Goal: Transaction & Acquisition: Purchase product/service

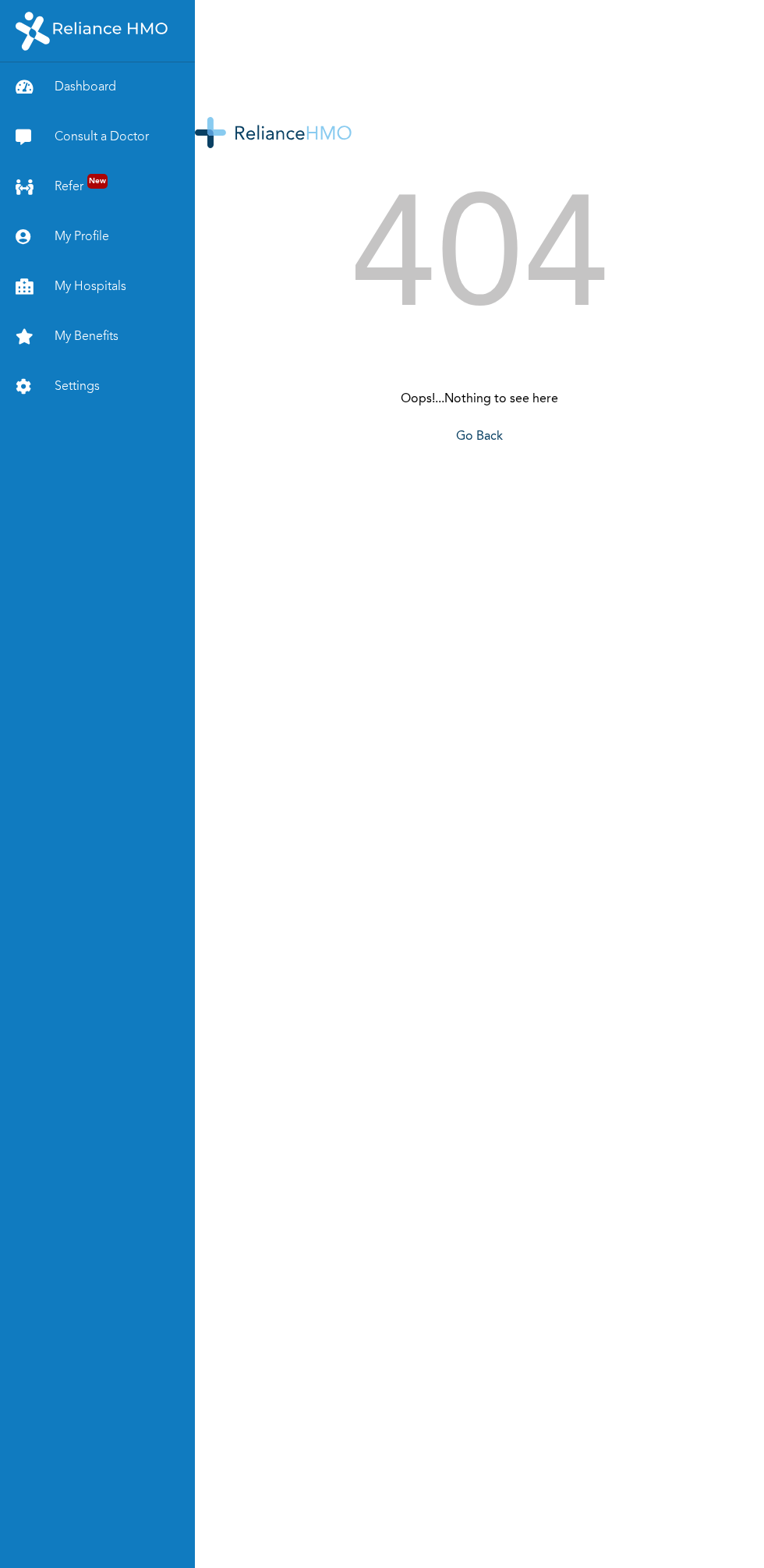
click at [103, 137] on link "Consult a Doctor" at bounding box center [97, 137] width 195 height 50
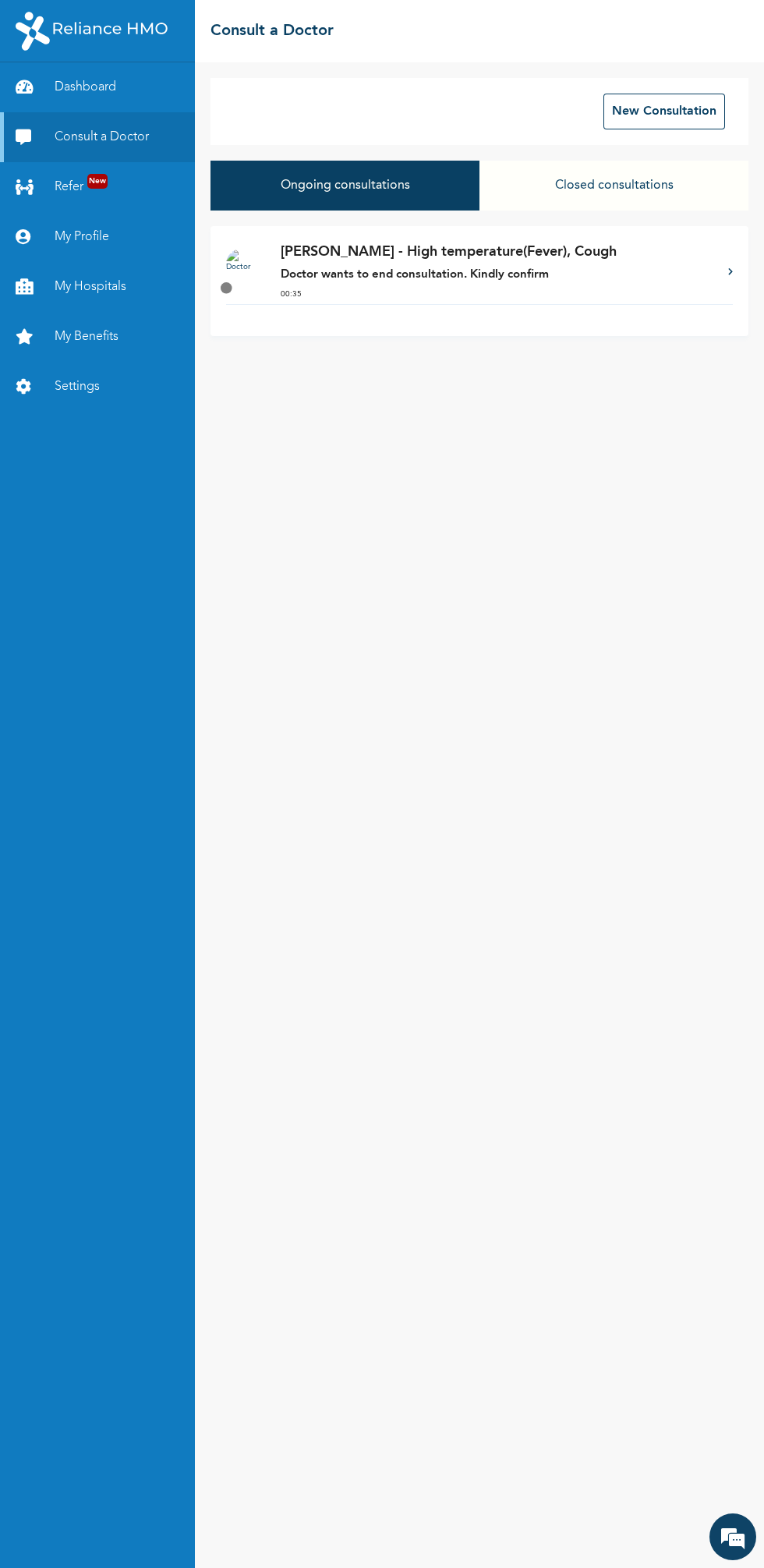
click at [6, 803] on div "Dashboard Consult a Doctor Refer New My Profile My Hospitals My Benefits Settin…" at bounding box center [97, 815] width 195 height 1506
click at [313, 209] on button "Ongoing consultations" at bounding box center [346, 186] width 269 height 50
click at [347, 297] on p "00:35" at bounding box center [496, 294] width 432 height 11
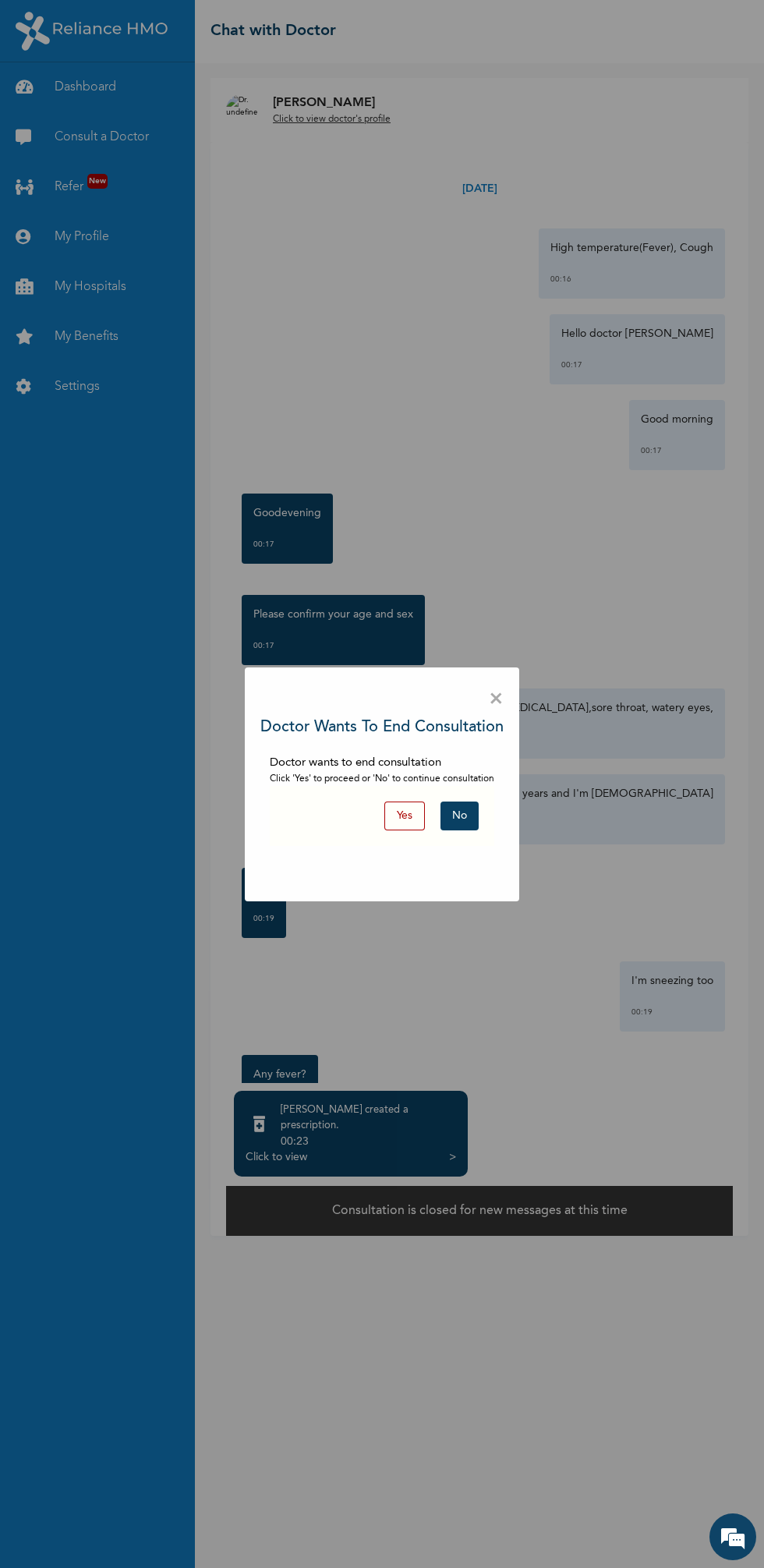
click at [386, 892] on div "× Doctor wants to end consultation Doctor wants to end consultation Click 'Yes'…" at bounding box center [382, 784] width 275 height 234
click at [406, 816] on button "Yes" at bounding box center [405, 816] width 41 height 29
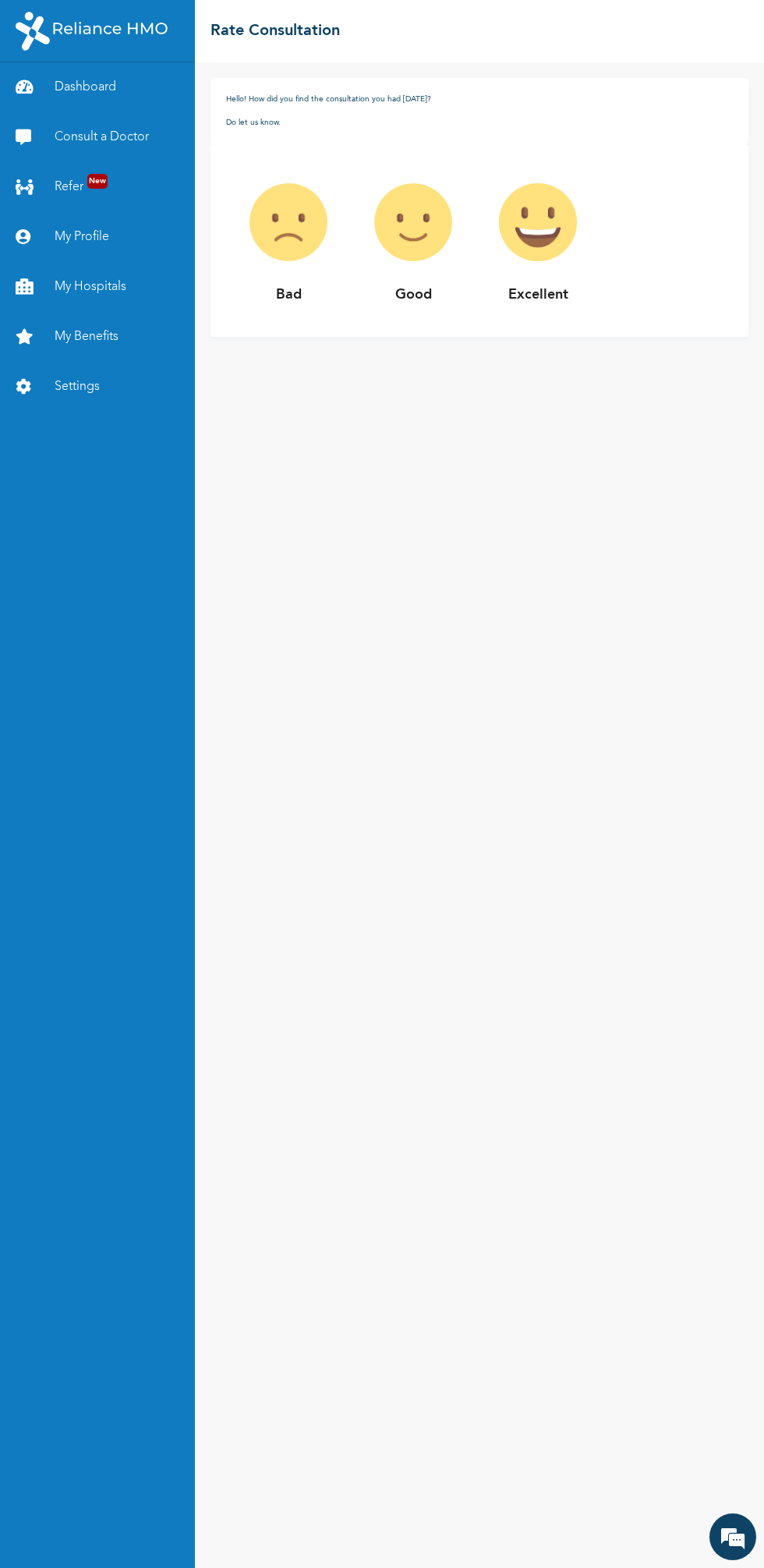
click at [293, 315] on div "Bad" at bounding box center [289, 240] width 125 height 161
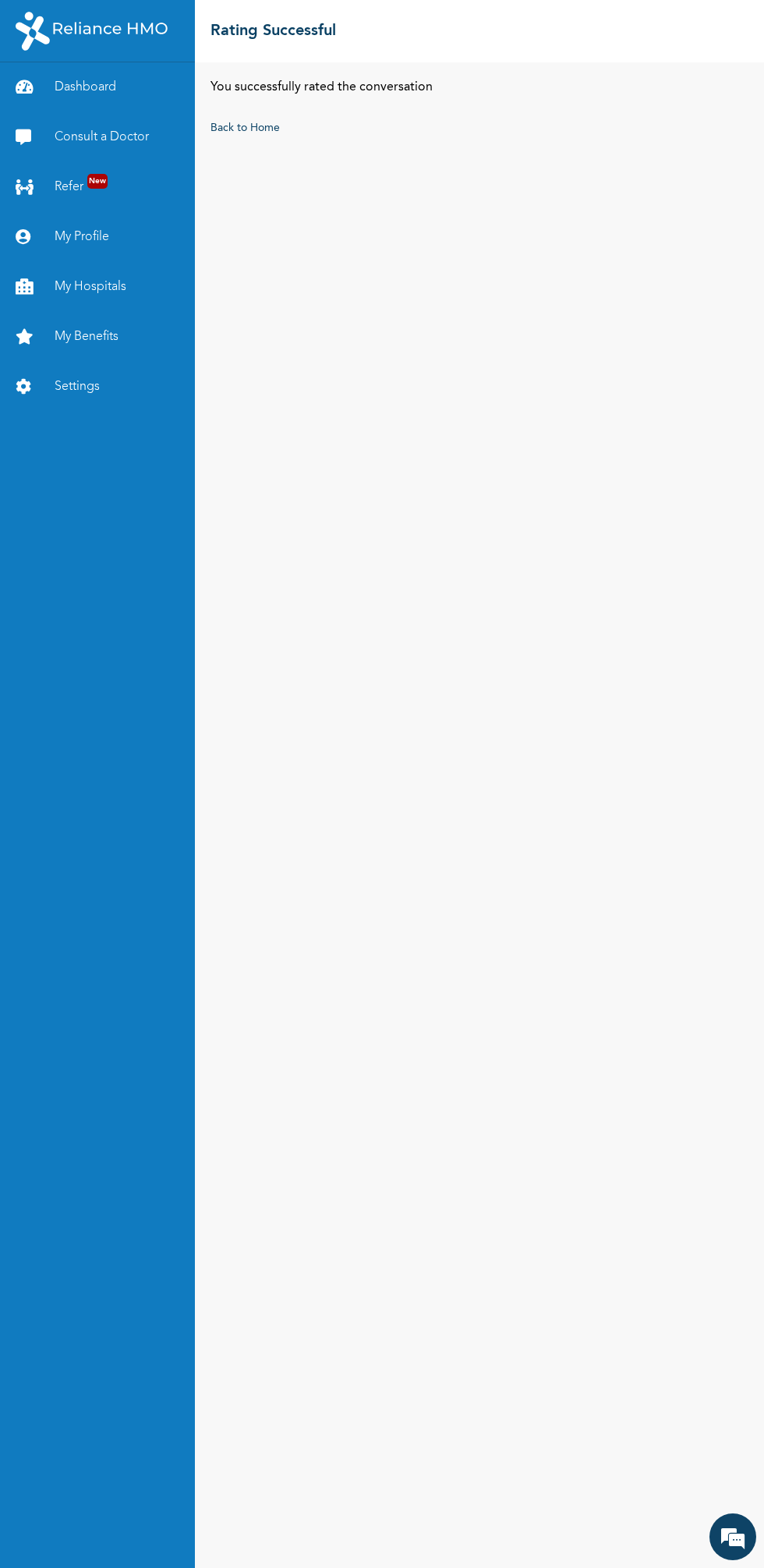
click at [241, 130] on link "Back to Home" at bounding box center [246, 127] width 70 height 11
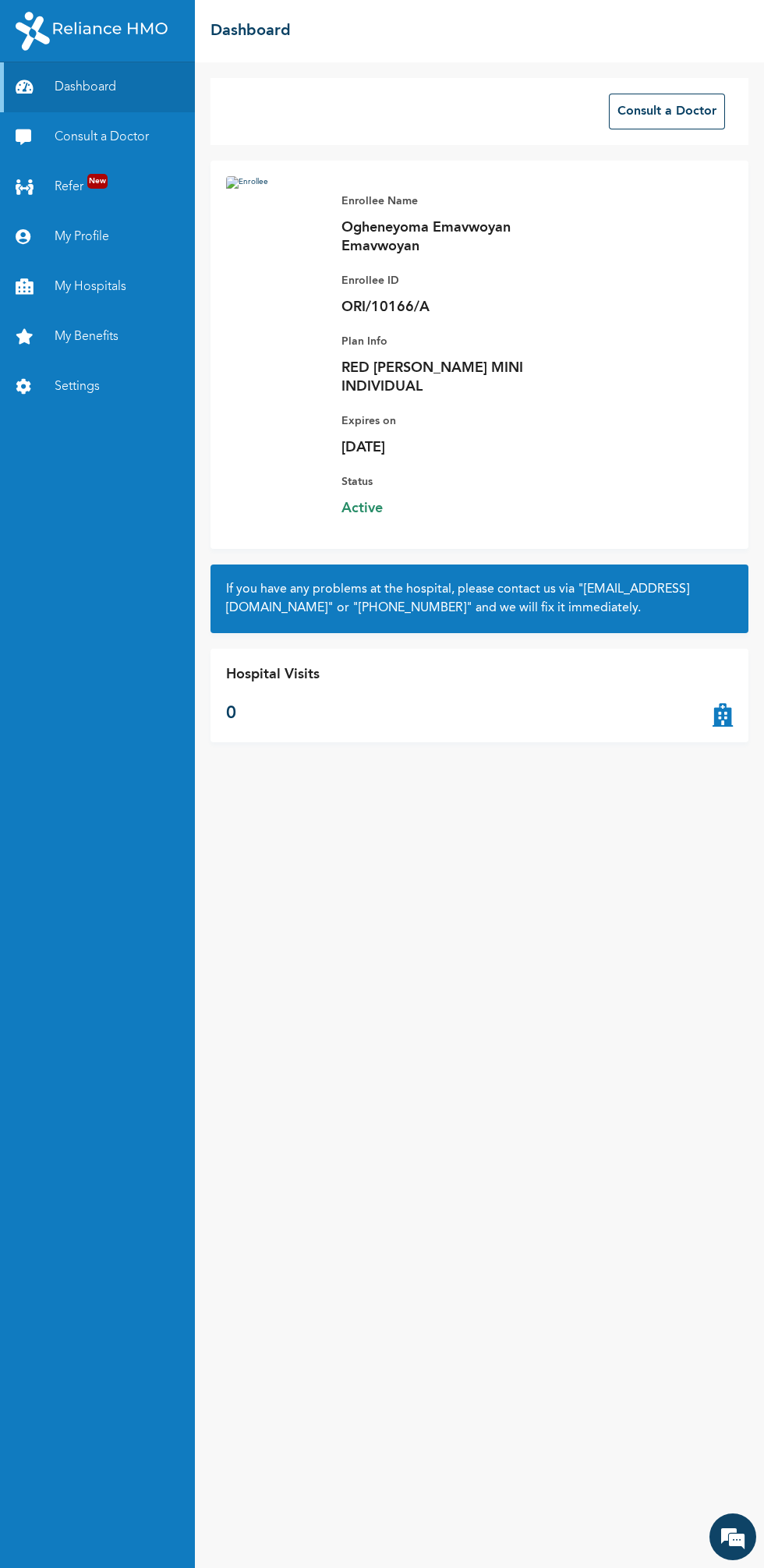
click at [93, 156] on link "Consult a Doctor" at bounding box center [97, 137] width 195 height 50
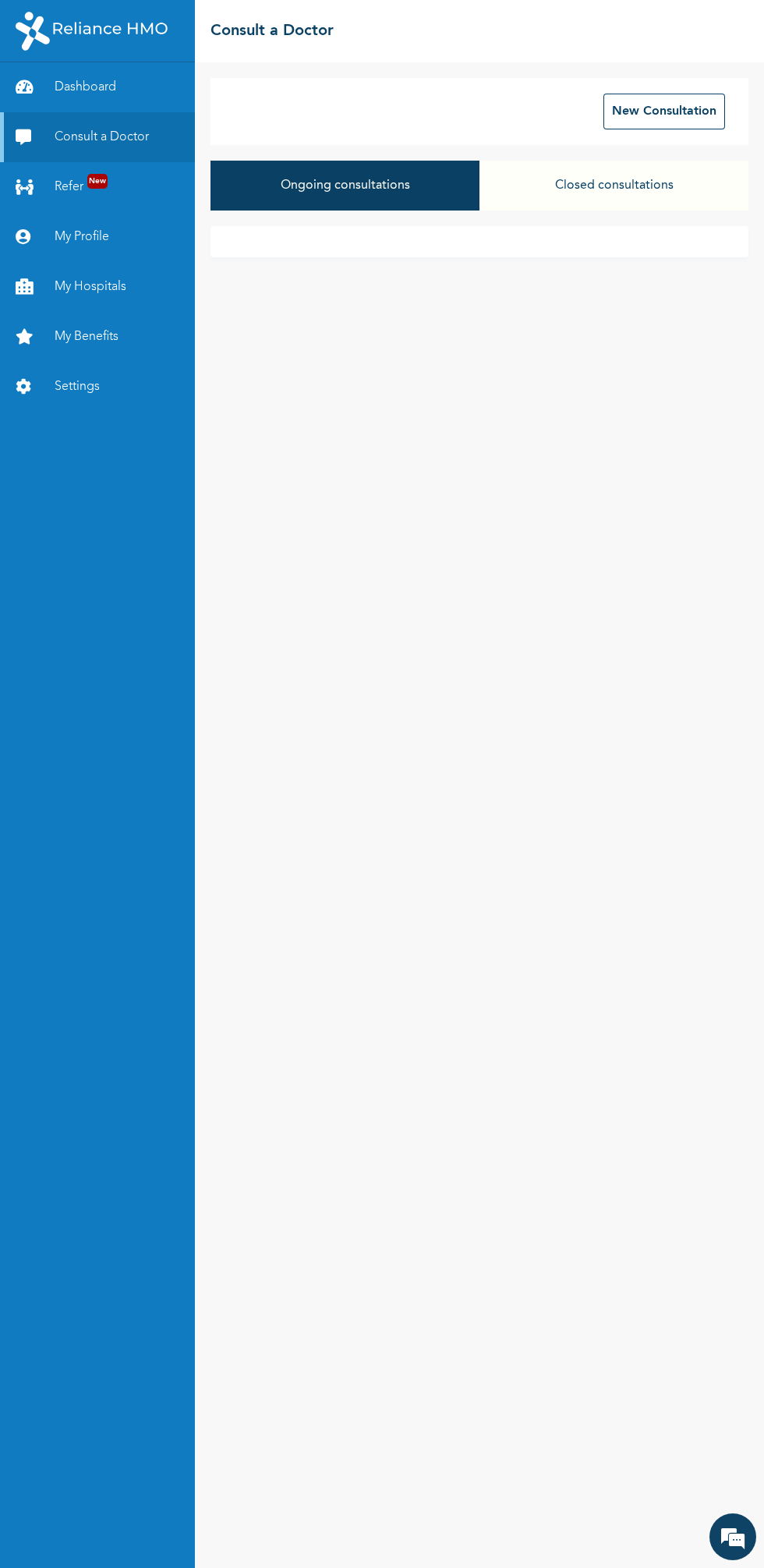
click at [312, 186] on button "Ongoing consultations" at bounding box center [346, 186] width 269 height 50
click at [328, 204] on button "Ongoing consultations" at bounding box center [346, 186] width 269 height 50
click at [627, 123] on button "New Consultation" at bounding box center [664, 111] width 122 height 36
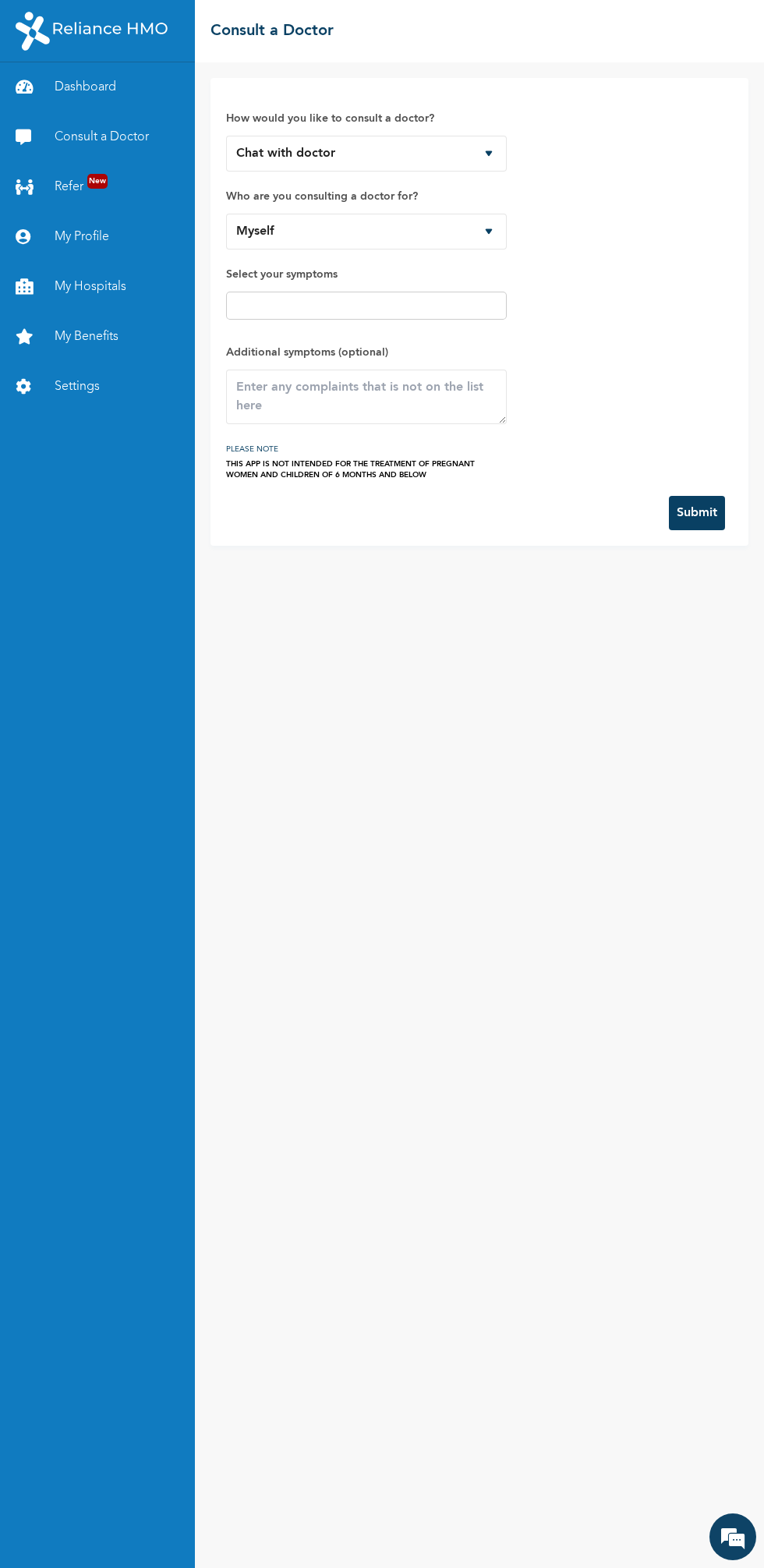
click at [294, 306] on input "text" at bounding box center [367, 305] width 272 height 19
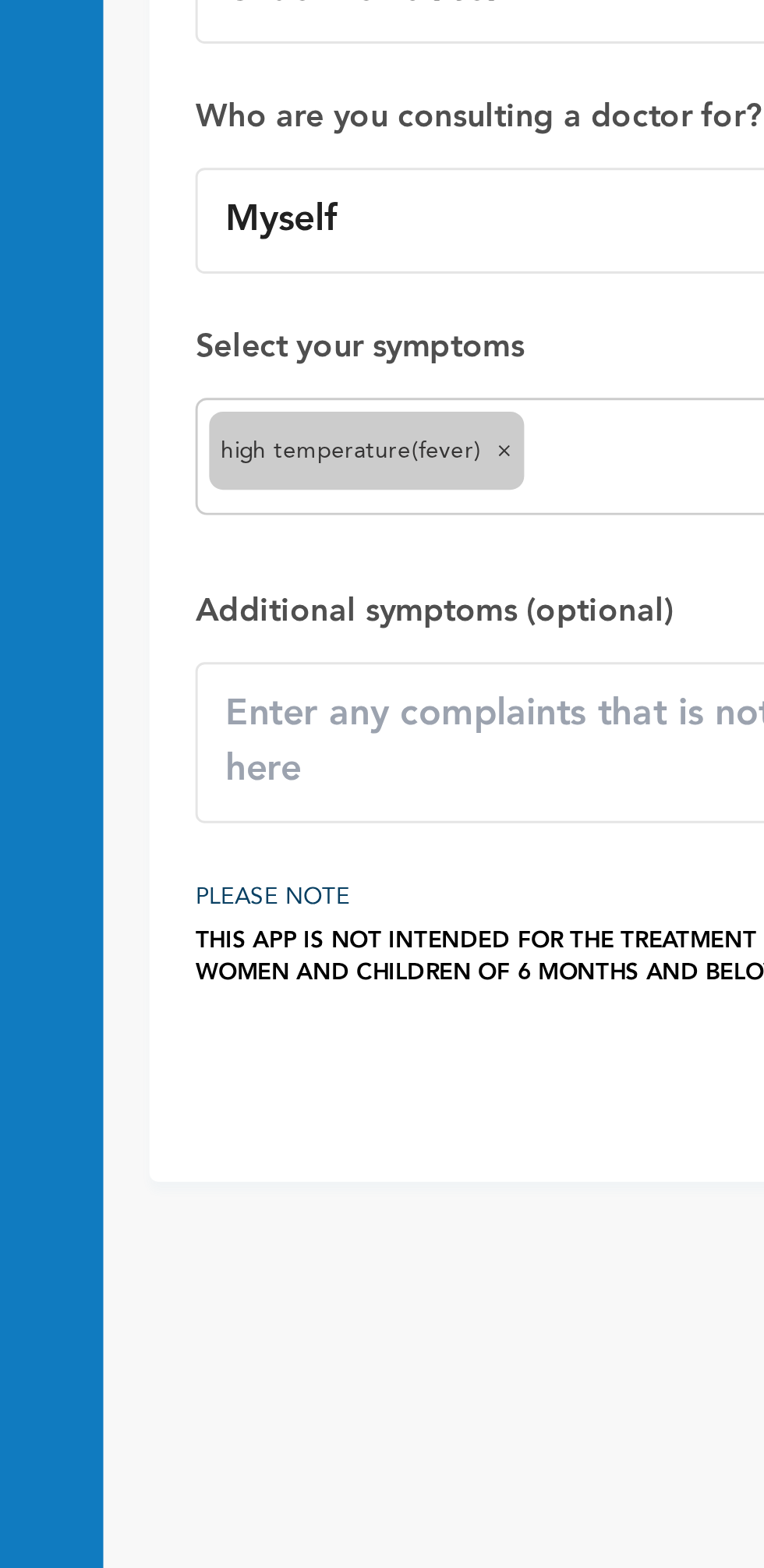
click at [345, 319] on input "text" at bounding box center [422, 311] width 161 height 19
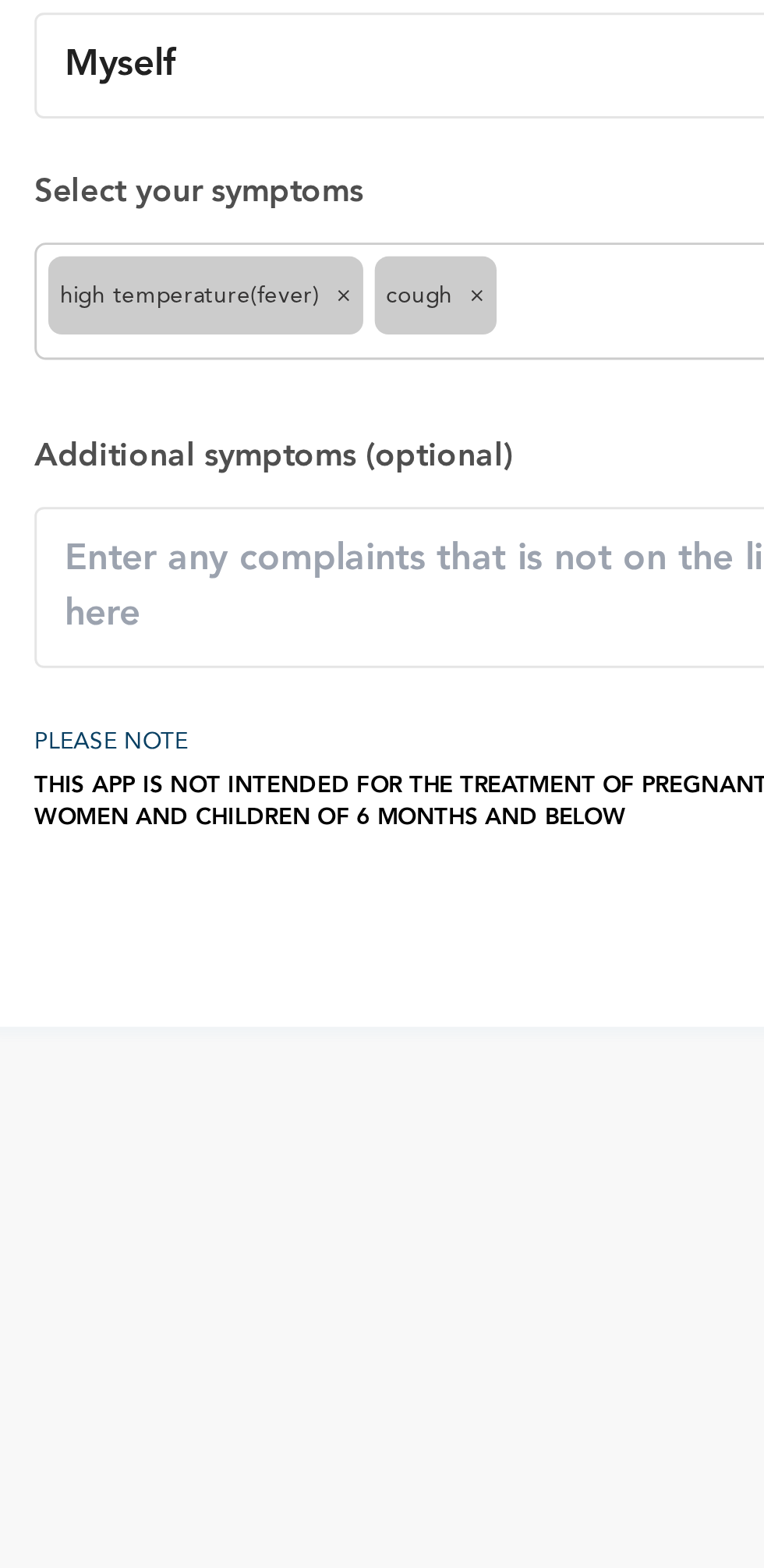
click at [397, 320] on input "text" at bounding box center [444, 311] width 115 height 19
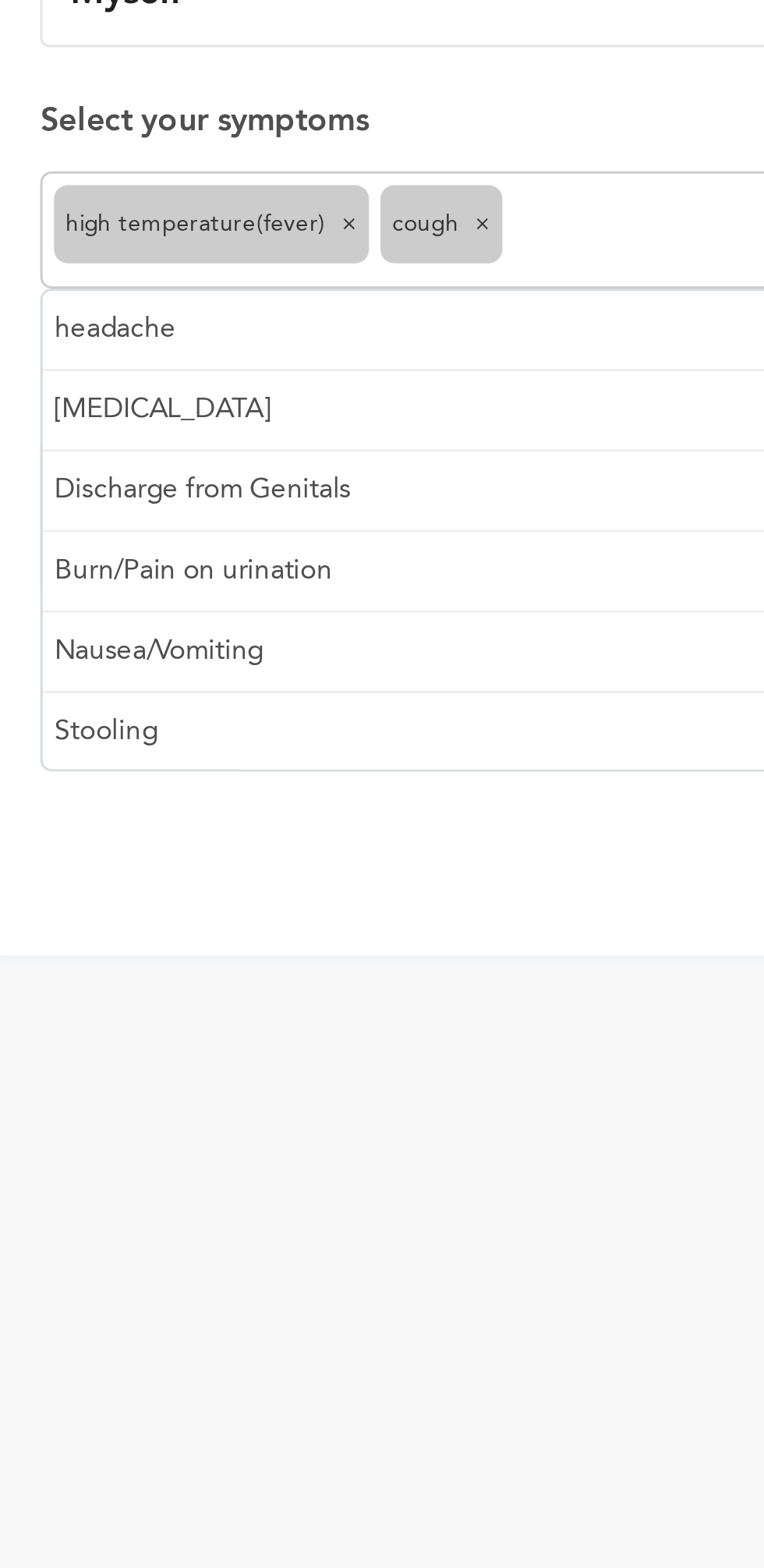
click at [399, 317] on input "text" at bounding box center [444, 311] width 115 height 19
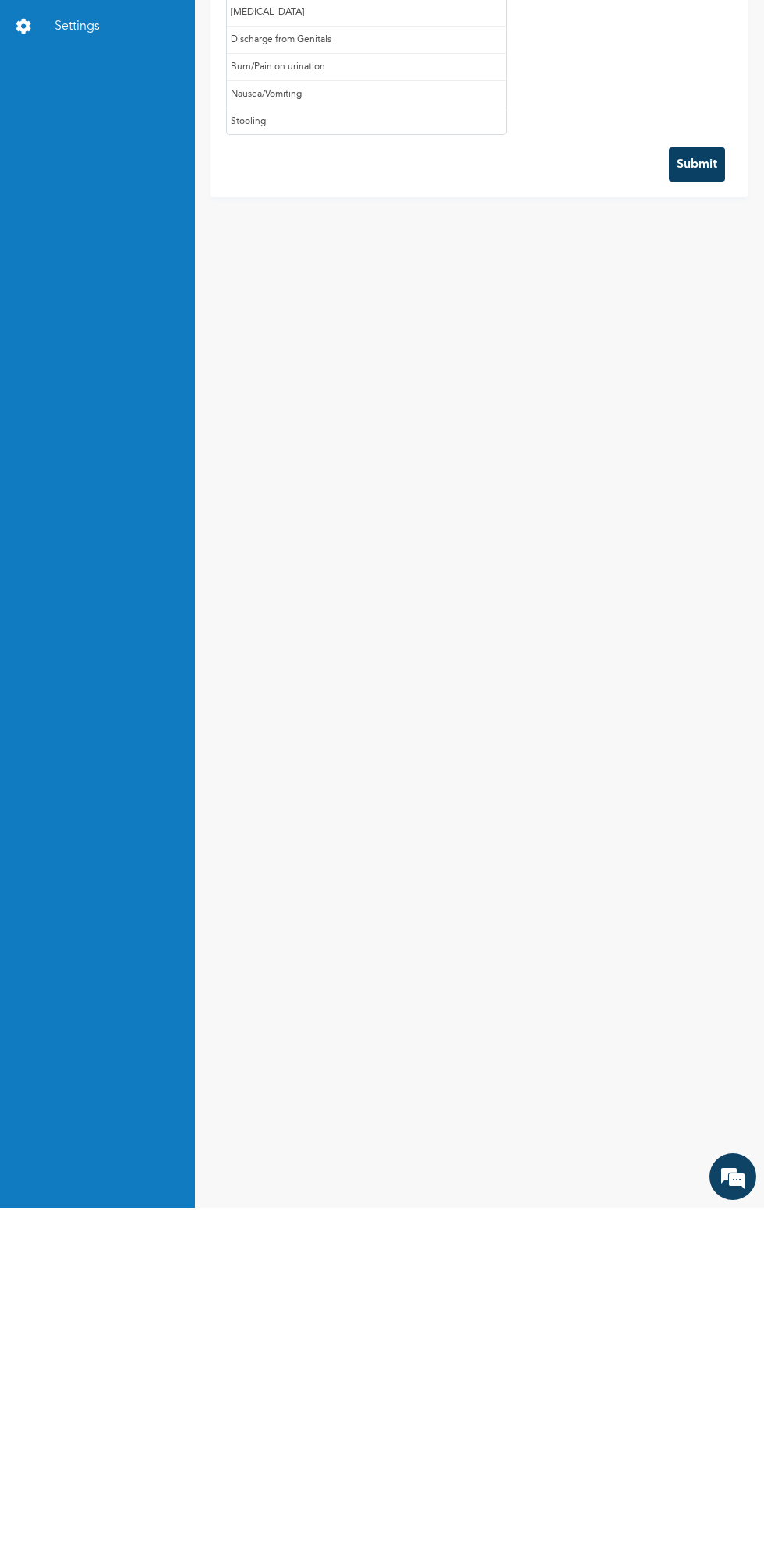
click at [683, 531] on button "Submit" at bounding box center [697, 525] width 56 height 34
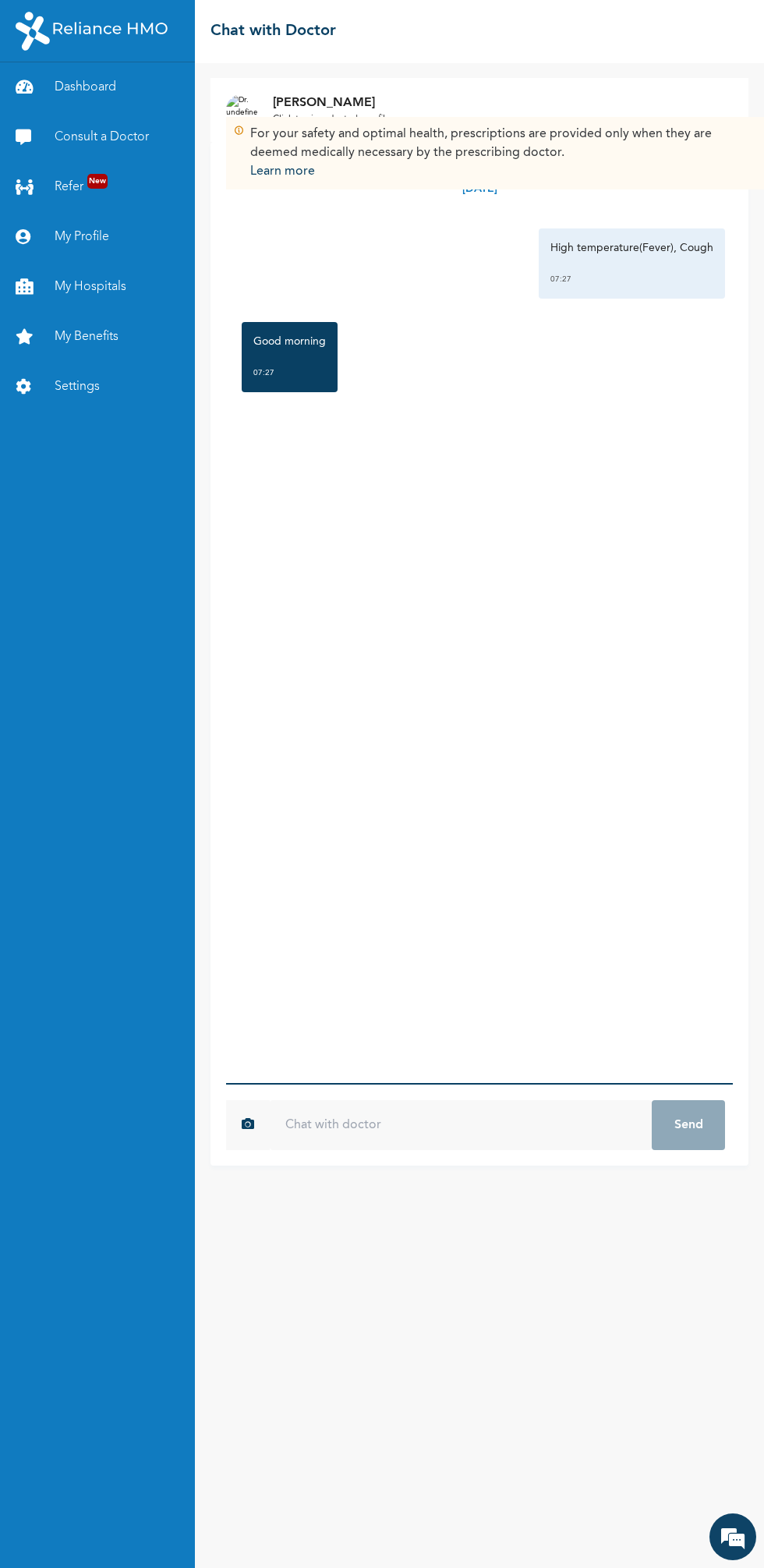
click at [348, 1125] on input "text" at bounding box center [461, 1125] width 382 height 50
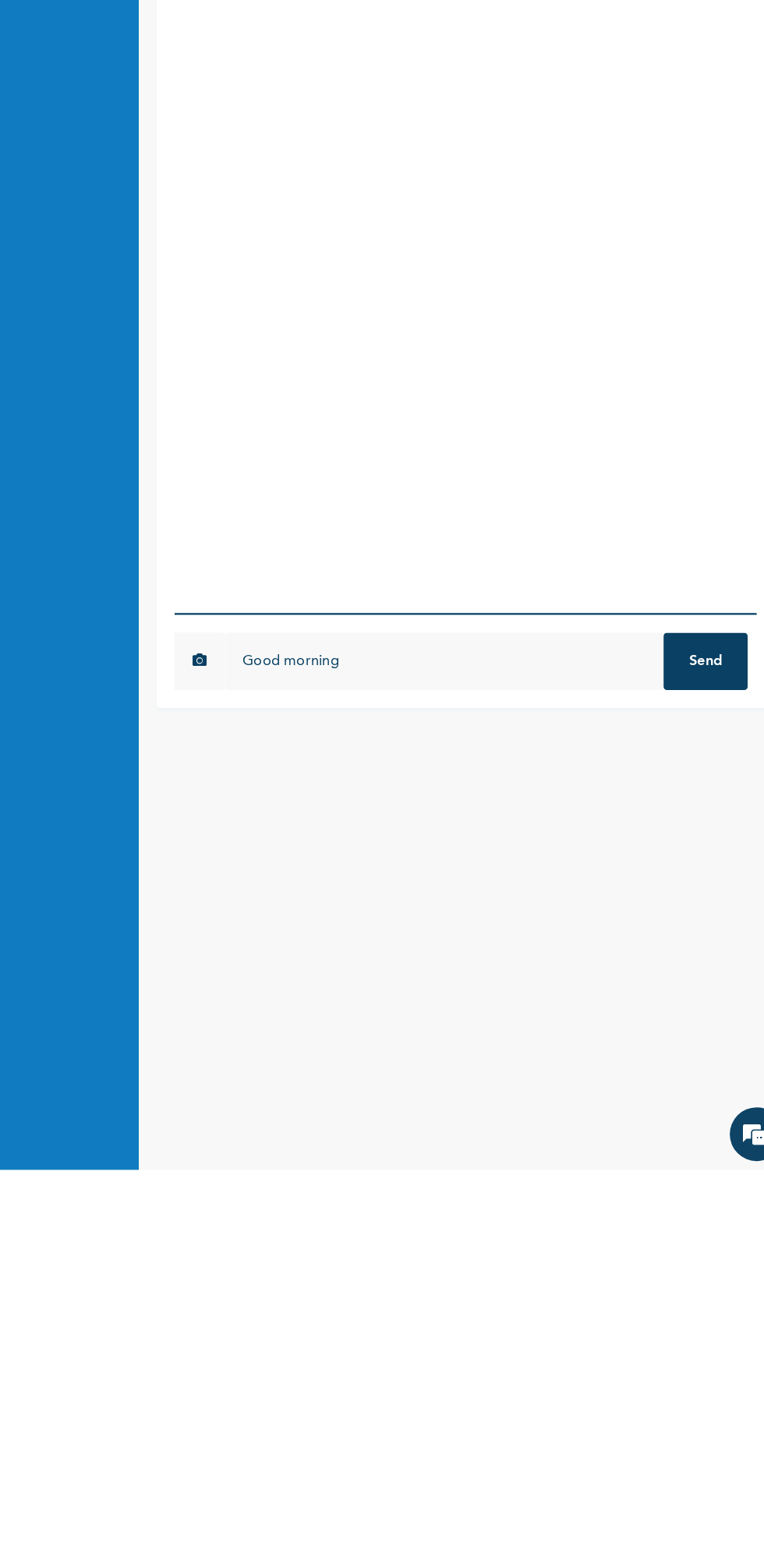
type input "Good morning"
click at [668, 1137] on button "Send" at bounding box center [689, 1125] width 73 height 50
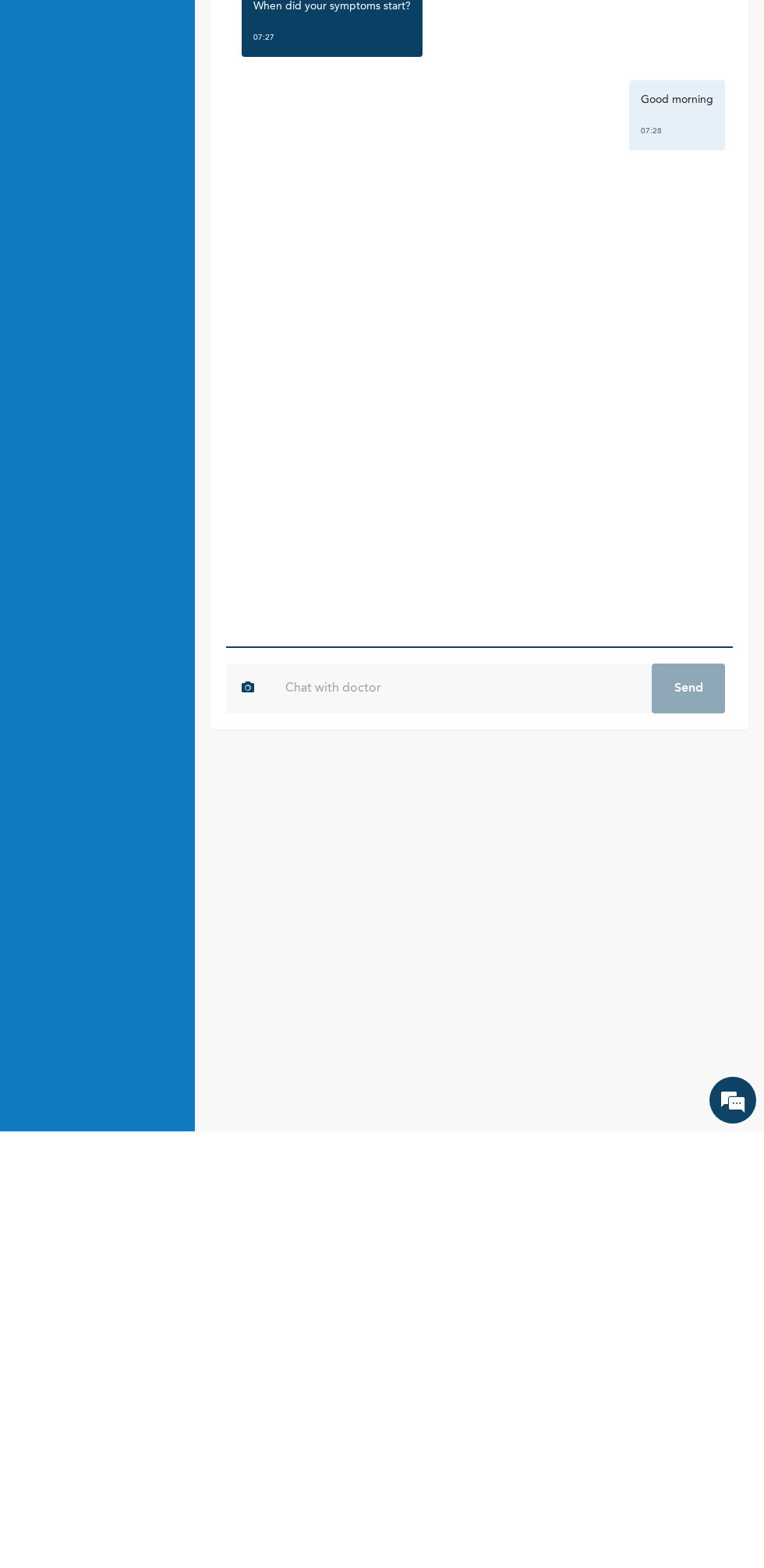
type input "A"
type input "[DATE] I have sore throat, [MEDICAL_DATA], I'm sneezing and coughing at the sam…"
click at [688, 1125] on button "Send" at bounding box center [689, 1125] width 73 height 50
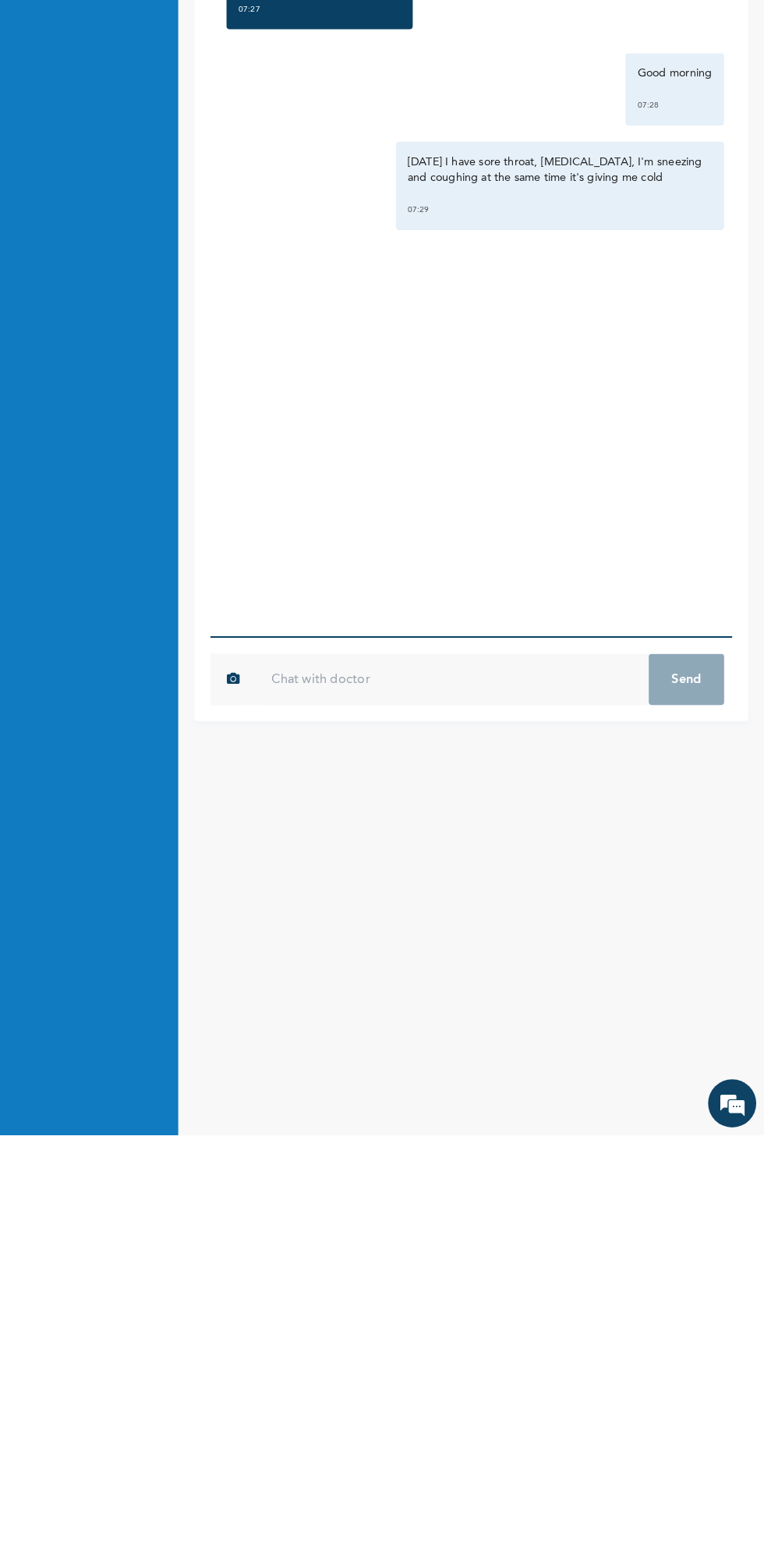
scroll to position [0, 0]
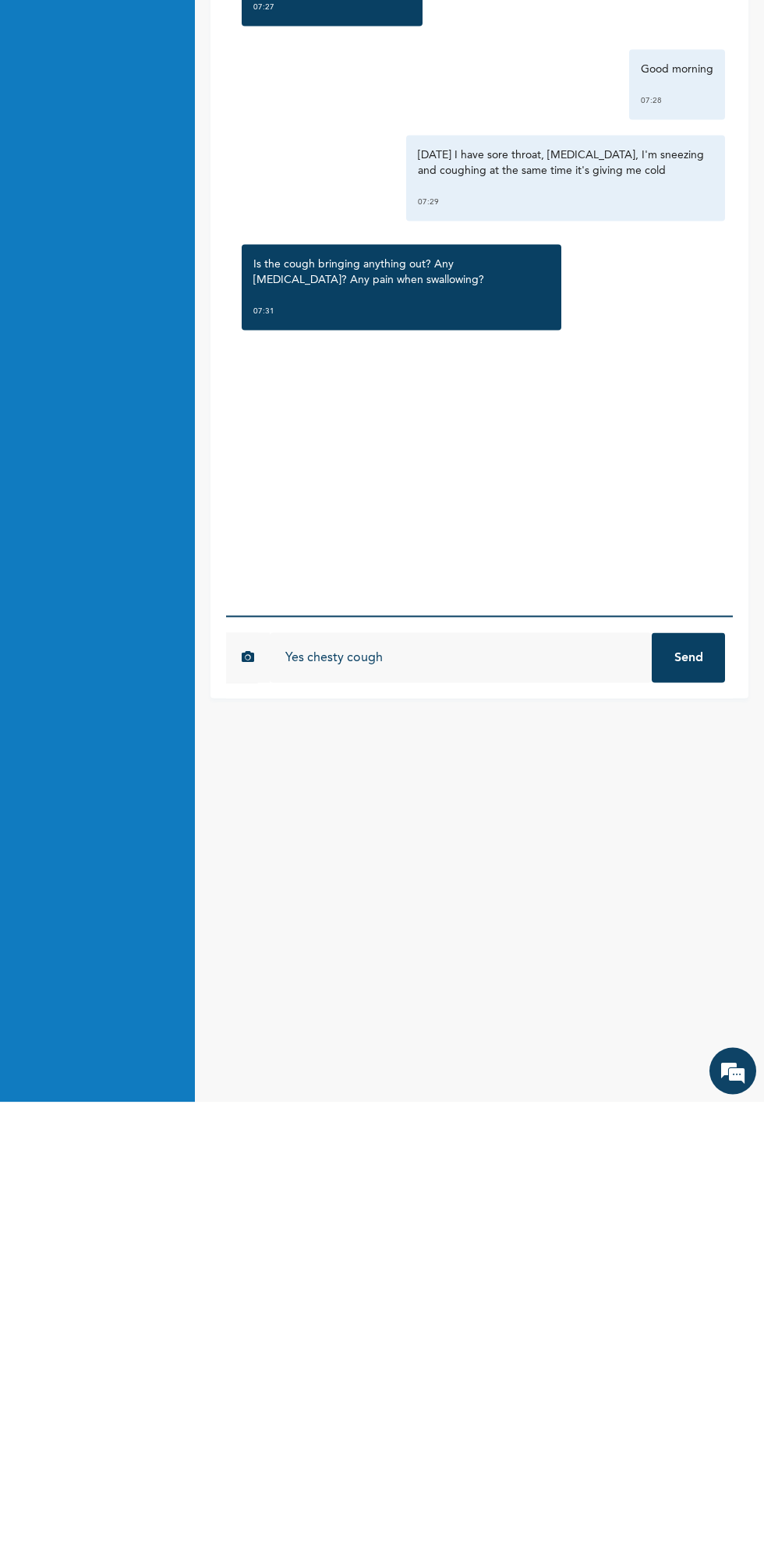
type input "Yes chesty cough"
click at [683, 1145] on button "Send" at bounding box center [689, 1124] width 73 height 50
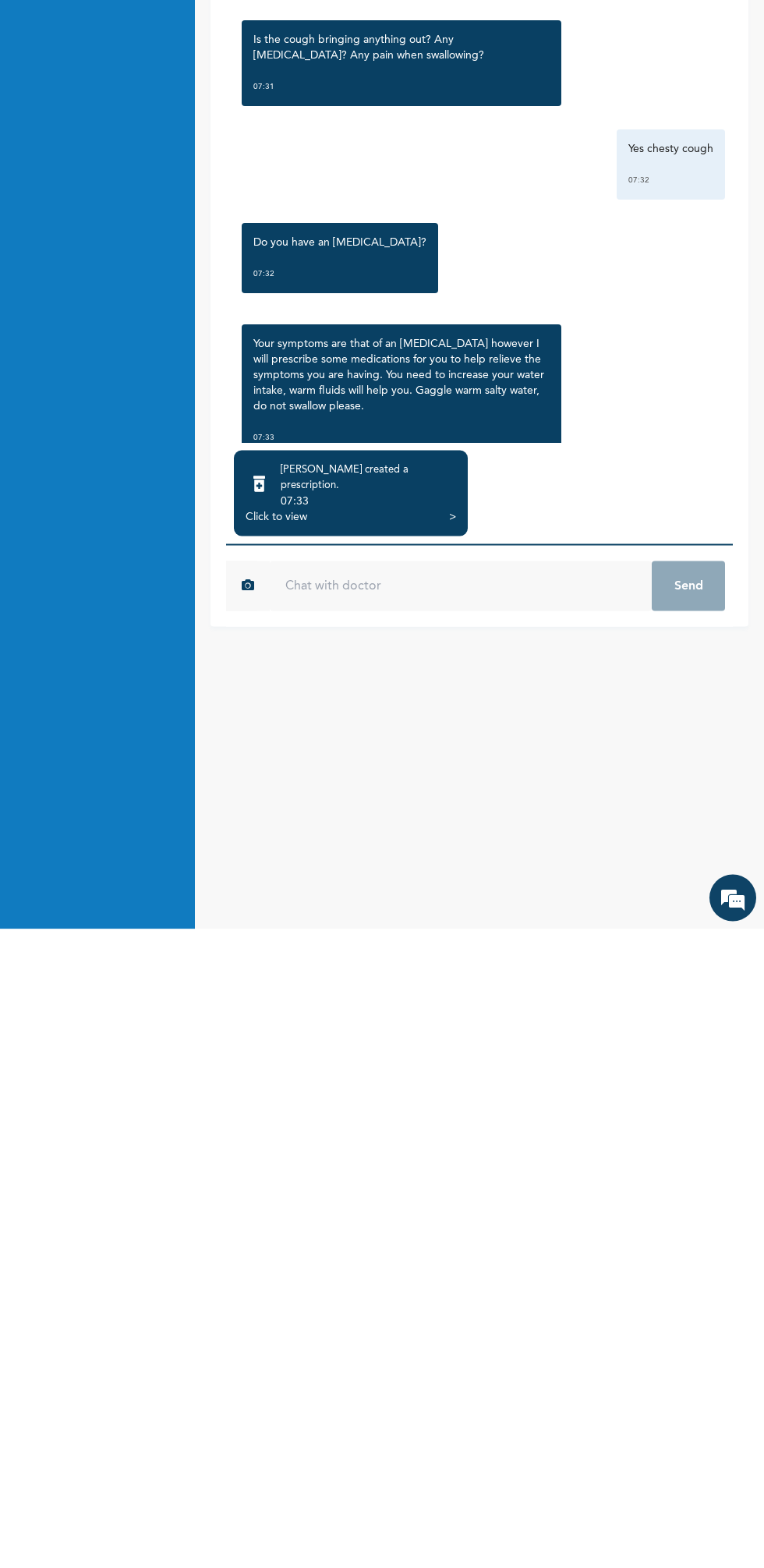
scroll to position [71, 0]
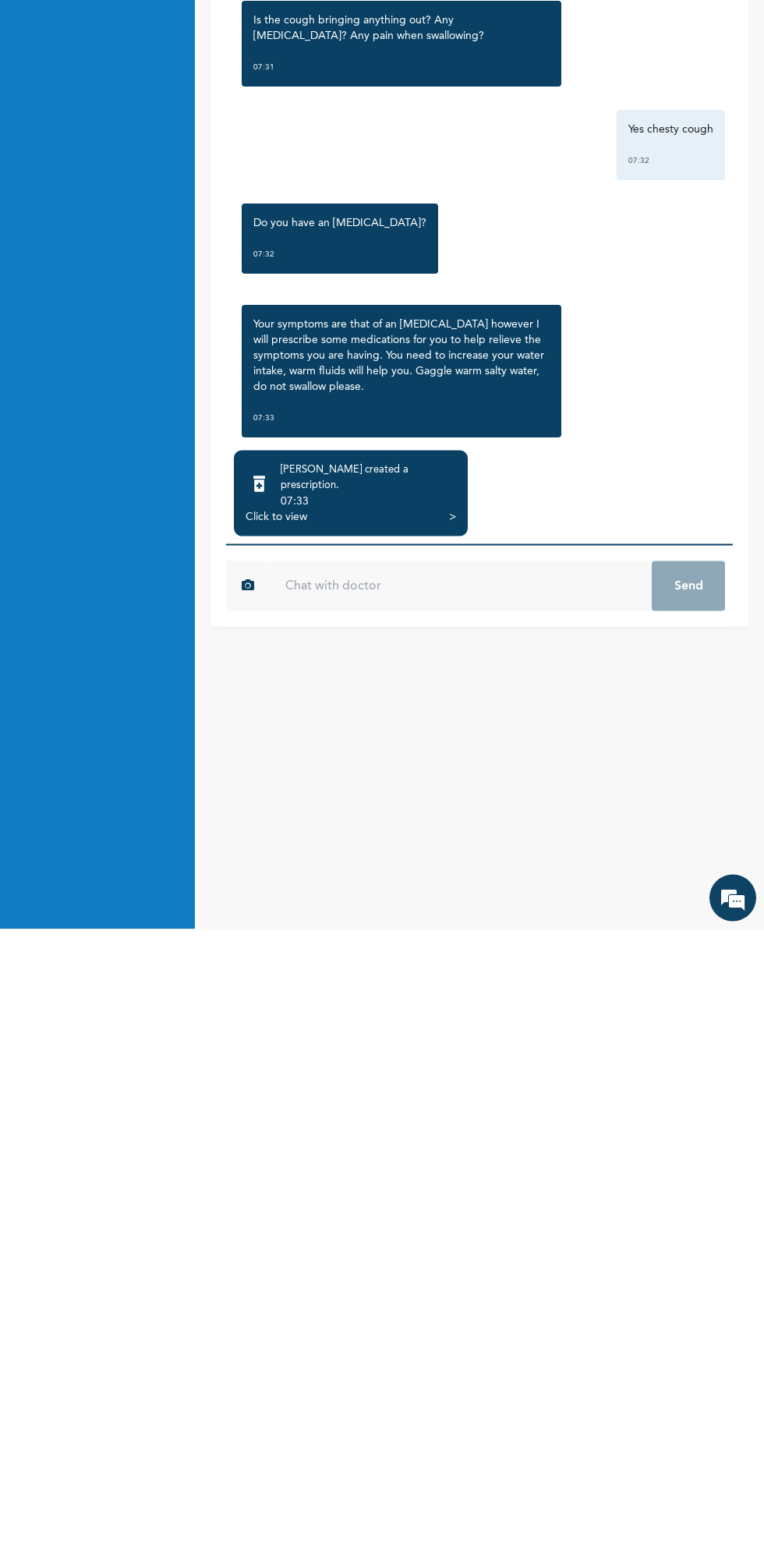
click at [337, 1134] on div "[PERSON_NAME] created a prescription . 07:33" at bounding box center [351, 1125] width 211 height 47
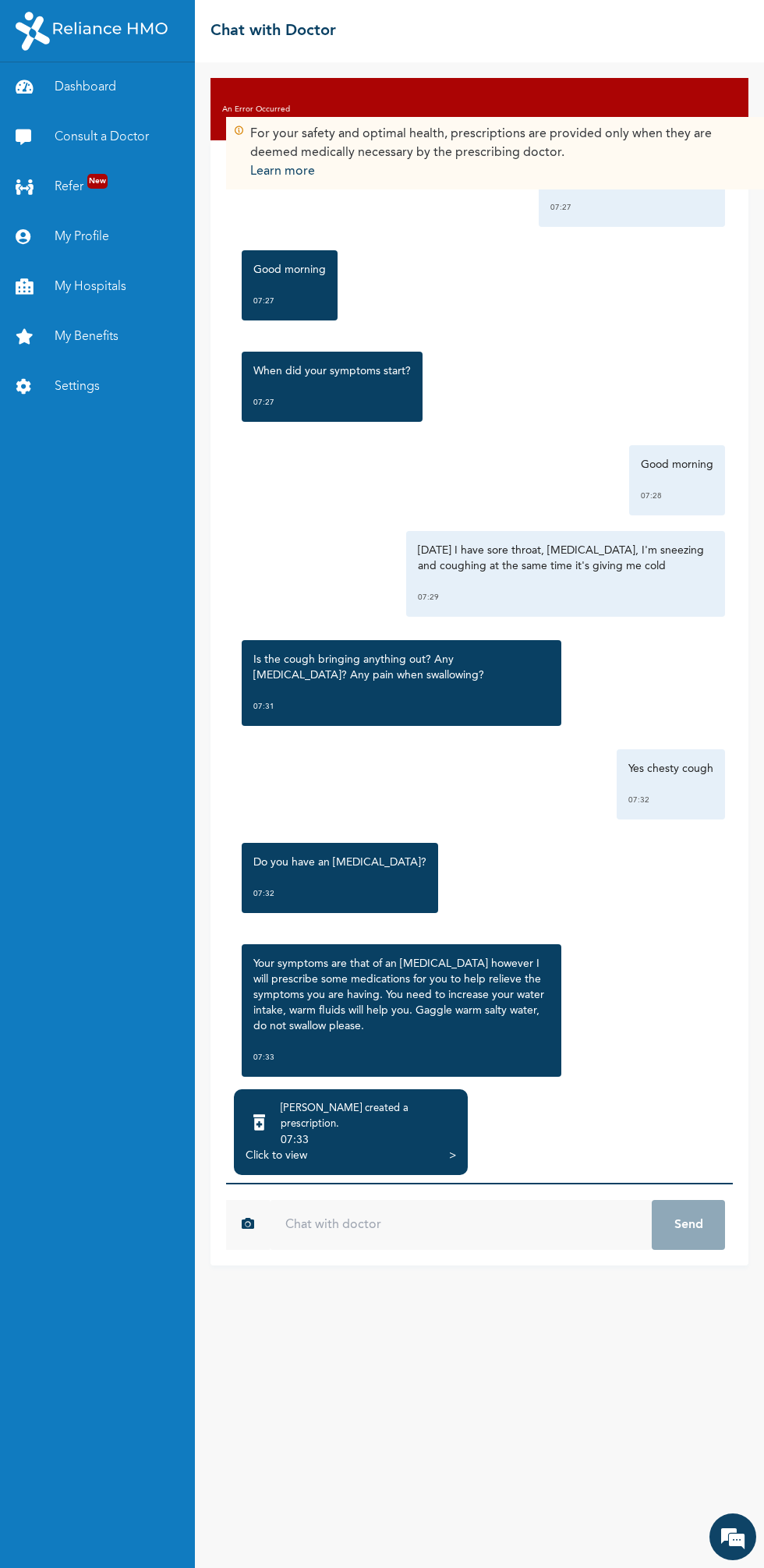
click at [452, 1148] on div ">" at bounding box center [453, 1155] width 7 height 15
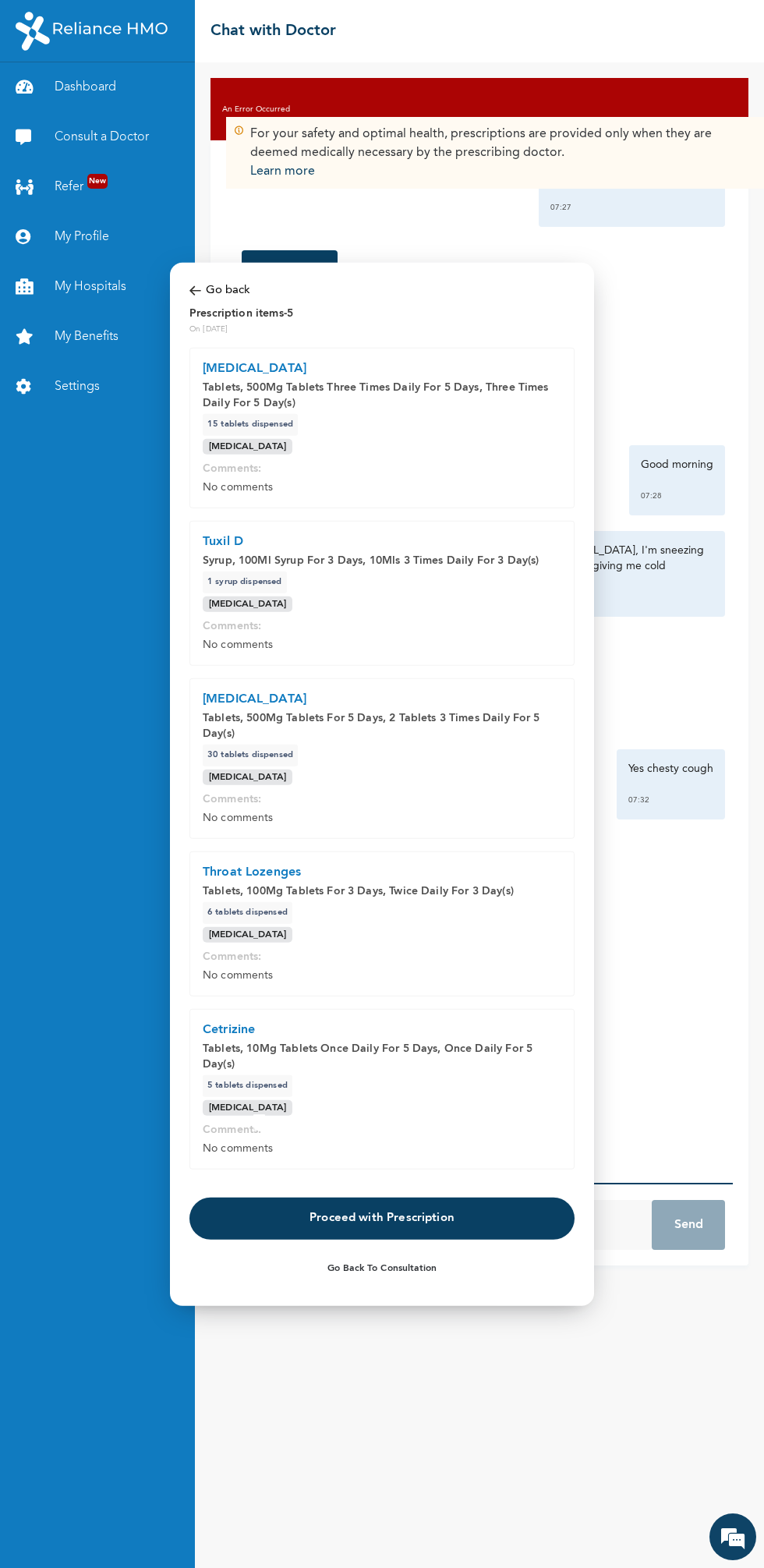
click at [432, 1219] on button "Proceed with Prescription" at bounding box center [382, 1219] width 385 height 42
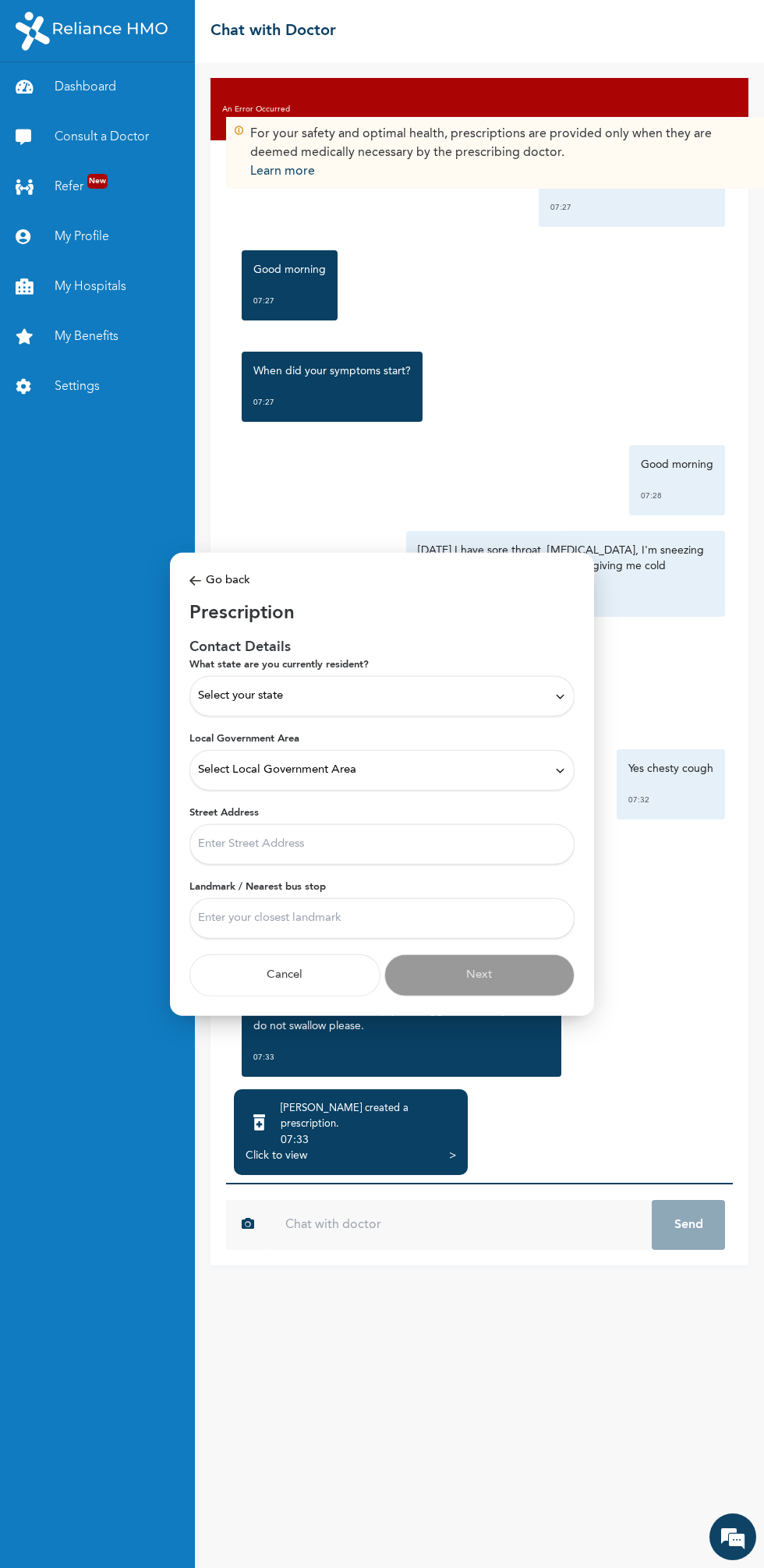
click at [253, 717] on div "Select your state" at bounding box center [382, 696] width 385 height 41
click at [215, 800] on p "[GEOGRAPHIC_DATA]" at bounding box center [382, 799] width 368 height 19
click at [230, 770] on span "Select Local Government Area" at bounding box center [277, 770] width 158 height 17
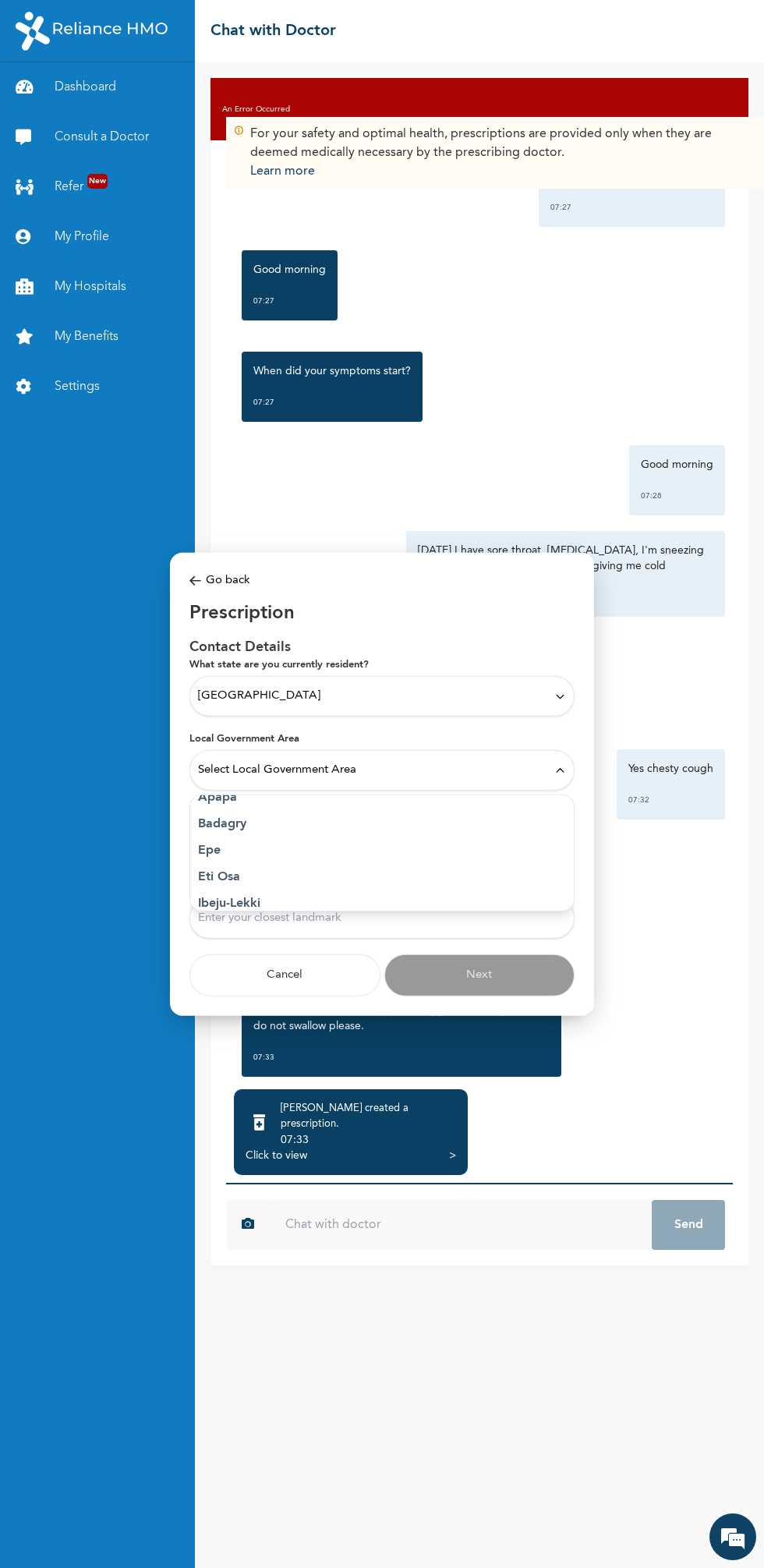
click at [217, 893] on li "Ibeju-Lekki" at bounding box center [382, 903] width 384 height 27
click at [233, 772] on span "Ibeju-Lekki" at bounding box center [226, 770] width 58 height 17
click at [212, 842] on p "Eti Osa" at bounding box center [382, 837] width 368 height 19
click at [224, 845] on input "Street Address" at bounding box center [382, 845] width 385 height 41
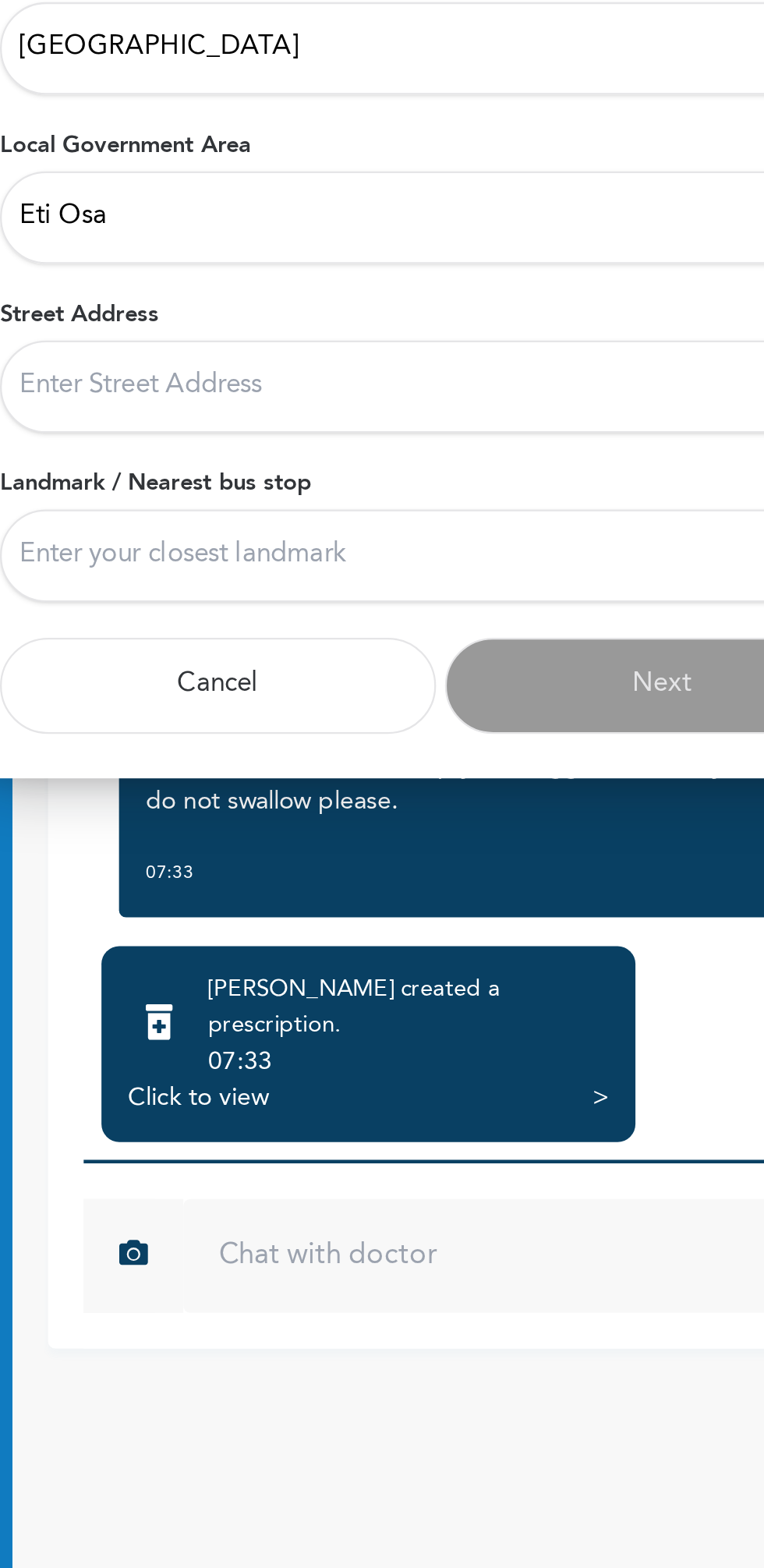
type input "25 [PERSON_NAME] street lekki phase 1"
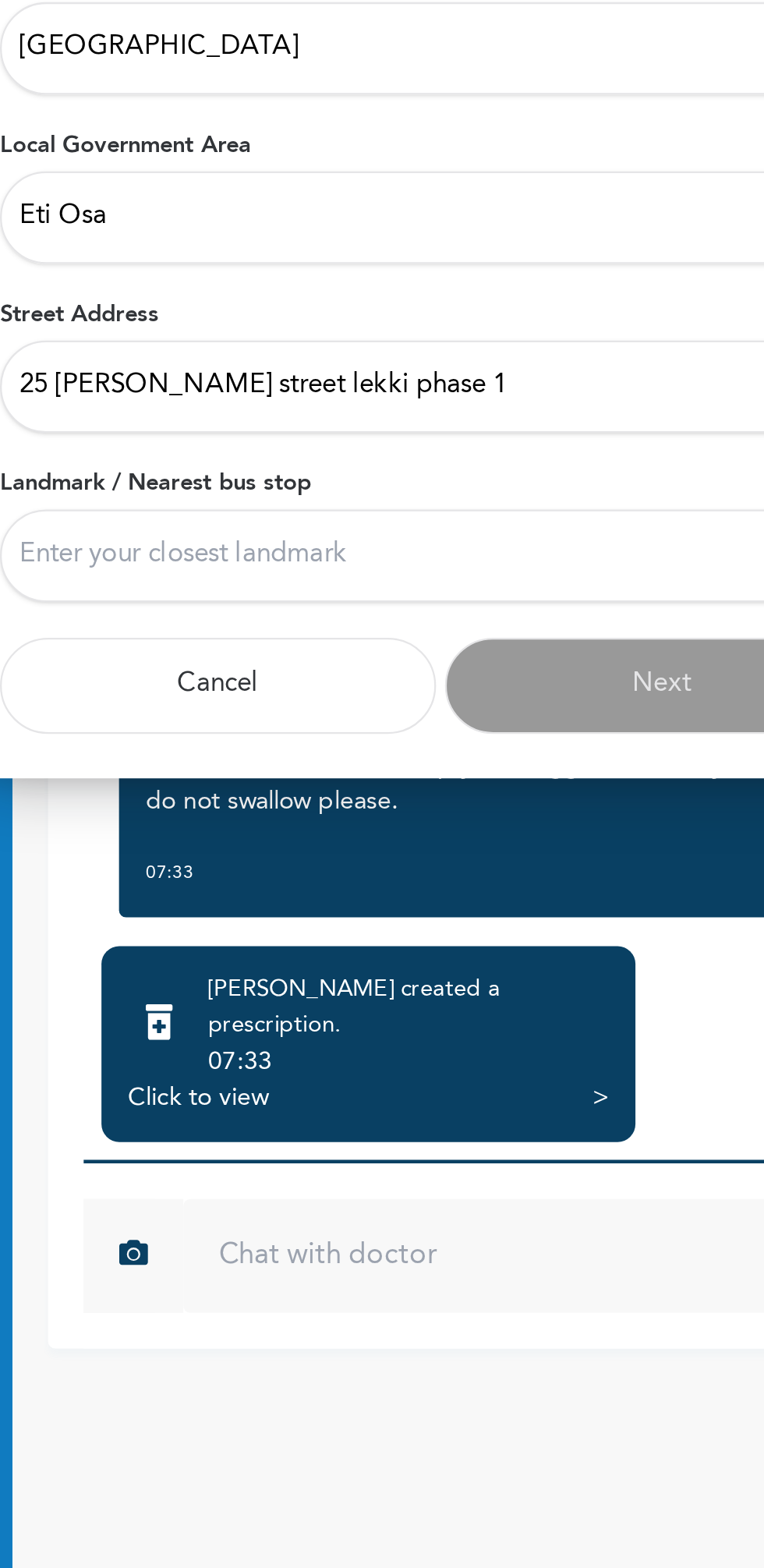
click at [523, 1026] on div at bounding box center [382, 784] width 764 height 1568
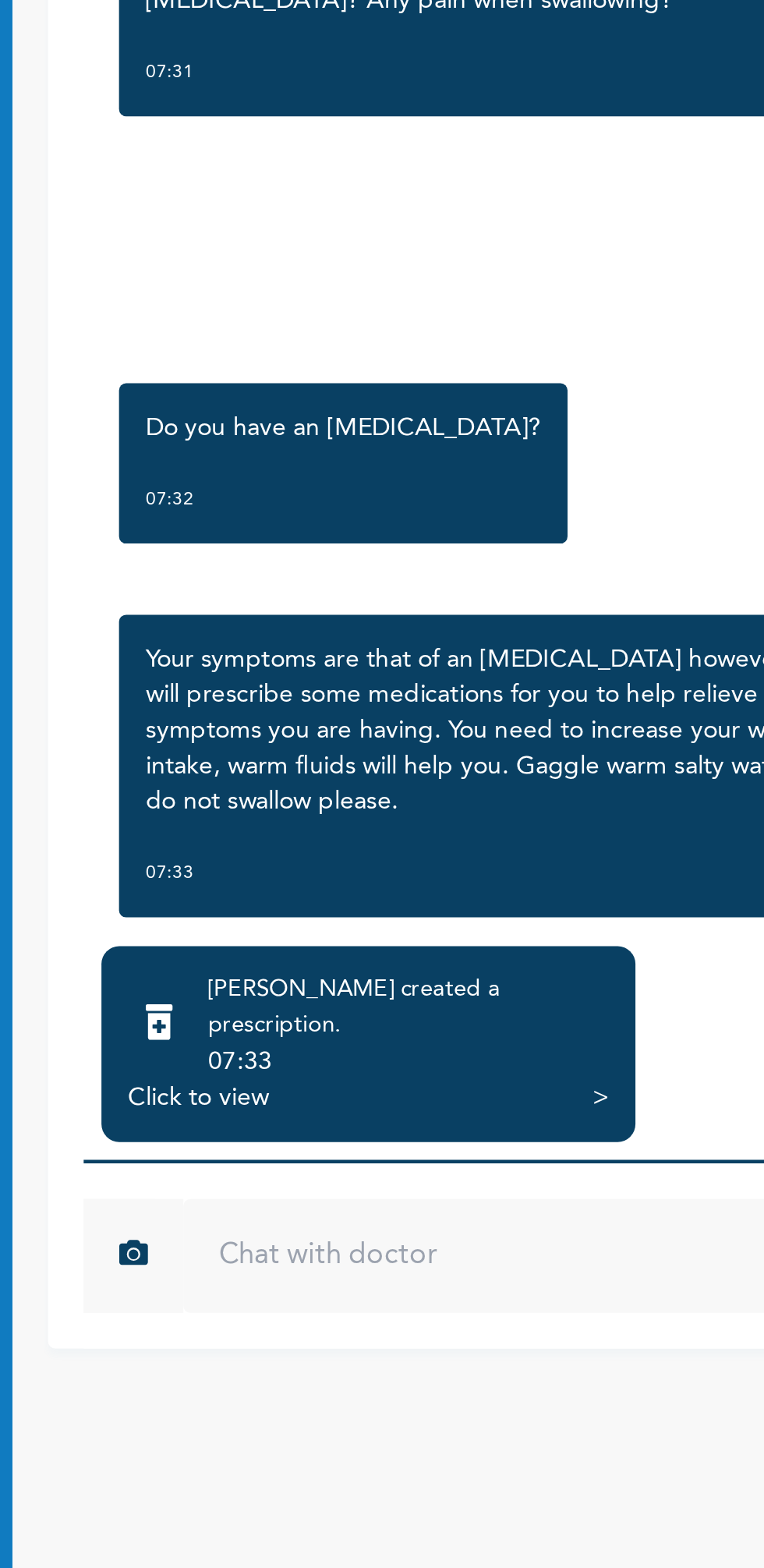
click at [393, 1132] on div "07:33" at bounding box center [368, 1139] width 175 height 15
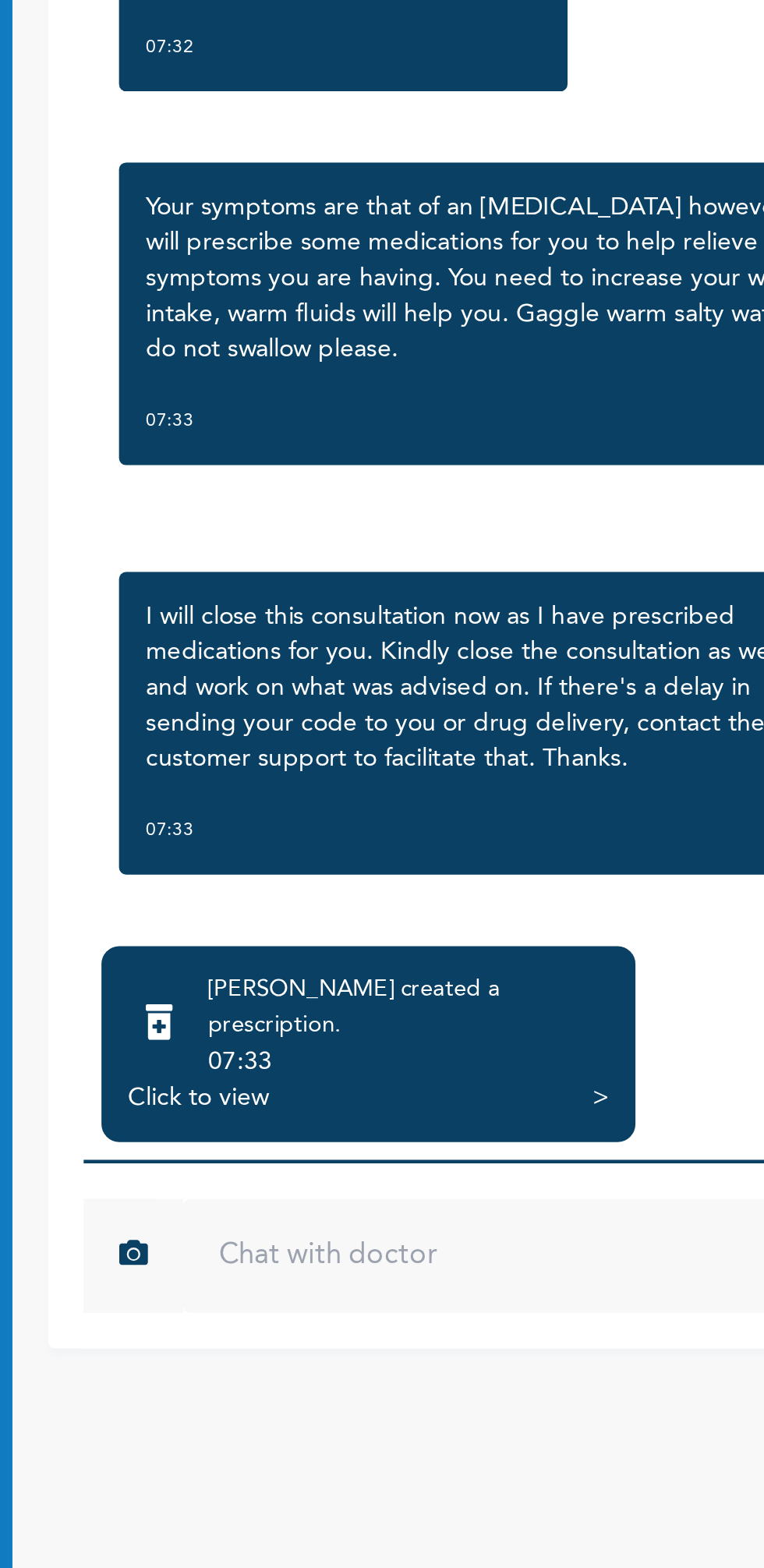
scroll to position [288, 0]
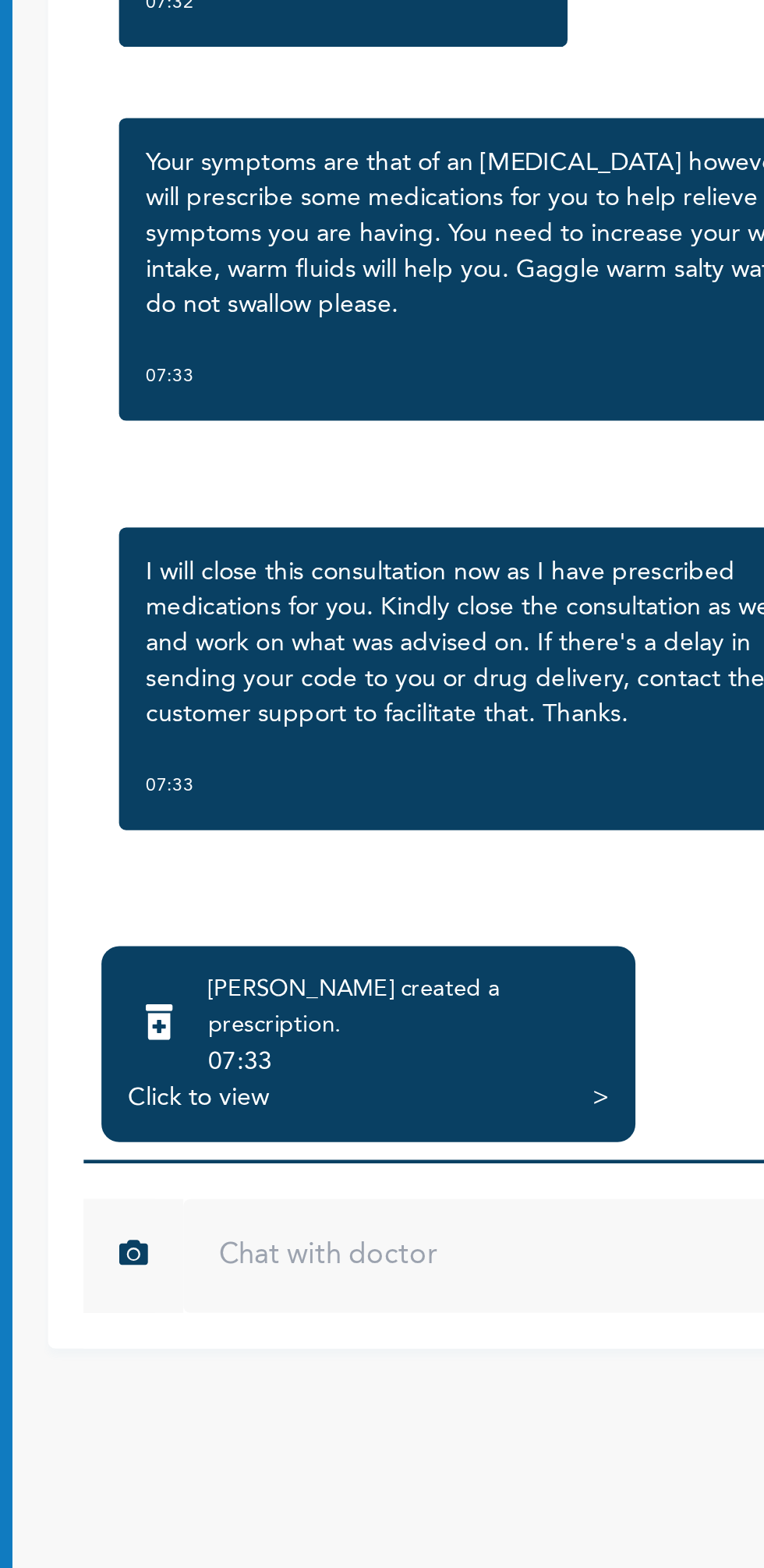
click at [374, 1211] on input "text" at bounding box center [461, 1225] width 382 height 50
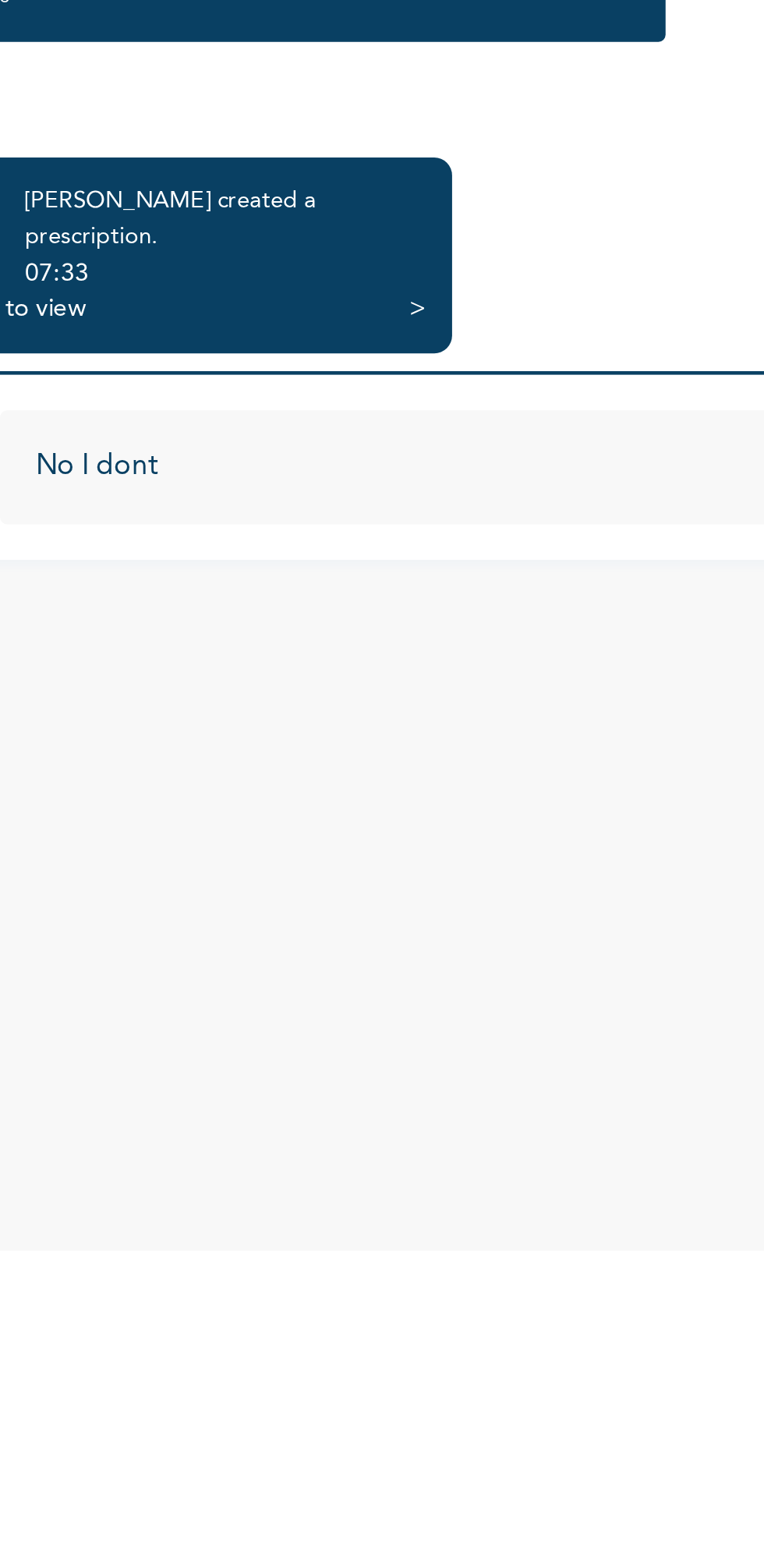
type input "No I dont"
click at [552, 1338] on div "An Error Occurred For your safety and optimal health, prescriptions are provide…" at bounding box center [479, 815] width 569 height 1506
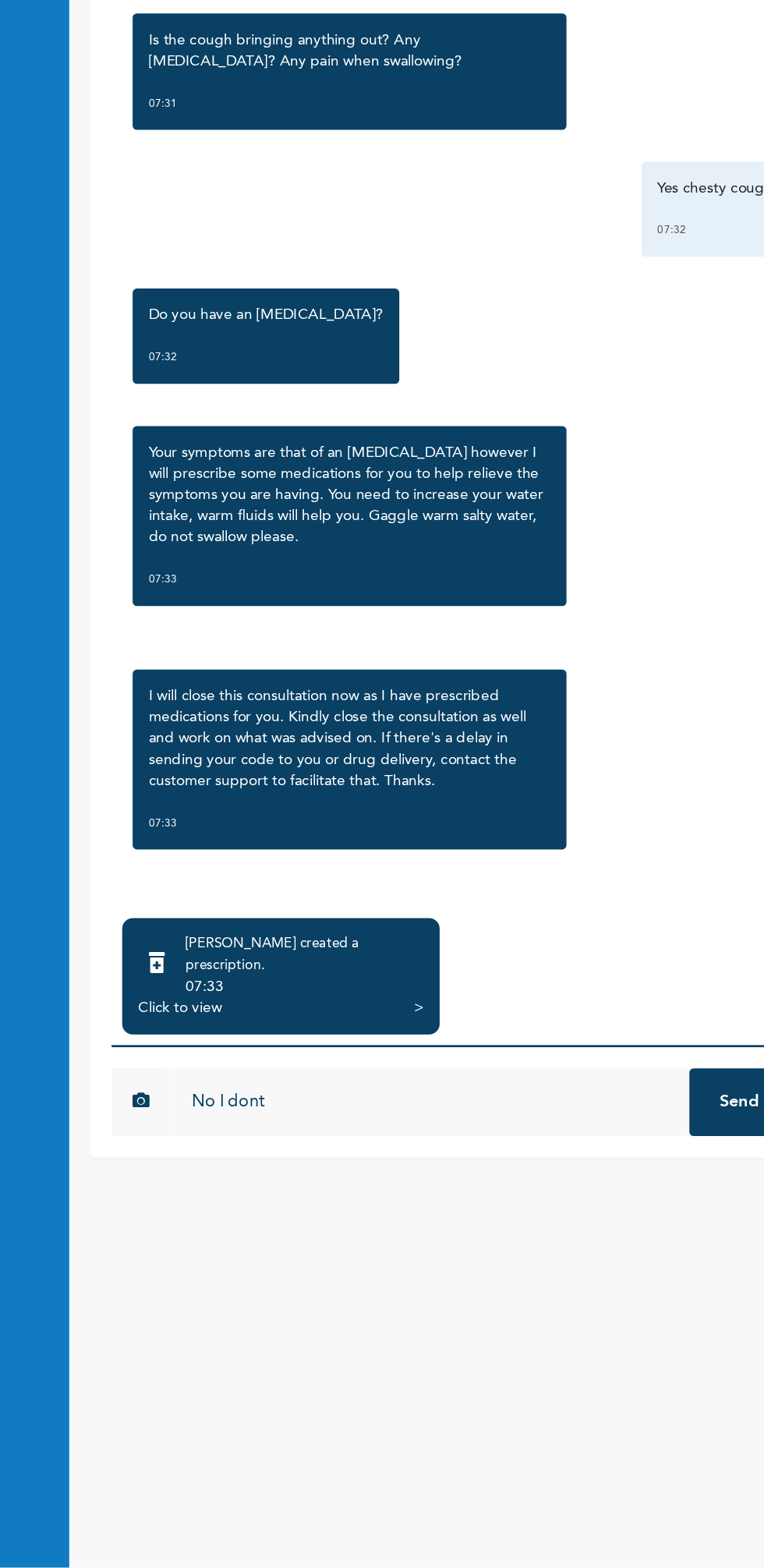
scroll to position [0, 0]
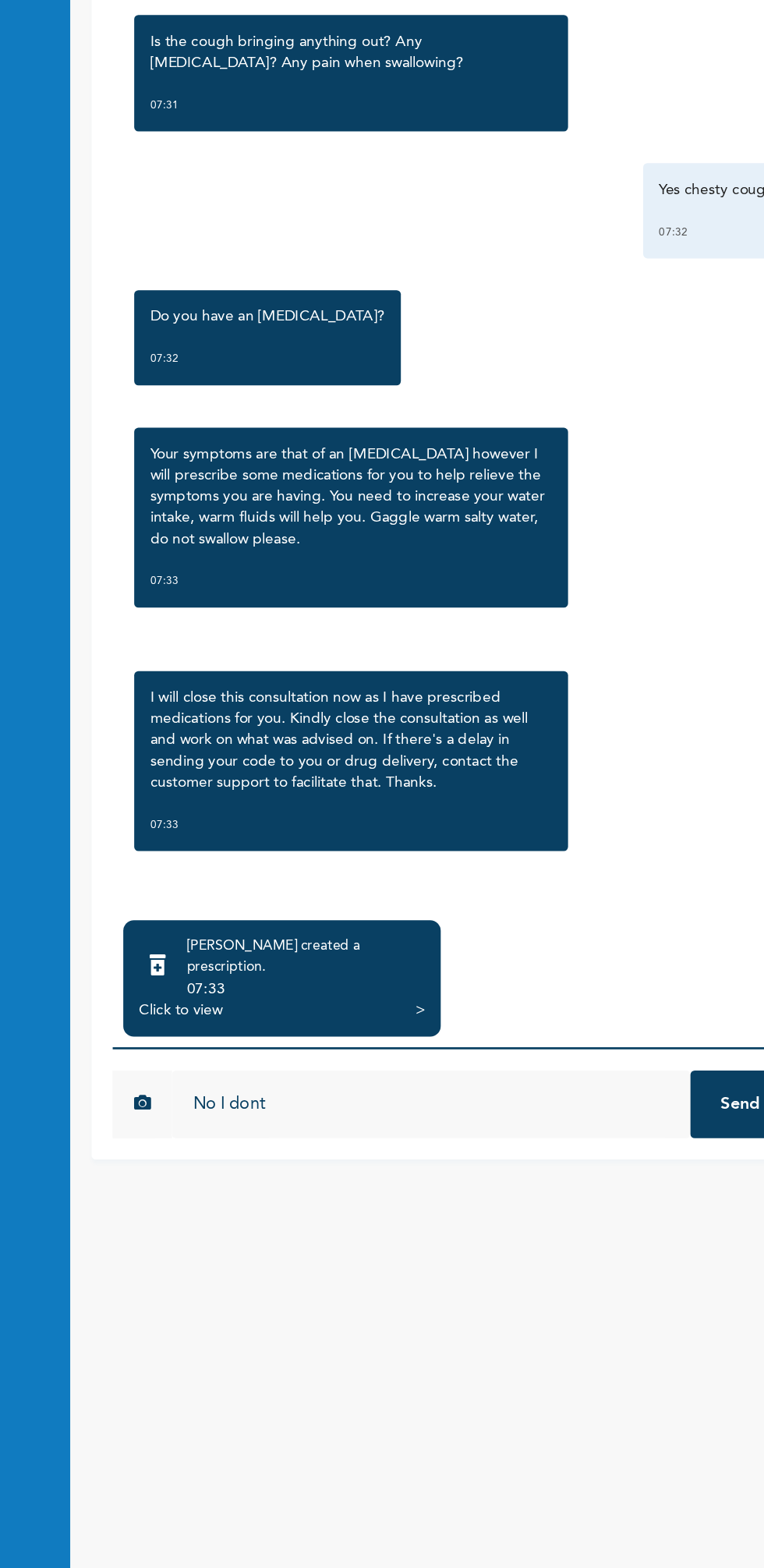
click at [669, 1202] on button "Send" at bounding box center [689, 1225] width 73 height 50
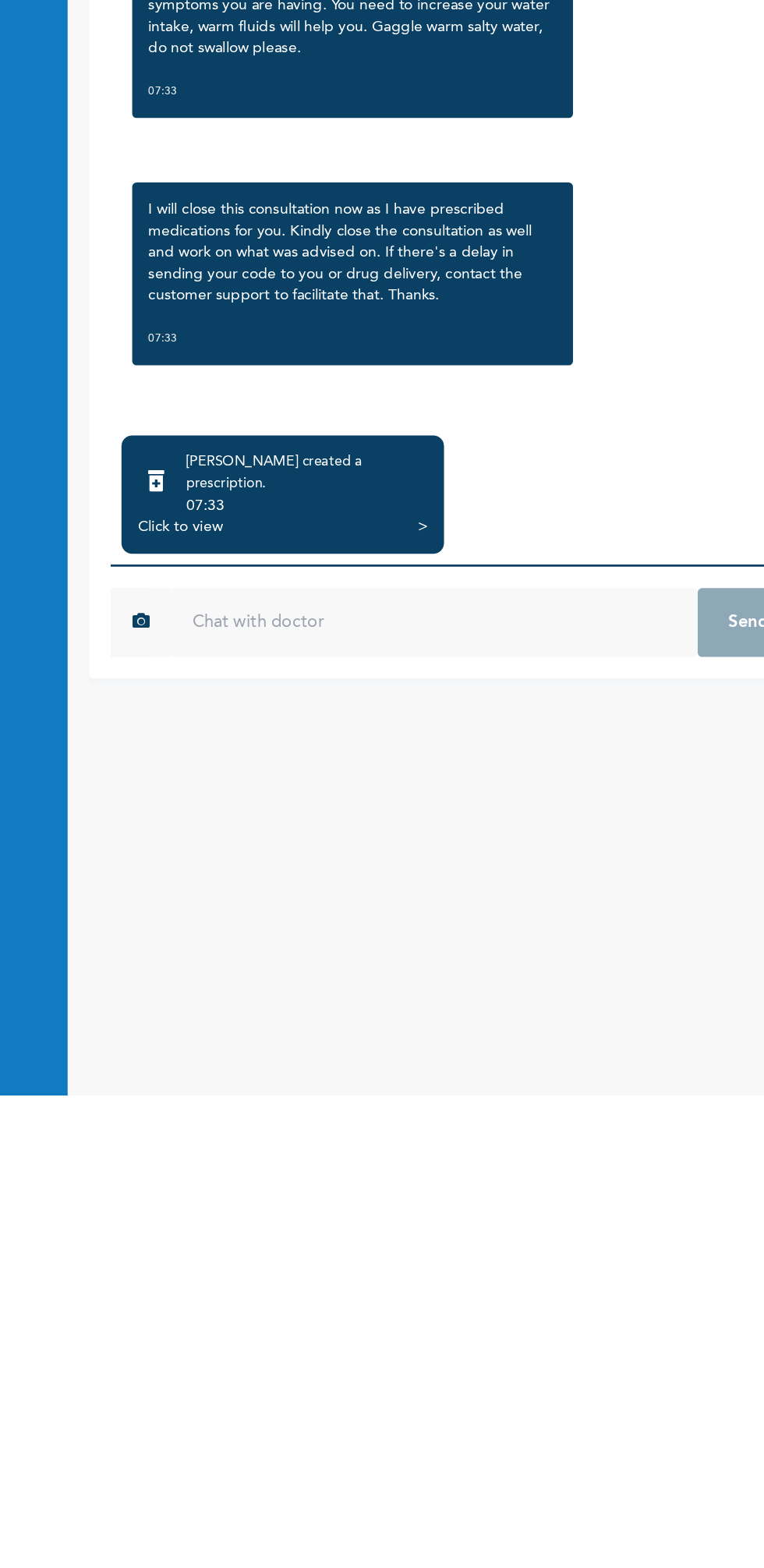
click at [349, 1148] on div "Click to view >" at bounding box center [351, 1155] width 211 height 15
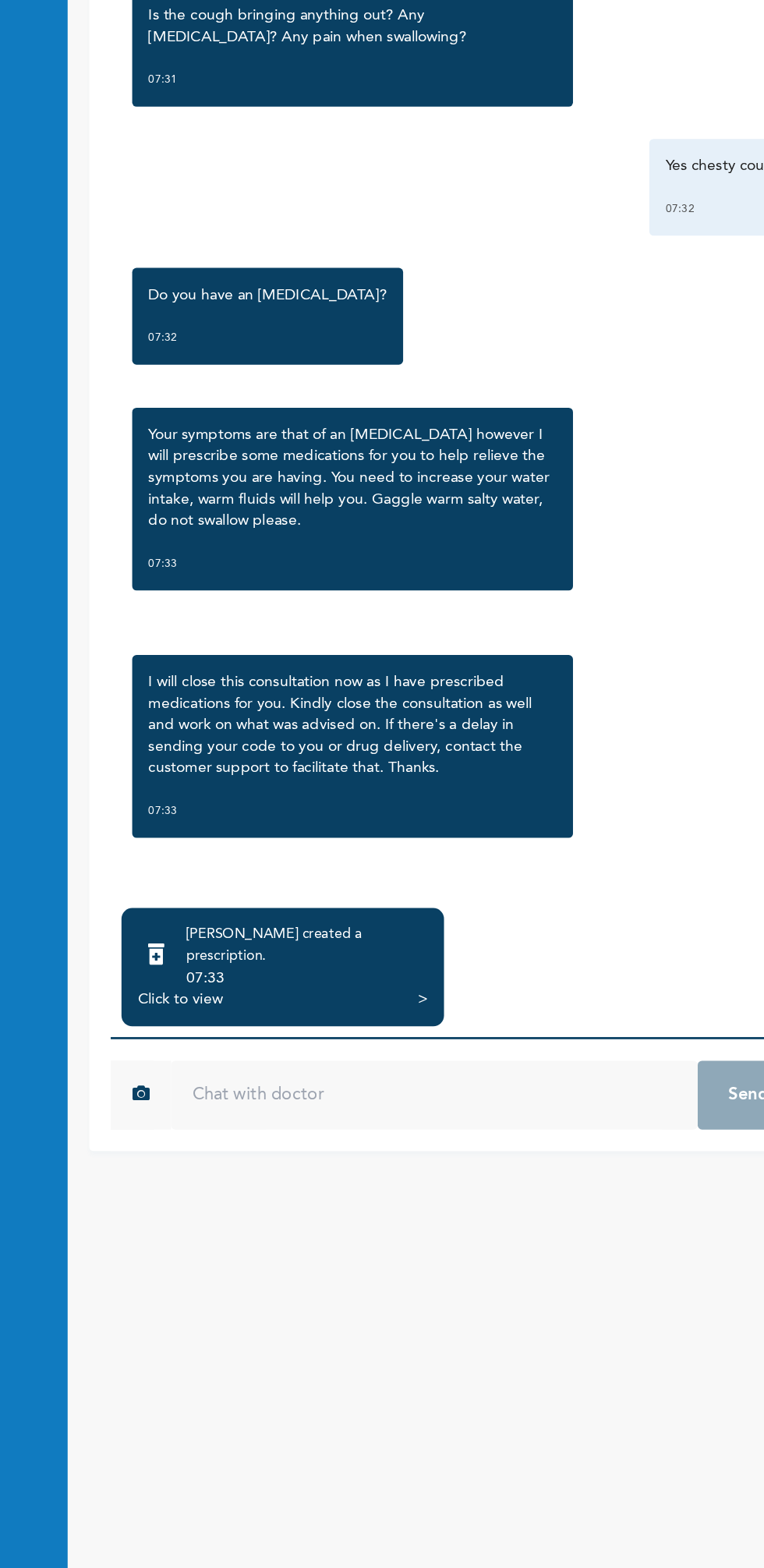
click at [401, 1132] on div "07:33" at bounding box center [368, 1139] width 175 height 15
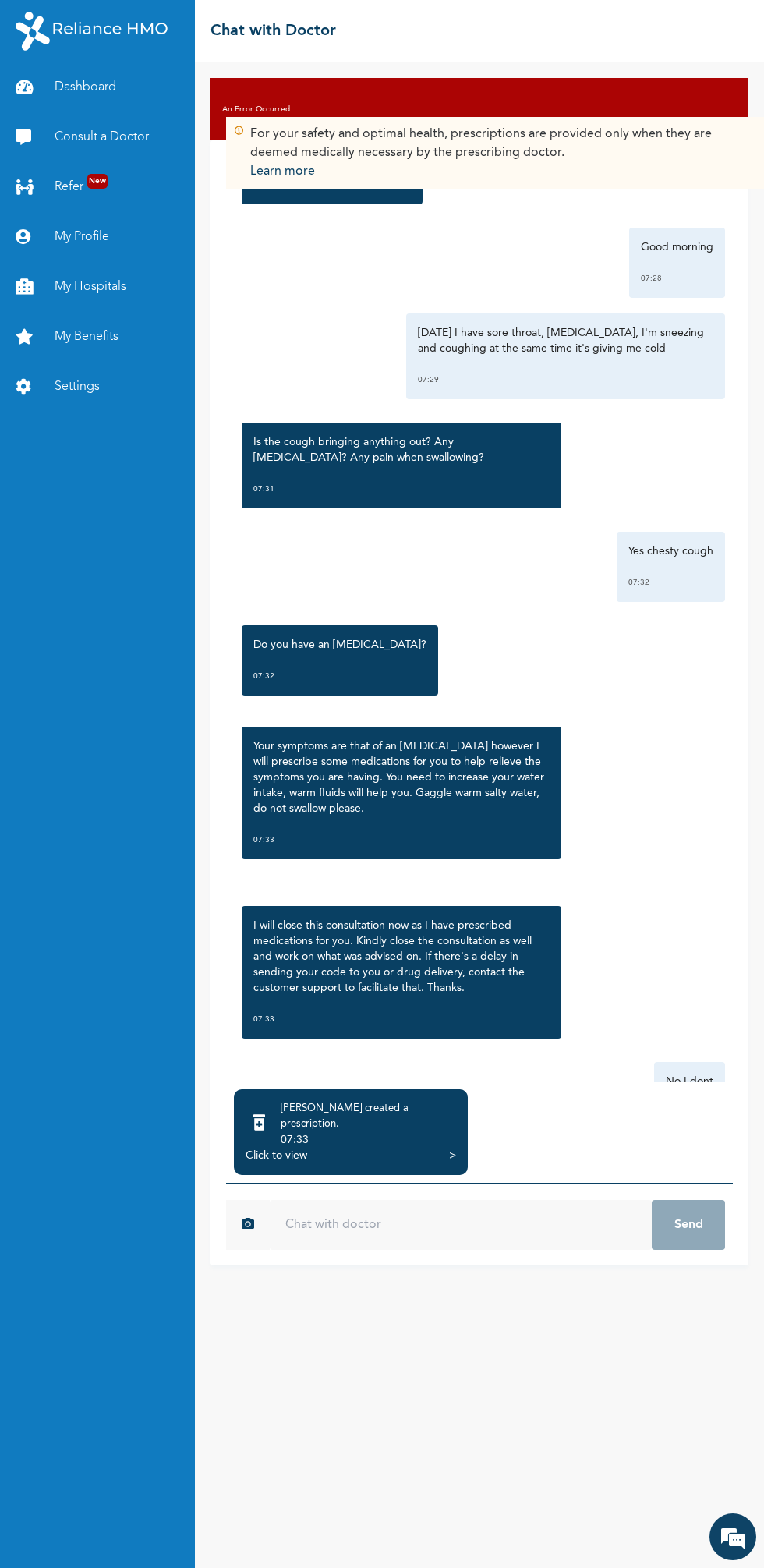
click at [359, 1148] on div "Click to view >" at bounding box center [351, 1155] width 211 height 15
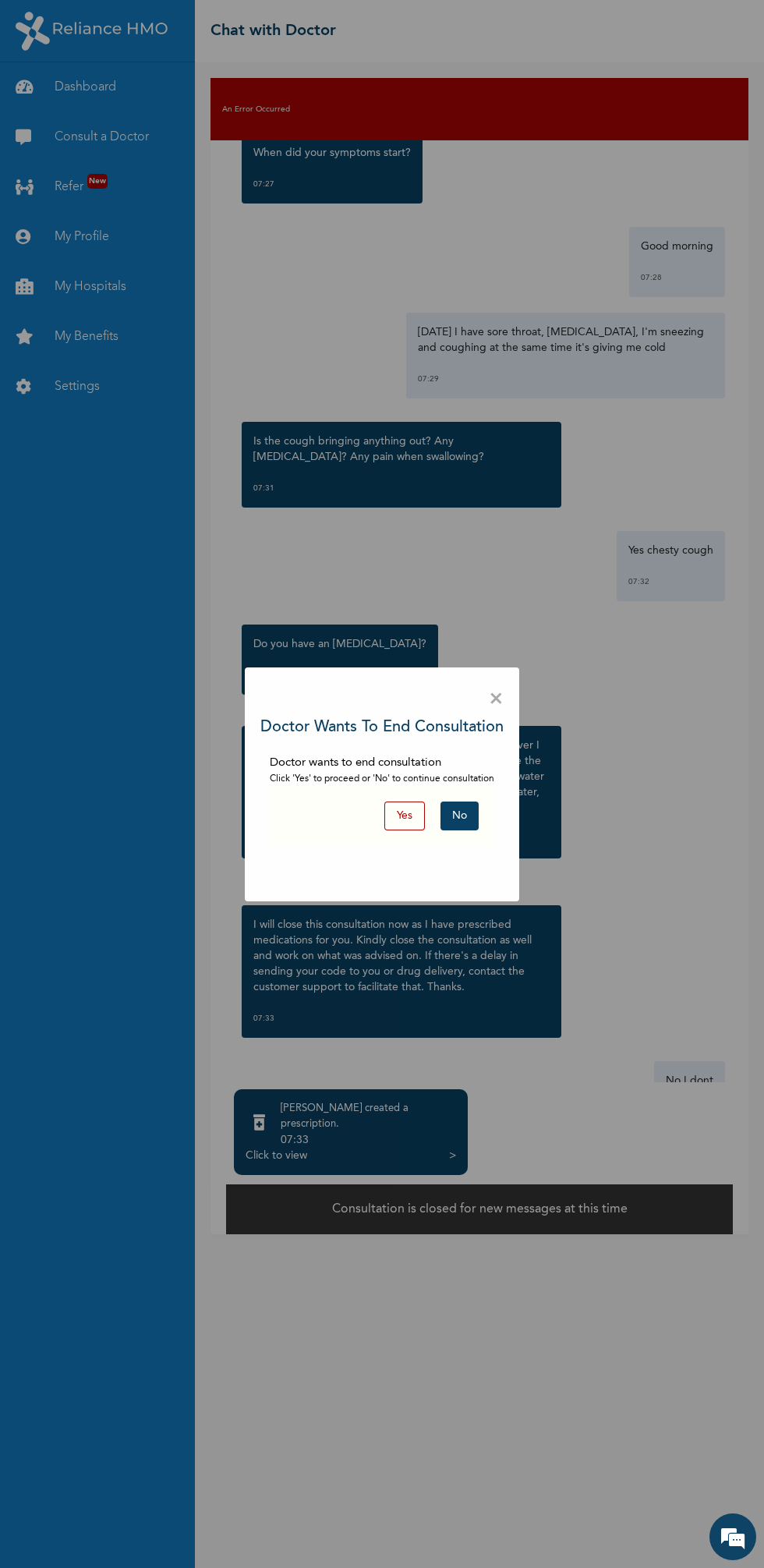
click at [461, 816] on button "No" at bounding box center [459, 816] width 38 height 29
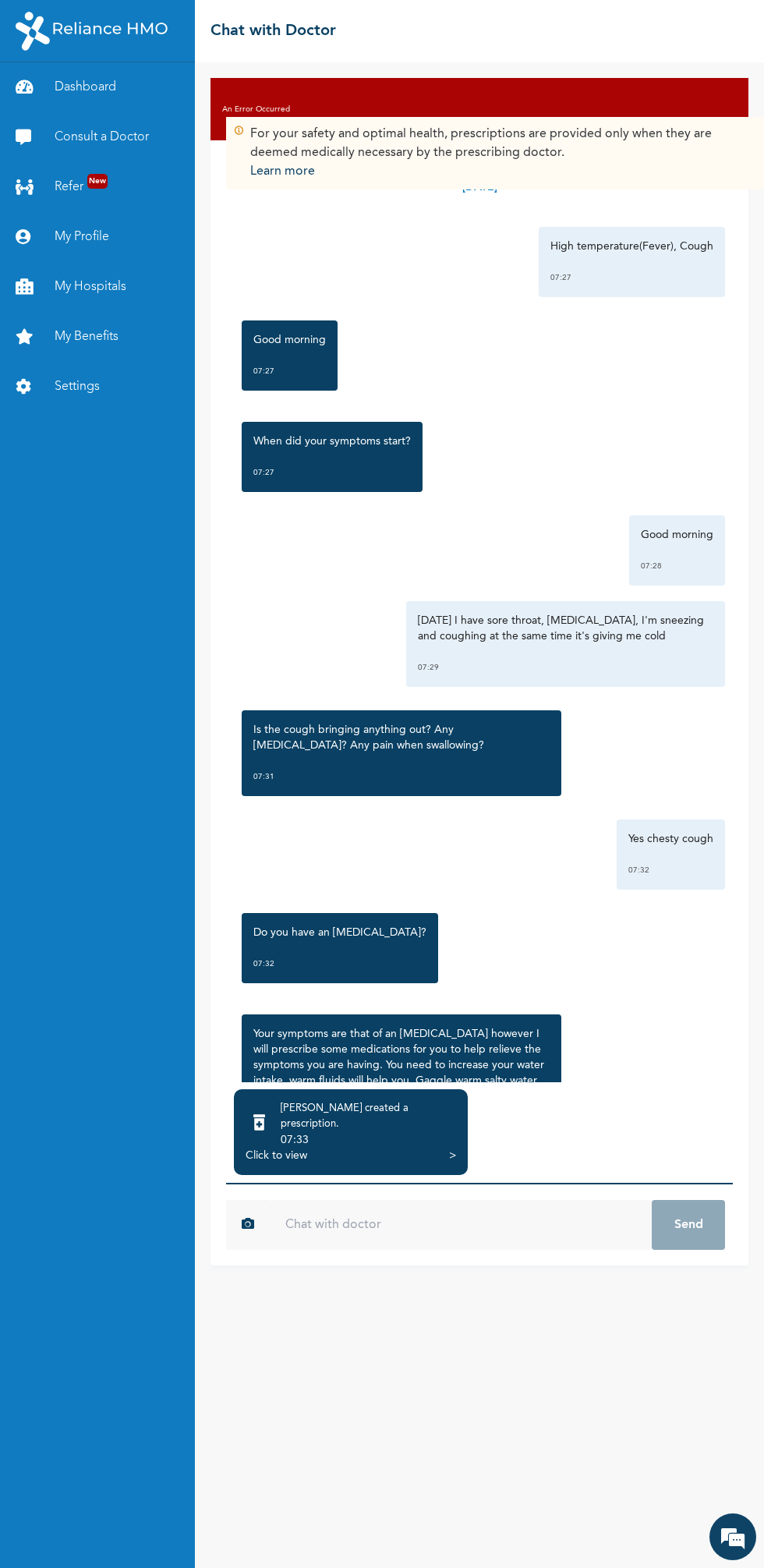
click at [359, 1150] on div "Click to view >" at bounding box center [351, 1155] width 211 height 15
click at [395, 1151] on div "[PERSON_NAME] created a prescription . 07:33 Click to view >" at bounding box center [351, 1133] width 234 height 86
click at [402, 1117] on div "[PERSON_NAME] created a prescription ." at bounding box center [368, 1116] width 175 height 31
click at [279, 1148] on div "Click to view" at bounding box center [277, 1155] width 62 height 15
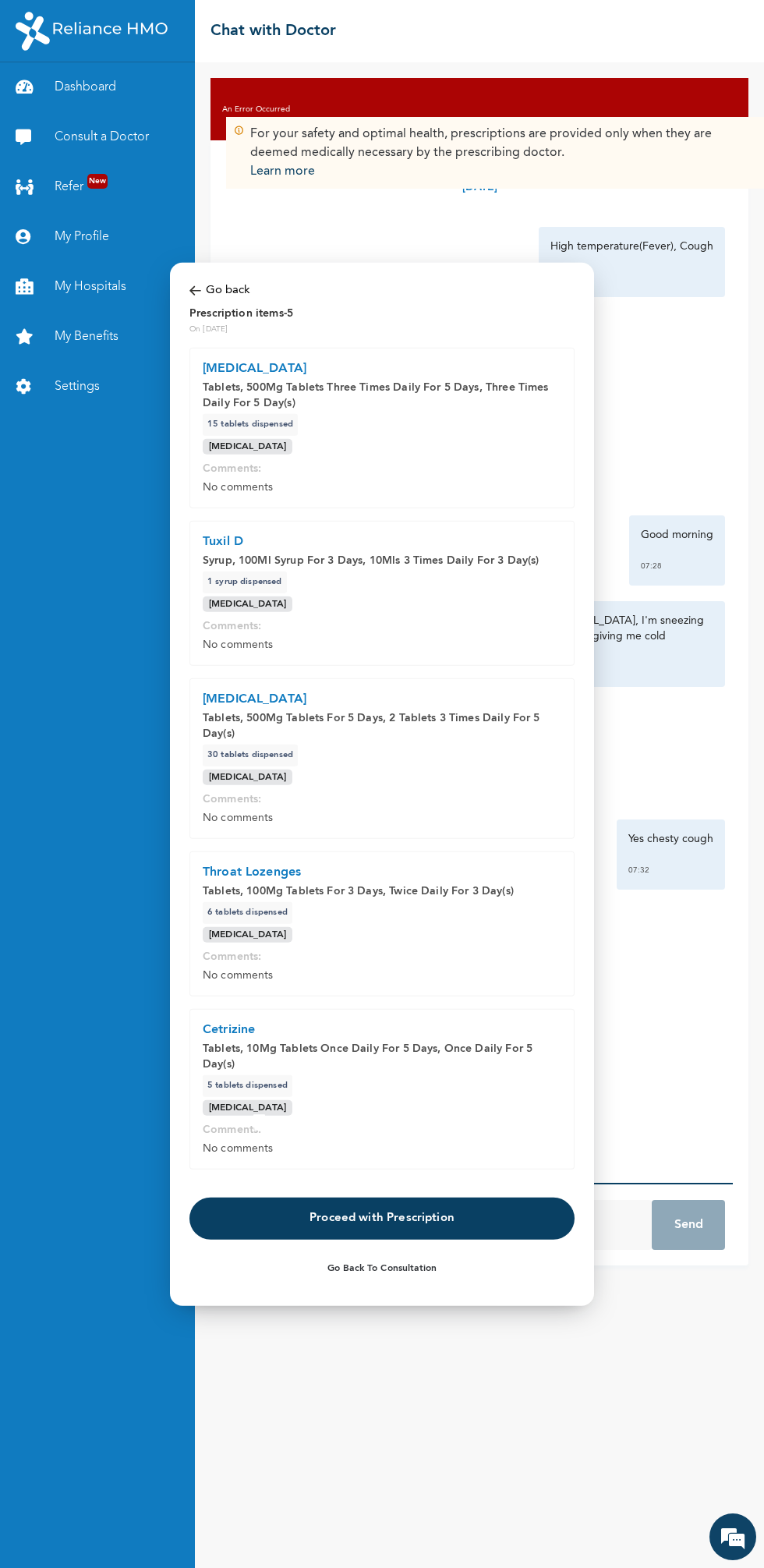
click at [400, 1223] on button "Proceed with Prescription" at bounding box center [382, 1219] width 385 height 42
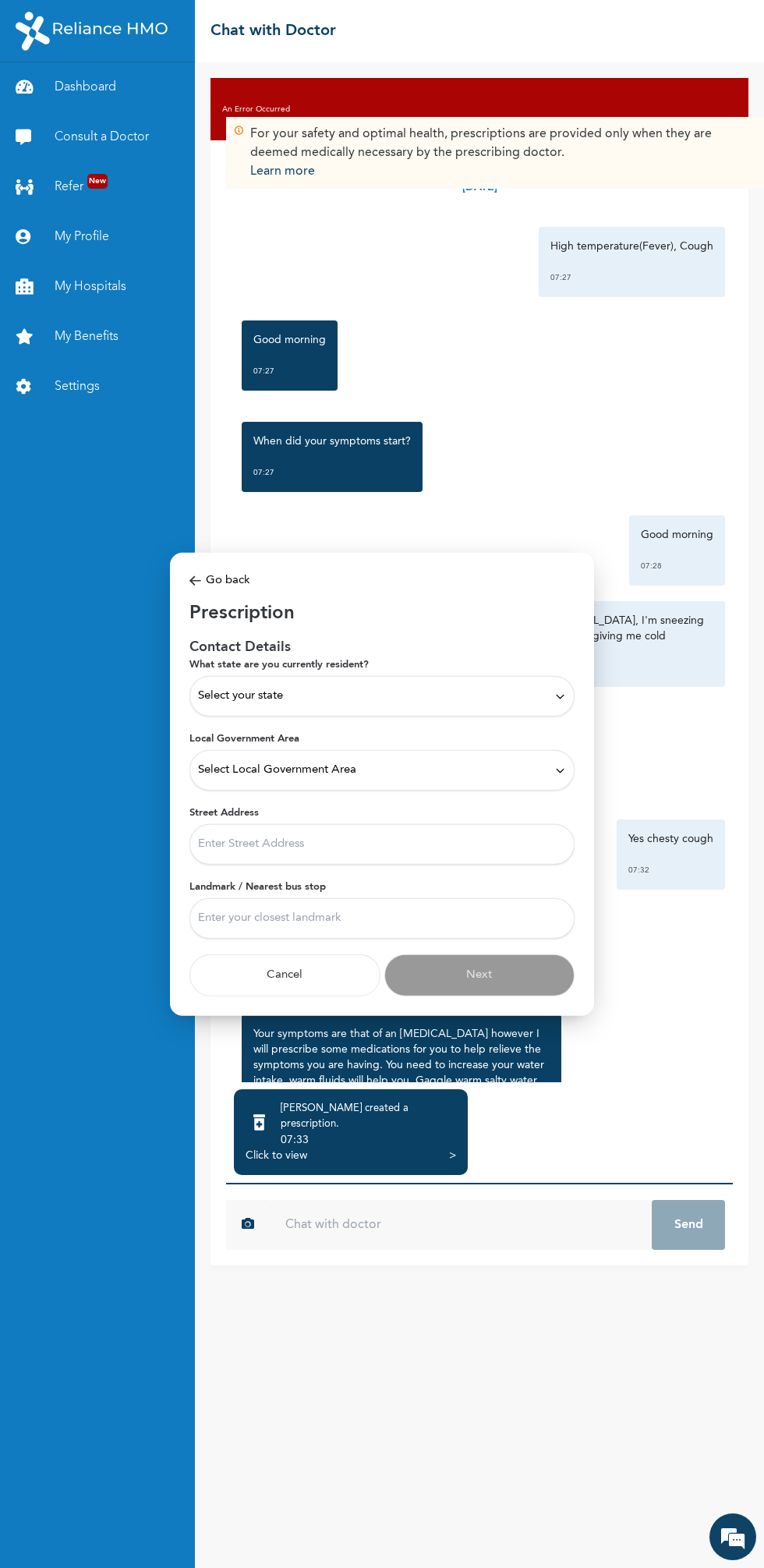
click at [494, 708] on div "Select your state" at bounding box center [382, 696] width 385 height 41
click at [242, 793] on p "Nasarawa" at bounding box center [382, 793] width 368 height 19
click at [423, 696] on div "Nasarawa" at bounding box center [382, 696] width 368 height 17
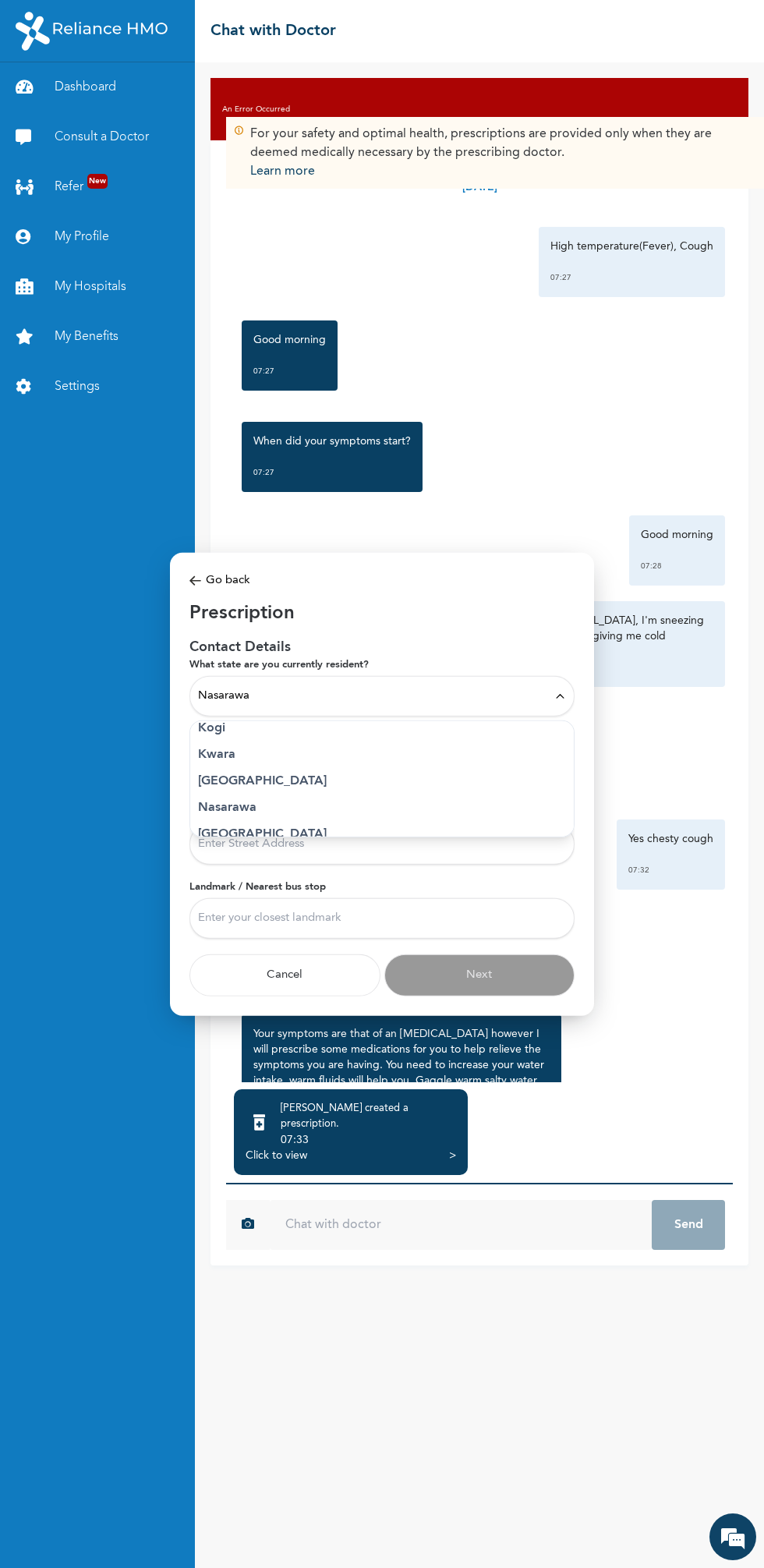
click at [230, 797] on li "Nasarawa" at bounding box center [382, 808] width 384 height 27
click at [409, 703] on div "Nasarawa" at bounding box center [382, 696] width 368 height 17
click at [223, 794] on p "[GEOGRAPHIC_DATA]" at bounding box center [382, 792] width 368 height 19
click at [412, 777] on div "Select Local Government Area" at bounding box center [382, 770] width 368 height 17
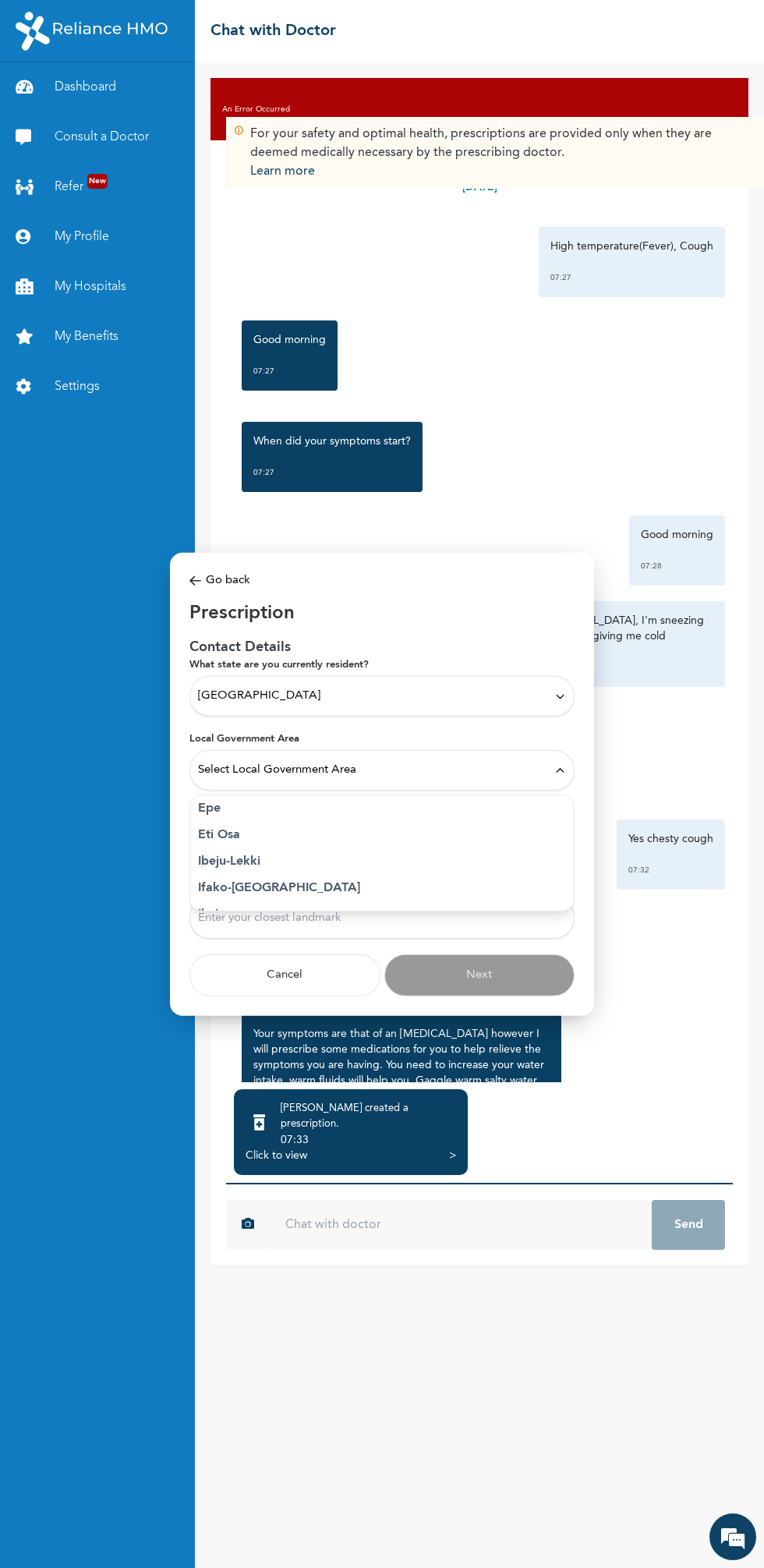
scroll to position [191, 0]
click at [234, 814] on p "Eti Osa" at bounding box center [382, 812] width 368 height 19
click at [397, 842] on input "Street Address" at bounding box center [382, 845] width 385 height 41
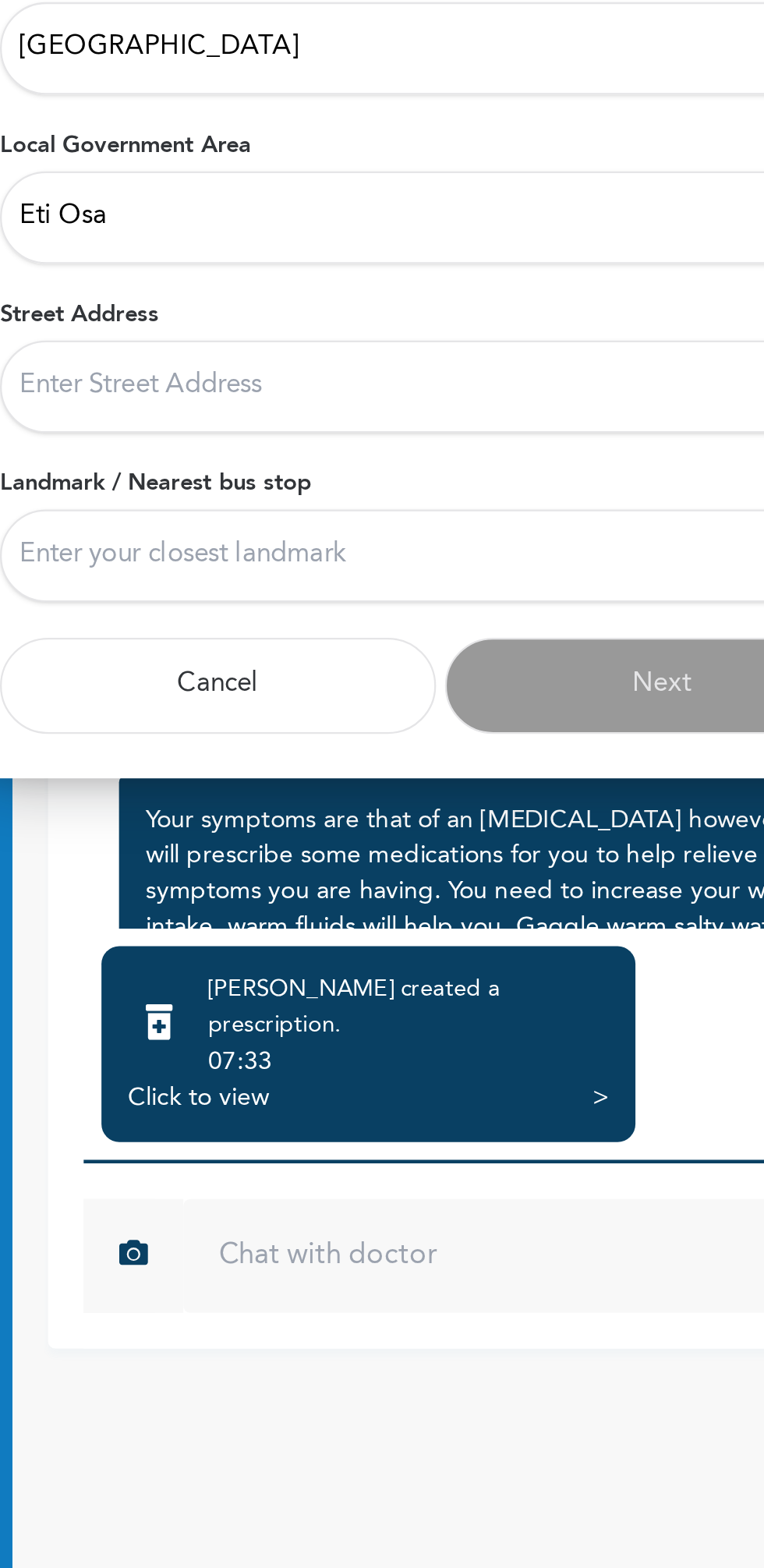
type input "25 [PERSON_NAME] street lekki phase 1"
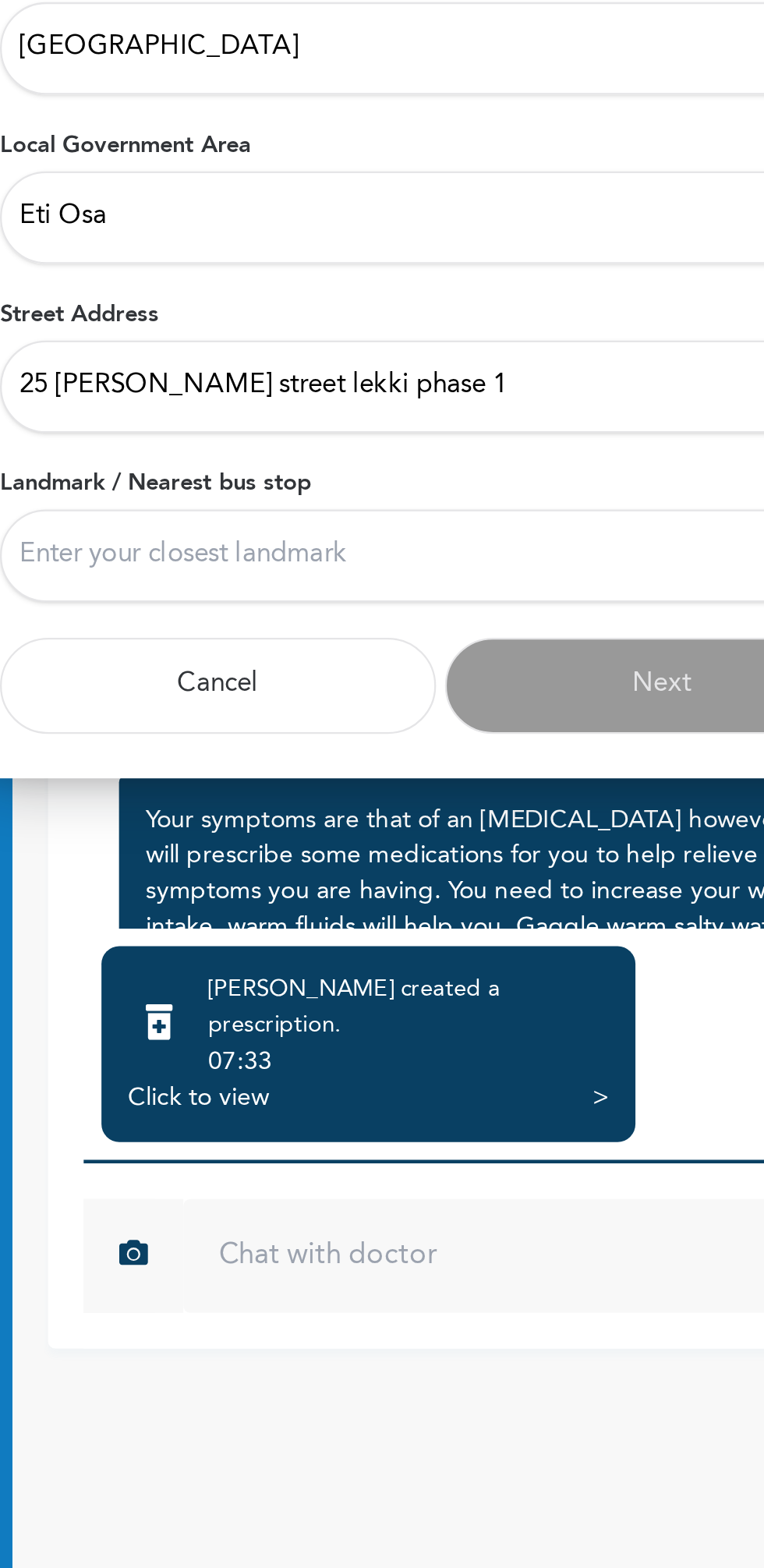
click at [353, 922] on input "Landmark / Nearest bus stop" at bounding box center [382, 919] width 385 height 41
type input "Blue water school"
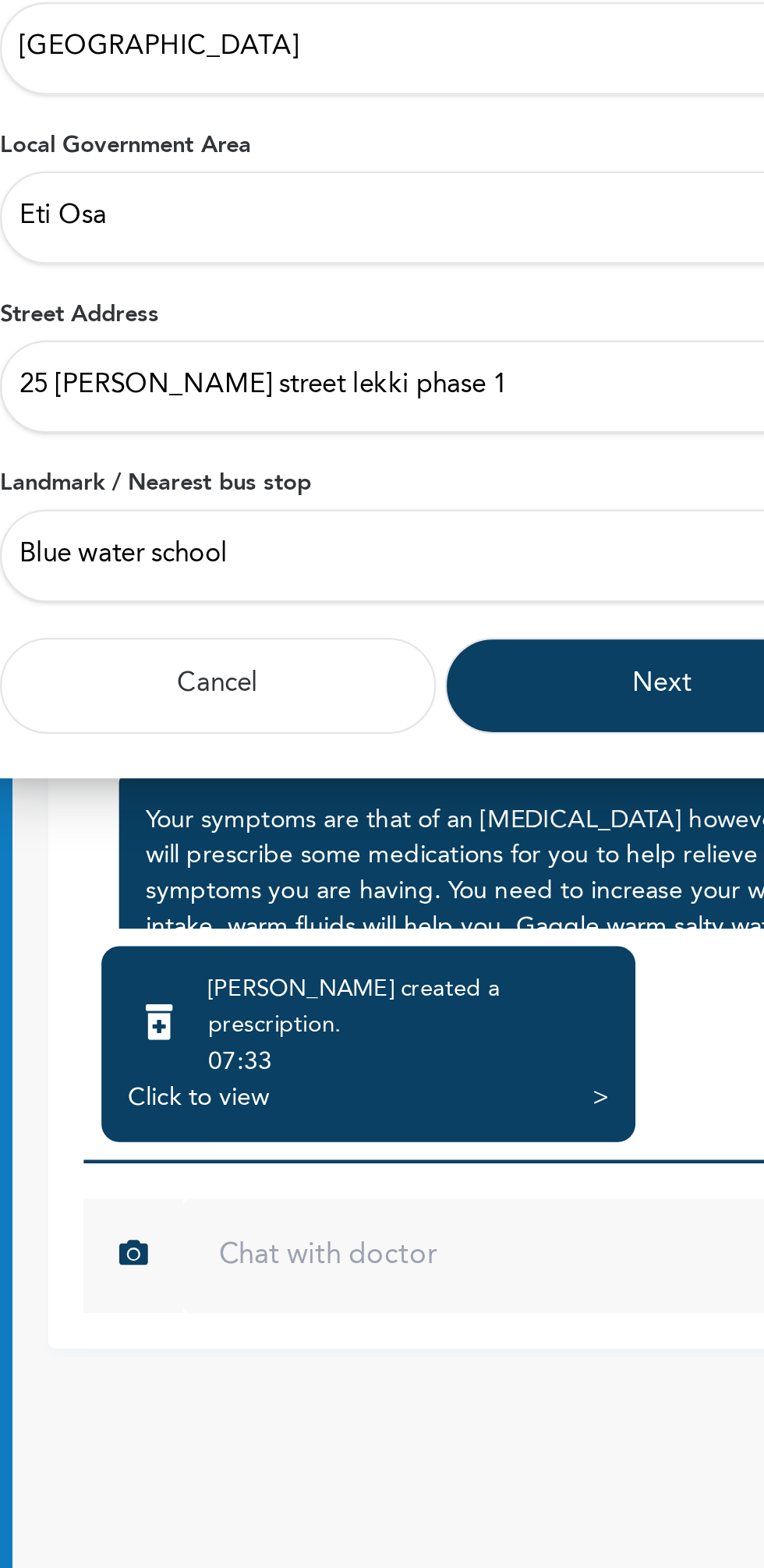
click at [431, 972] on button "Next" at bounding box center [480, 975] width 191 height 42
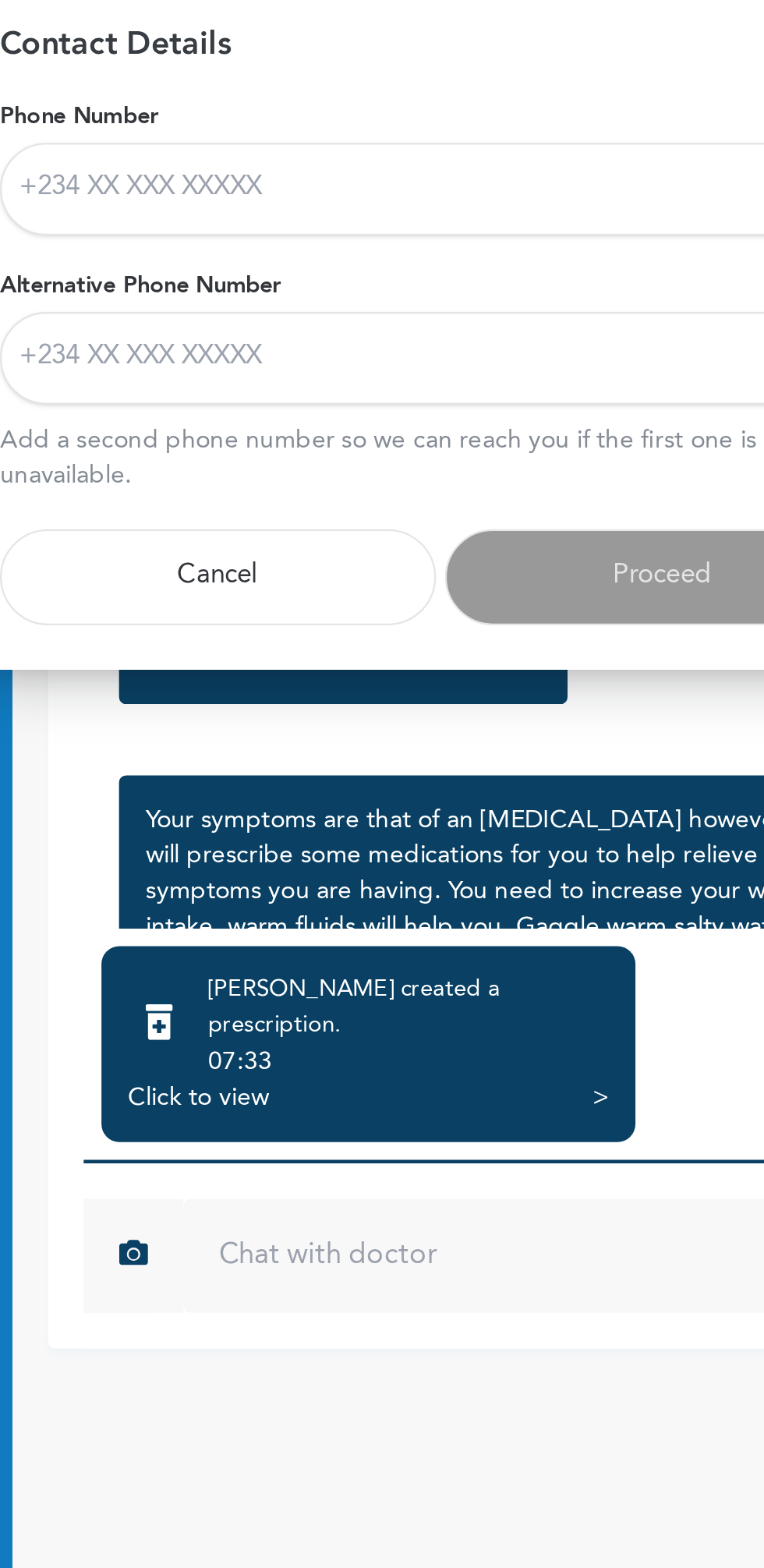
click at [375, 764] on input "Phone Number" at bounding box center [382, 758] width 385 height 41
click at [246, 761] on input "Phone Number" at bounding box center [382, 758] width 385 height 41
type input "08066044677"
click at [336, 836] on input "Alternative Phone Number" at bounding box center [382, 832] width 385 height 41
type input "07061764417"
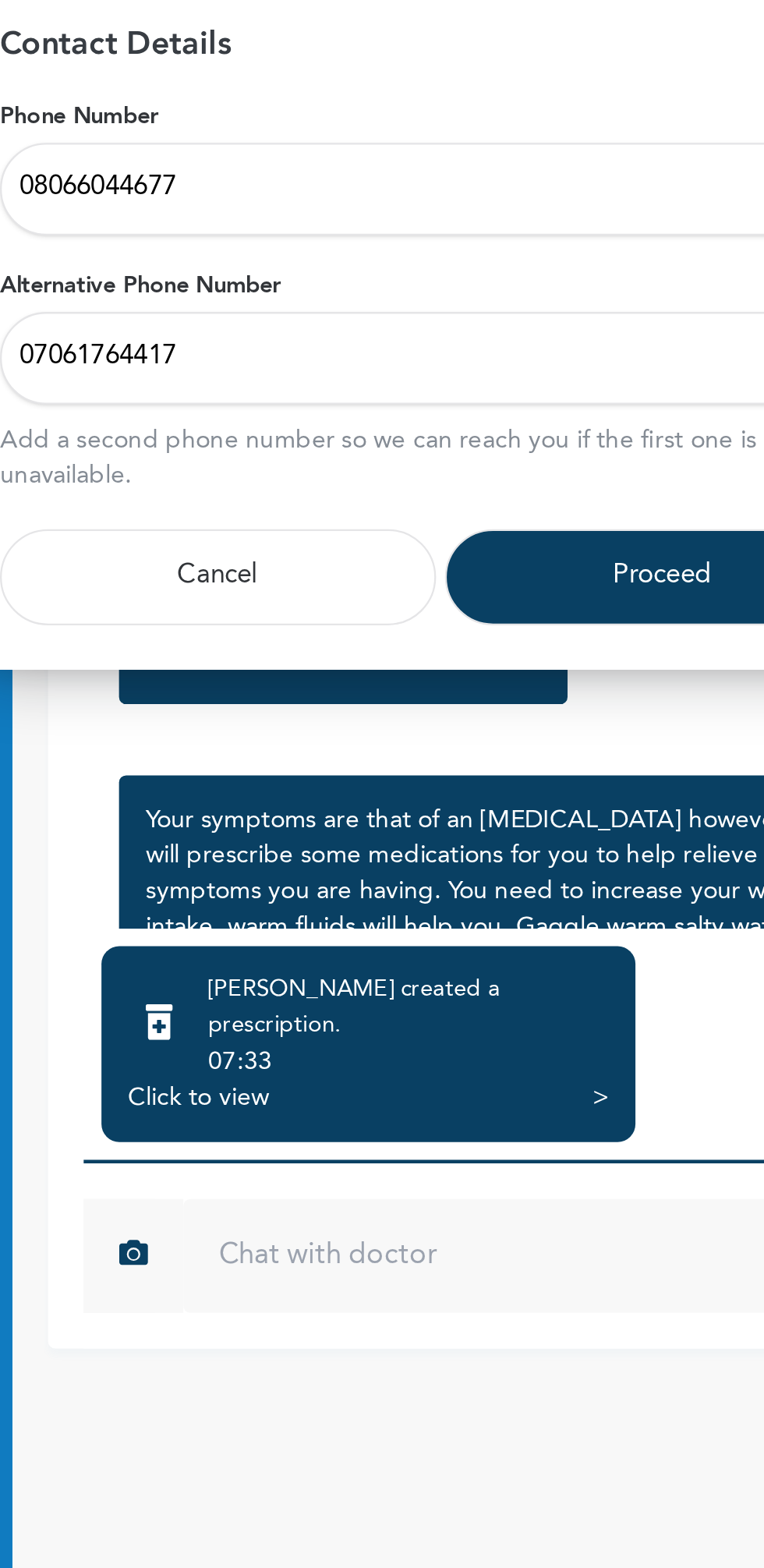
click at [427, 935] on button "Proceed" at bounding box center [480, 928] width 191 height 42
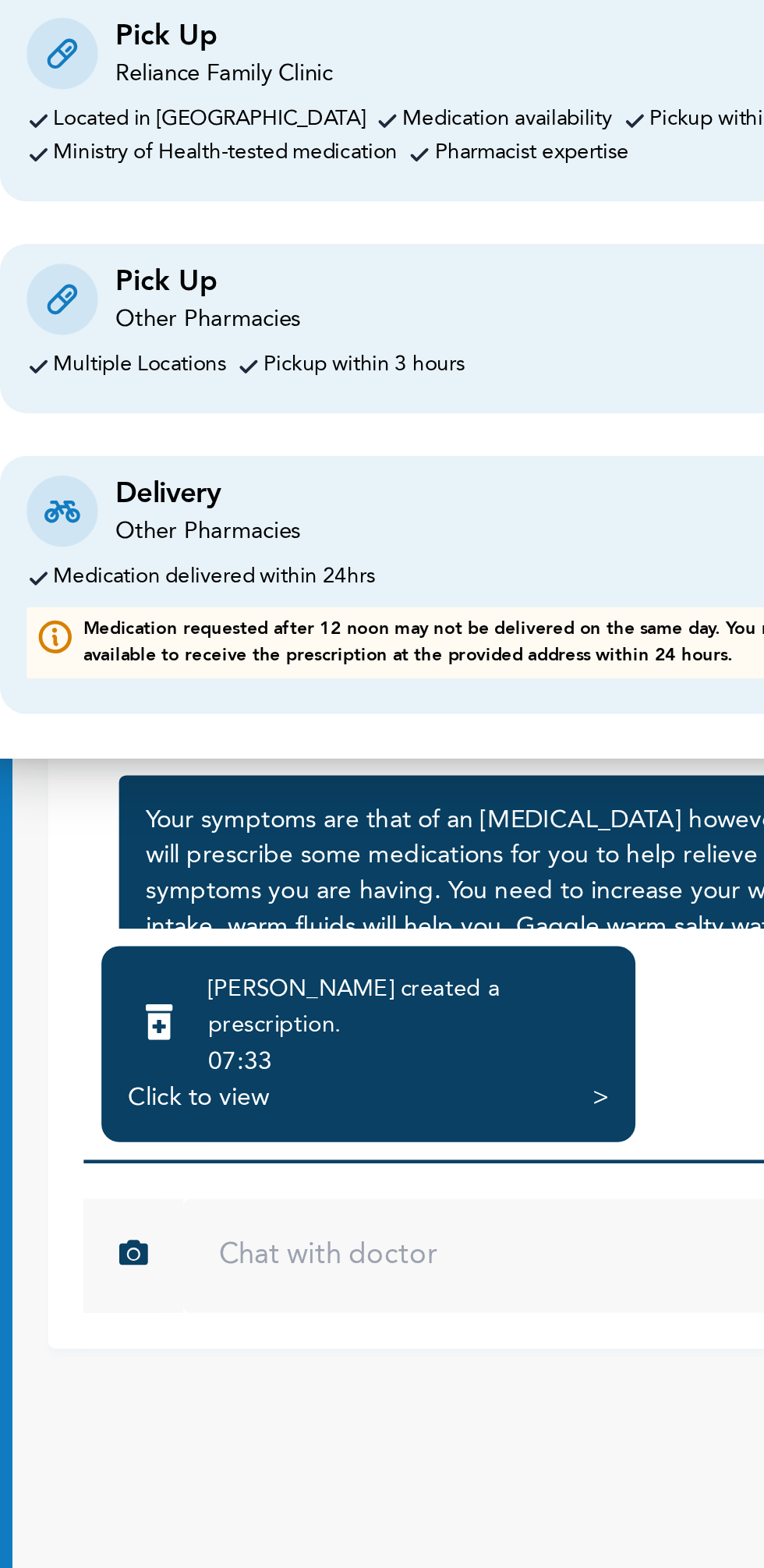
click at [313, 927] on div "Medication delivered within 24hrs" at bounding box center [284, 928] width 141 height 11
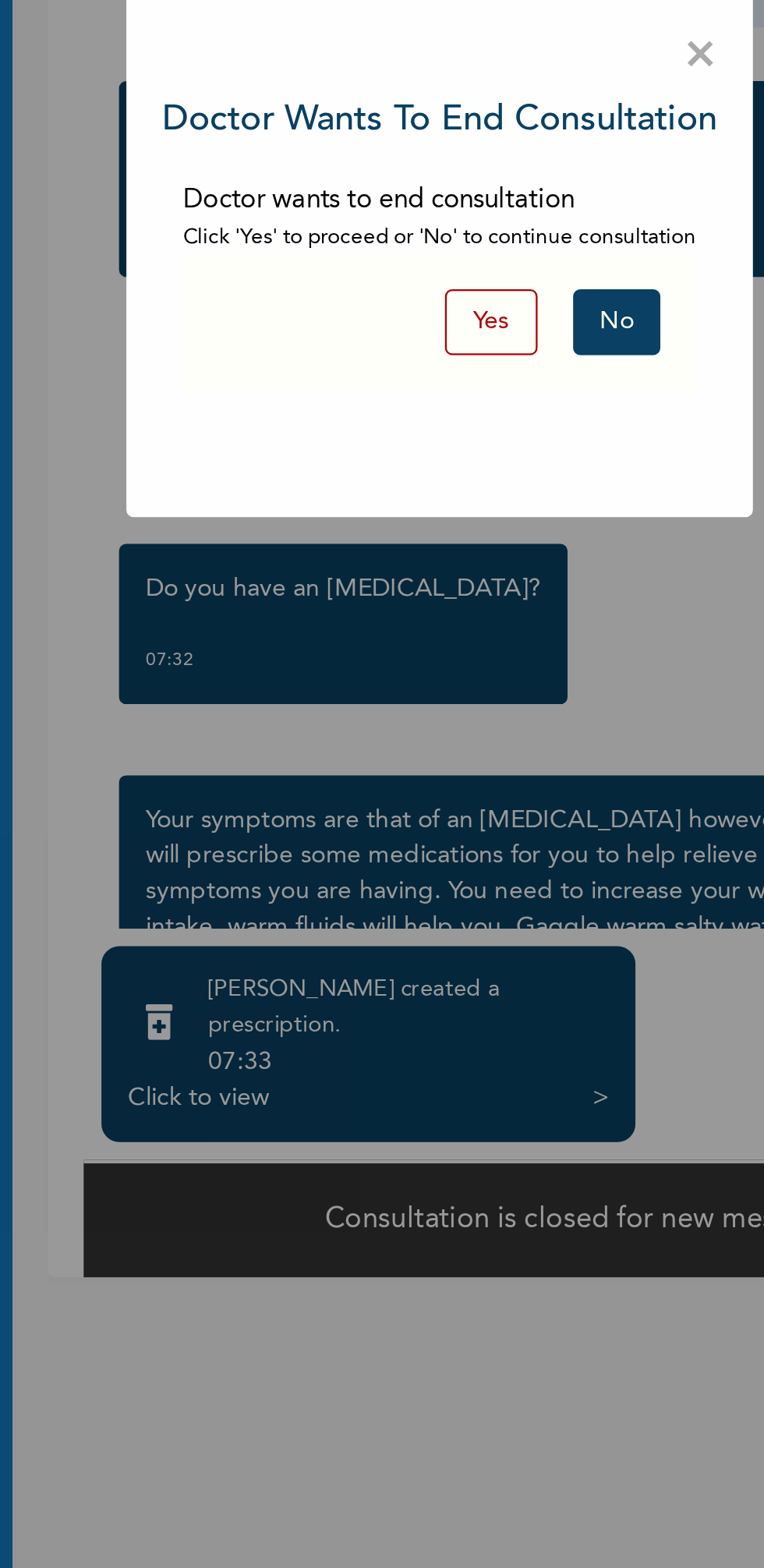
click at [456, 816] on button "No" at bounding box center [459, 816] width 38 height 29
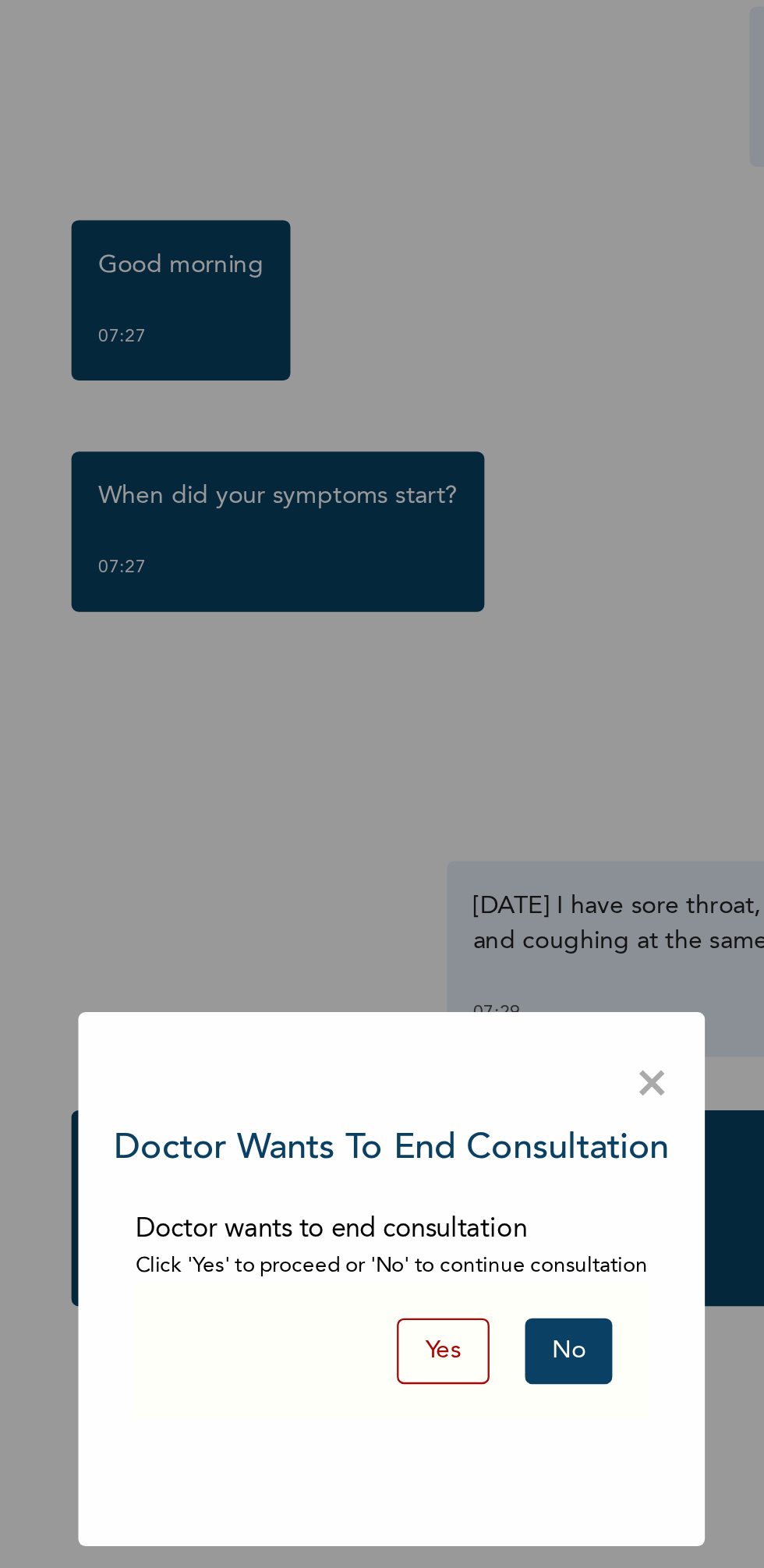
click at [461, 814] on button "No" at bounding box center [459, 816] width 38 height 29
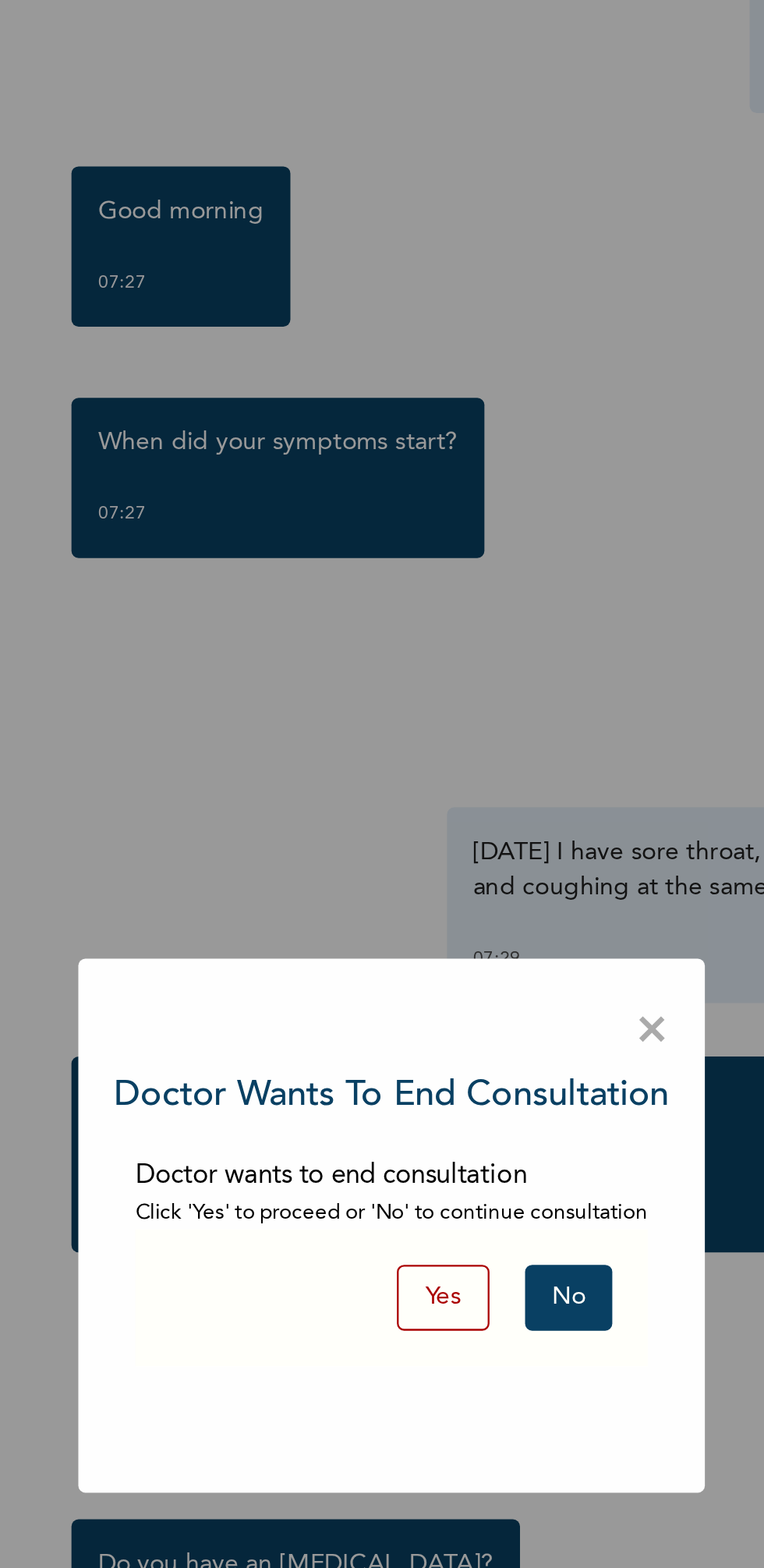
click at [460, 820] on button "No" at bounding box center [459, 816] width 38 height 29
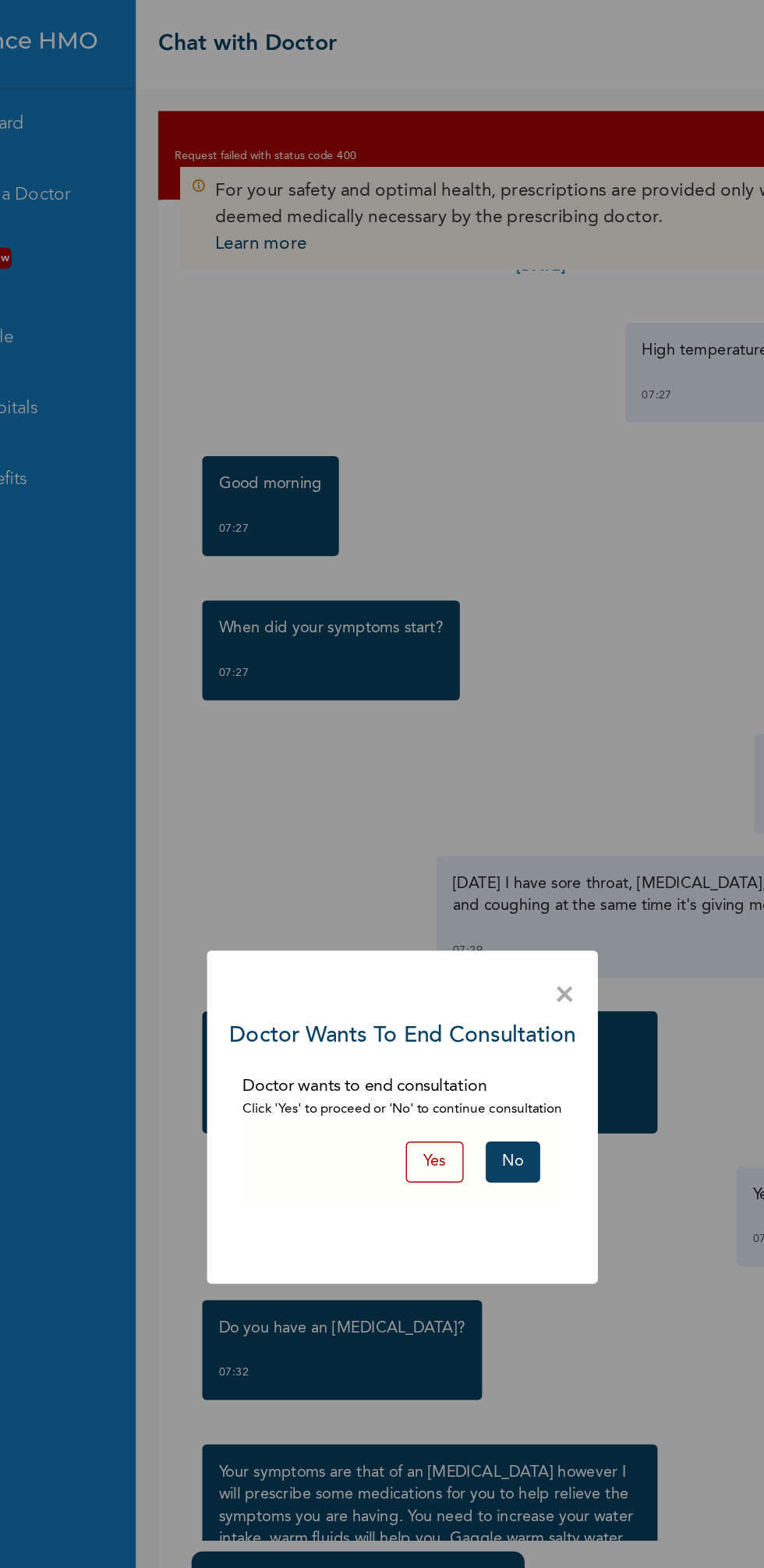
click at [500, 700] on span "×" at bounding box center [496, 699] width 15 height 32
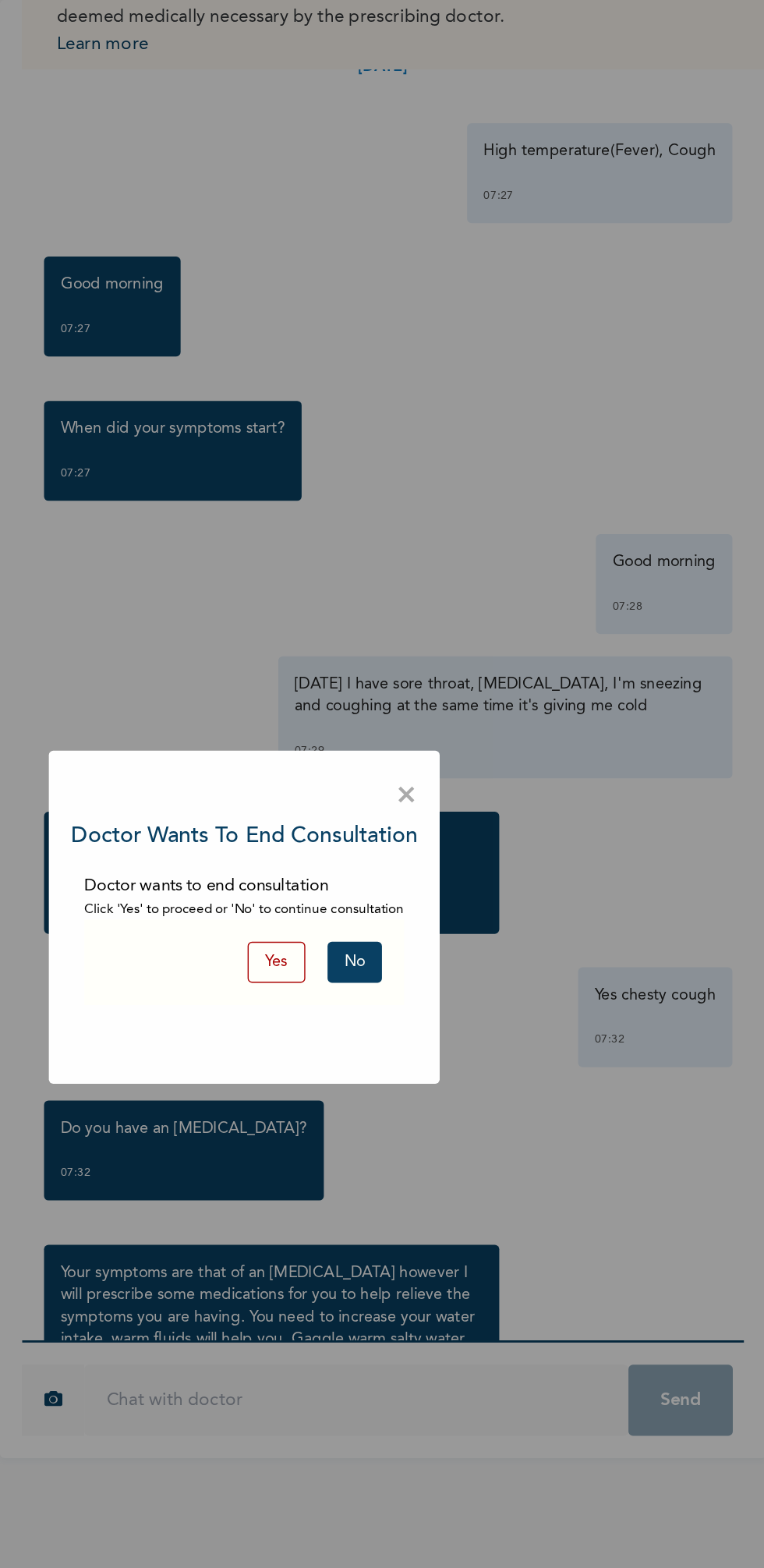
click at [446, 829] on button "No" at bounding box center [459, 816] width 38 height 29
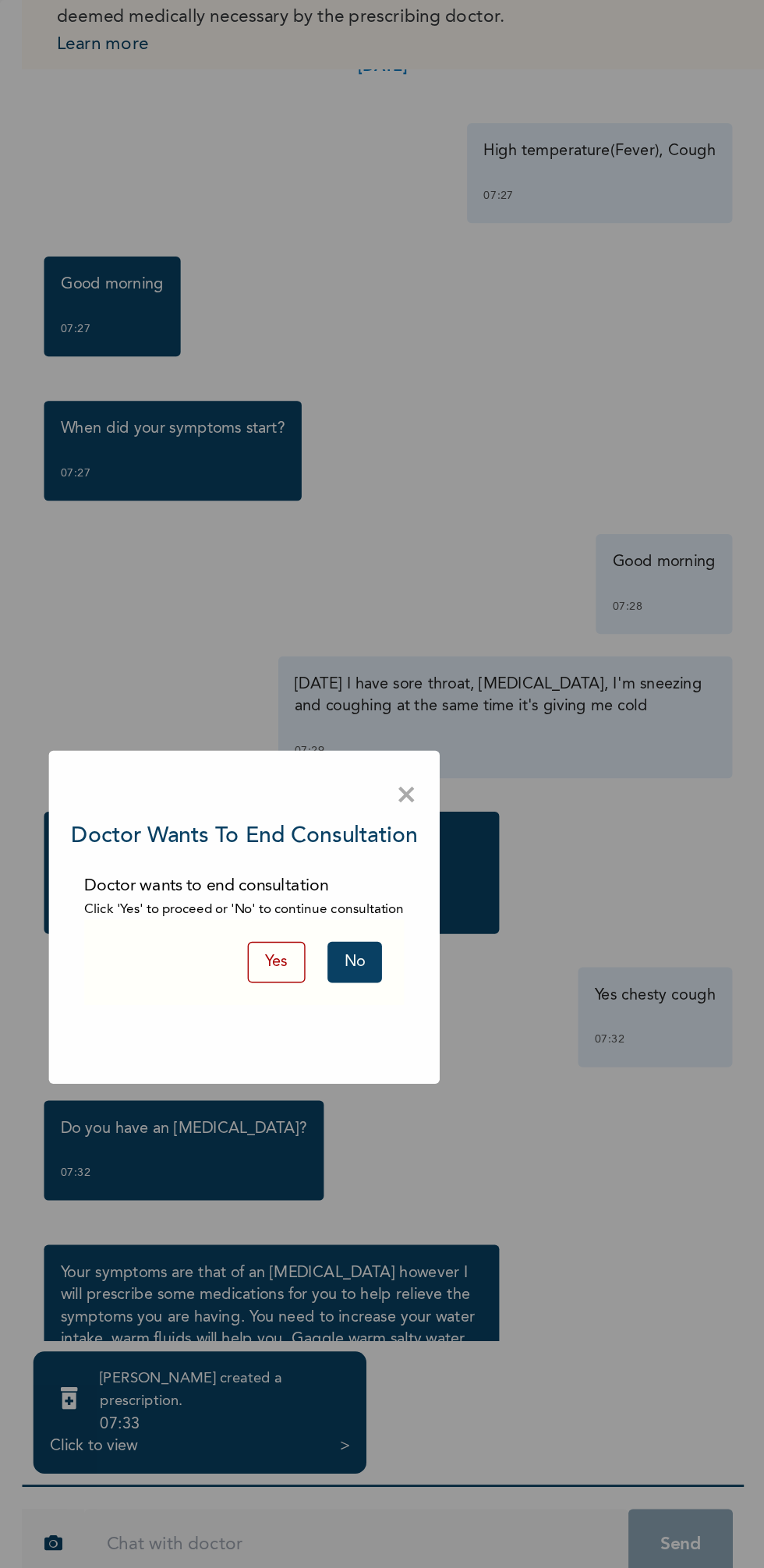
click at [496, 696] on span "×" at bounding box center [496, 699] width 15 height 32
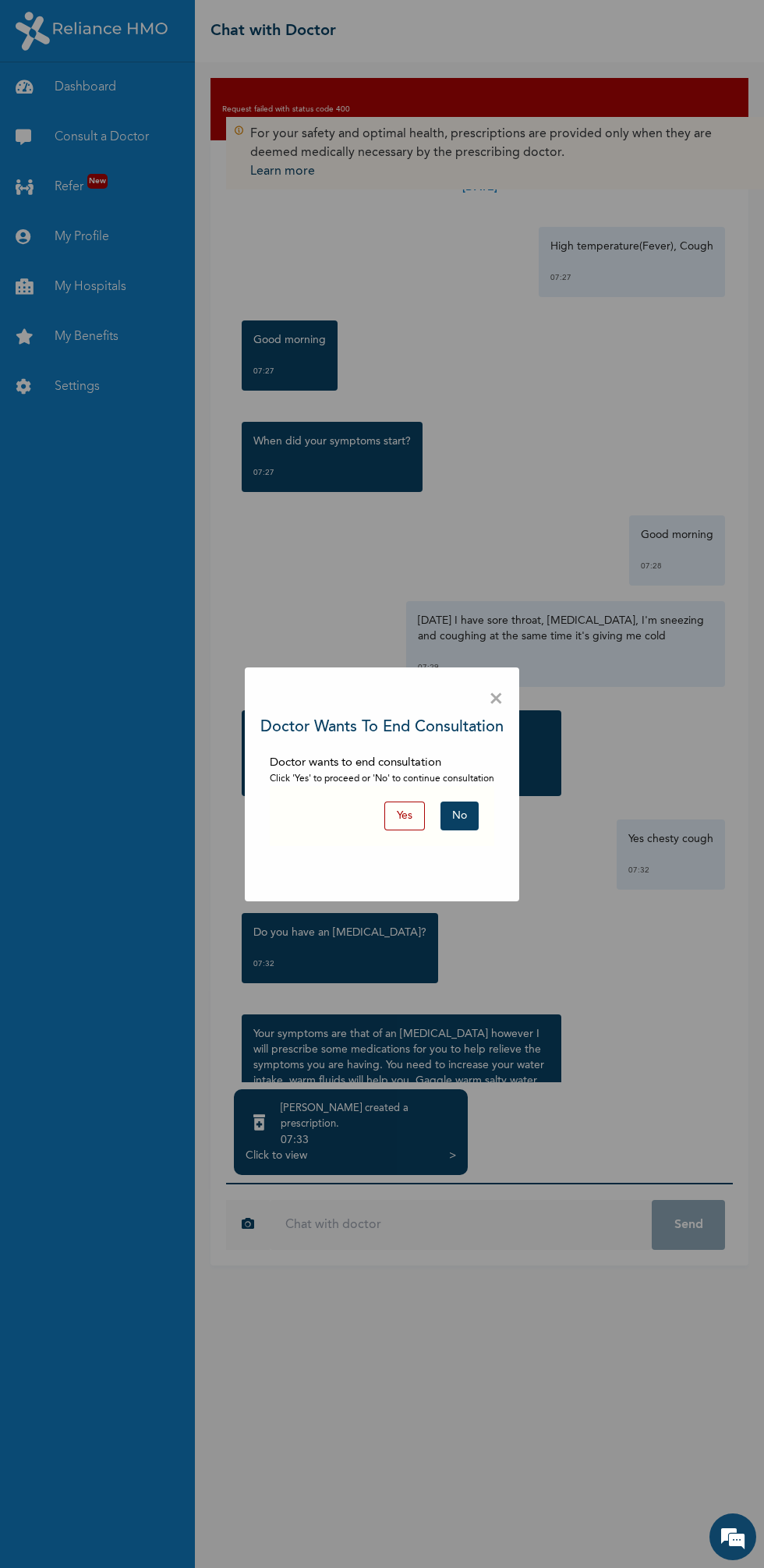
click at [489, 703] on span "×" at bounding box center [496, 699] width 15 height 32
click at [457, 817] on button "No" at bounding box center [459, 816] width 38 height 29
click at [497, 700] on span "×" at bounding box center [496, 699] width 15 height 32
click at [762, 908] on div "× Doctor wants to end consultation Doctor wants to end consultation Click 'Yes'…" at bounding box center [382, 784] width 764 height 1568
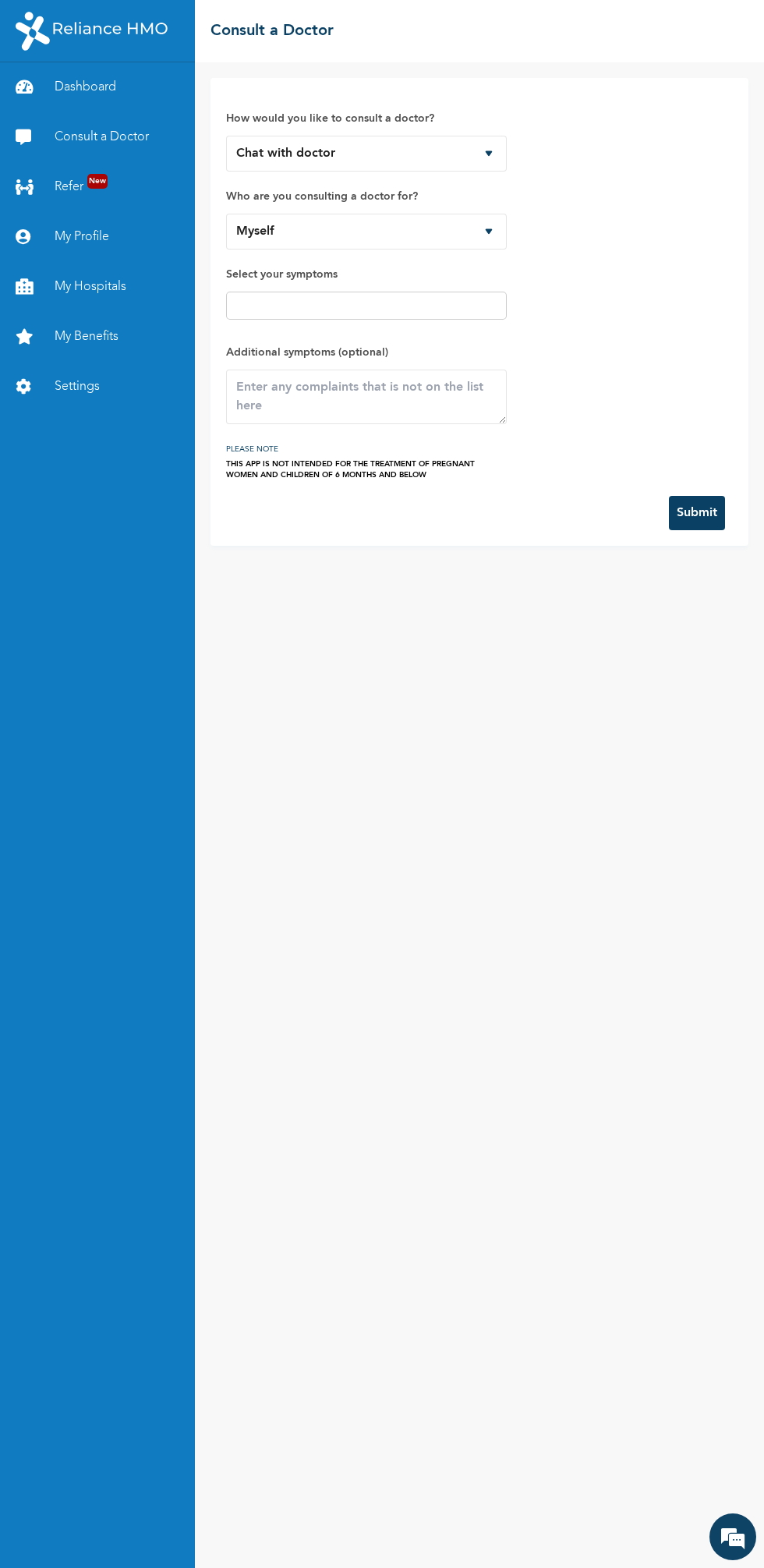
click at [290, 299] on input "text" at bounding box center [367, 305] width 272 height 19
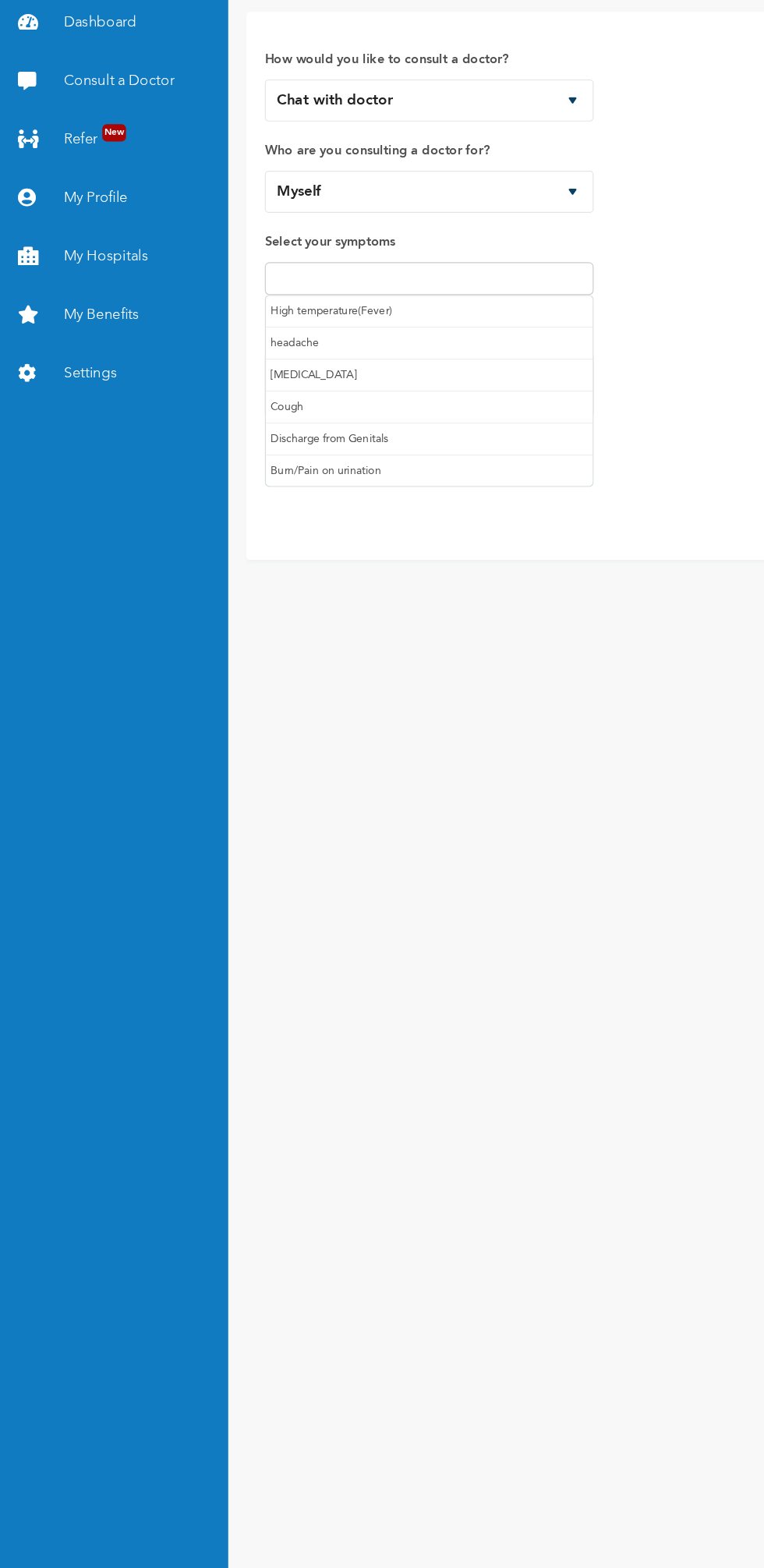
click at [87, 137] on link "Consult a Doctor" at bounding box center [97, 137] width 195 height 50
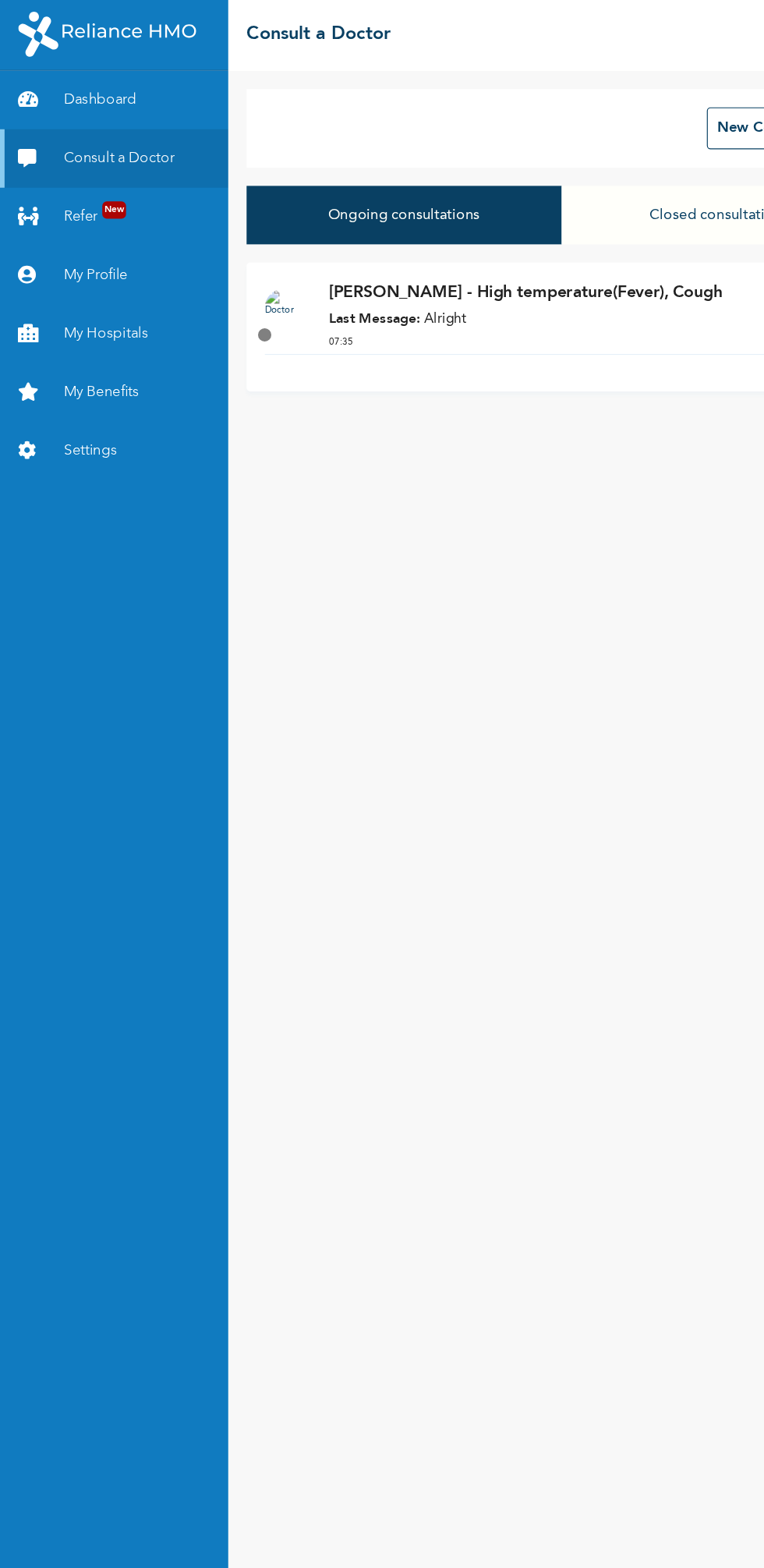
click at [346, 286] on div "[PERSON_NAME] - High temperature(Fever), Cough Last Message: Alright 07:35" at bounding box center [496, 272] width 432 height 62
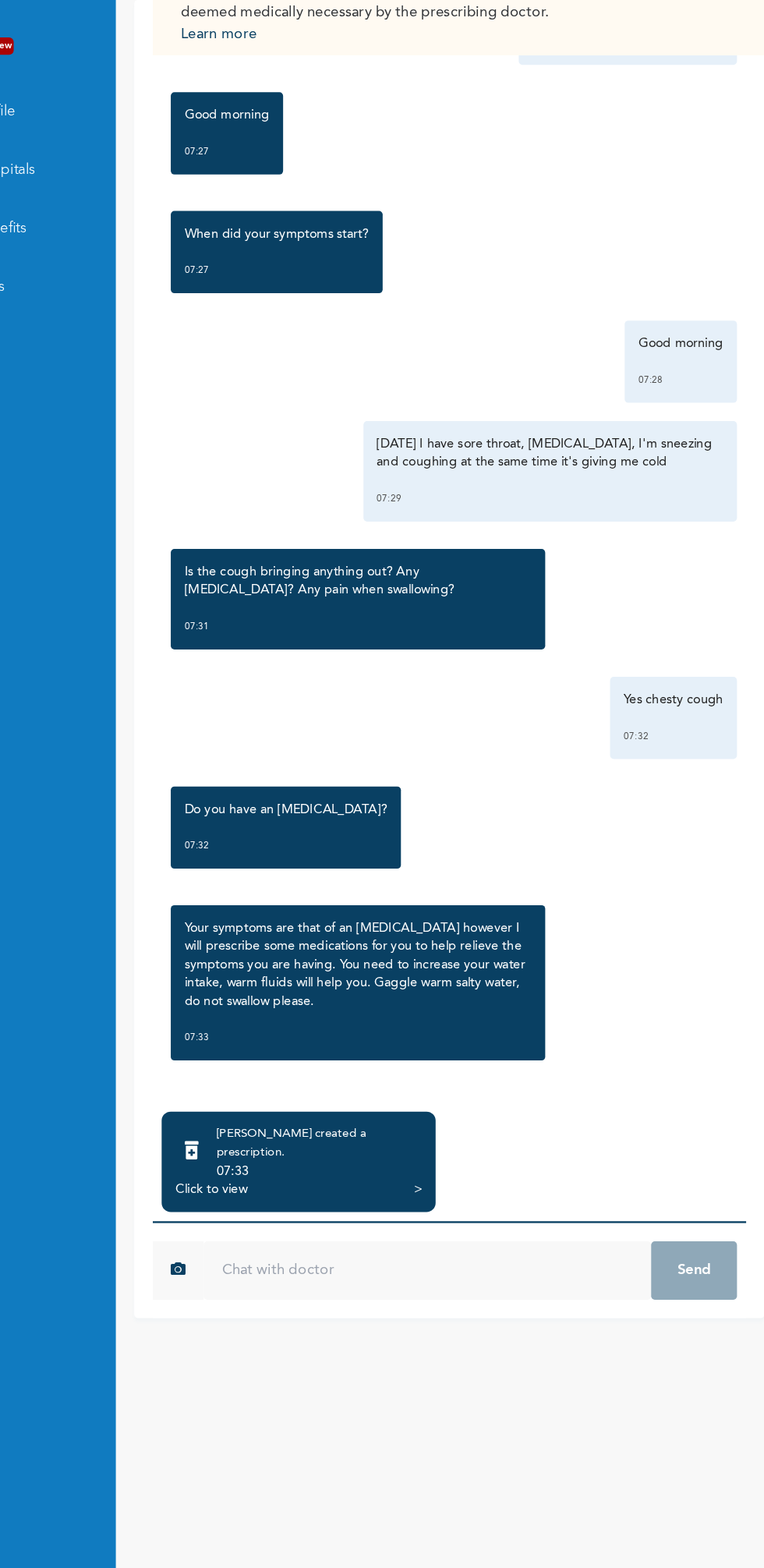
scroll to position [104, 0]
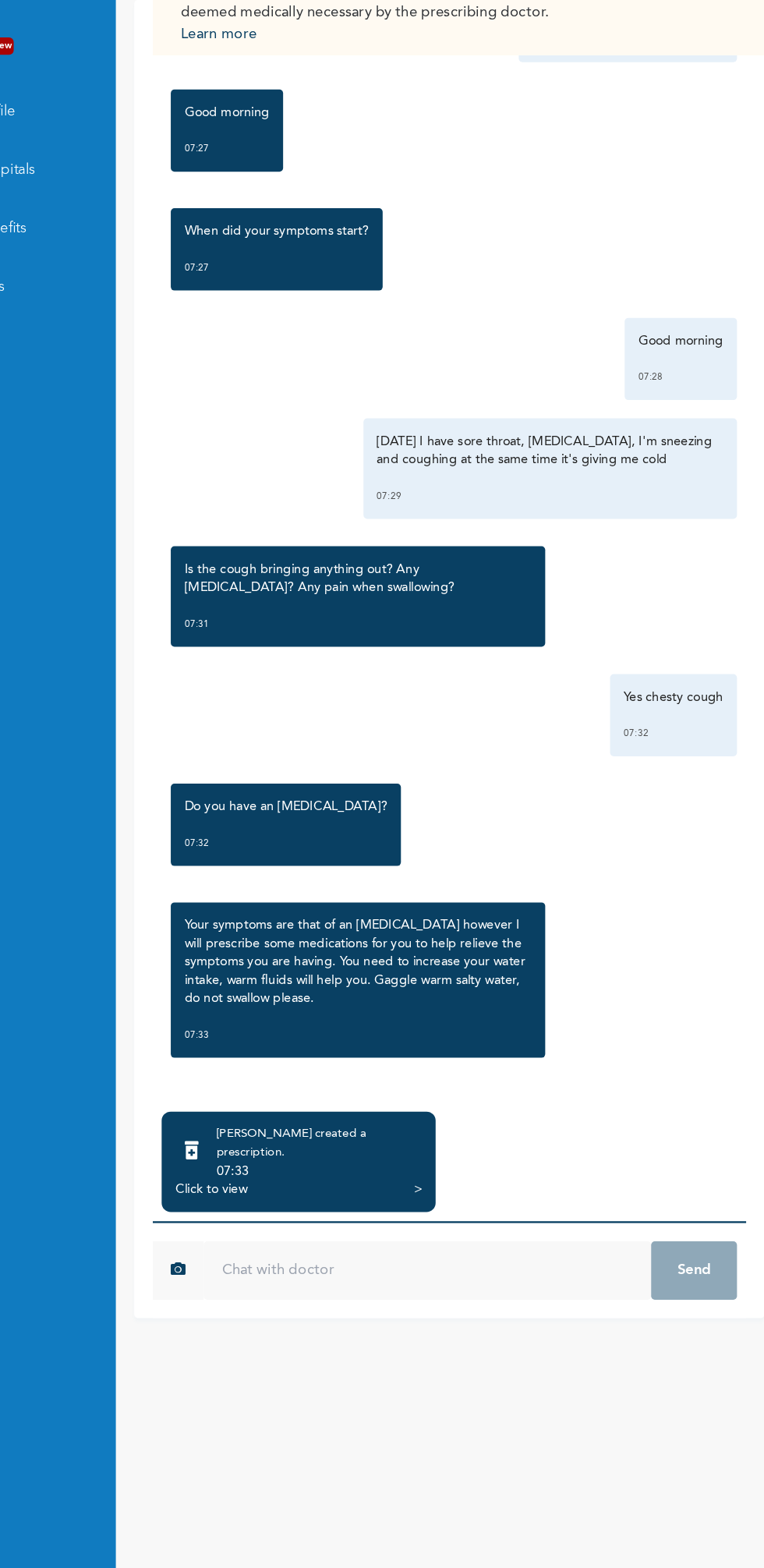
click at [427, 1106] on div "[PERSON_NAME] created a prescription ." at bounding box center [368, 1118] width 175 height 31
click at [379, 1117] on div "[PERSON_NAME] created a prescription ." at bounding box center [368, 1118] width 175 height 31
click at [453, 1150] on div ">" at bounding box center [453, 1157] width 7 height 15
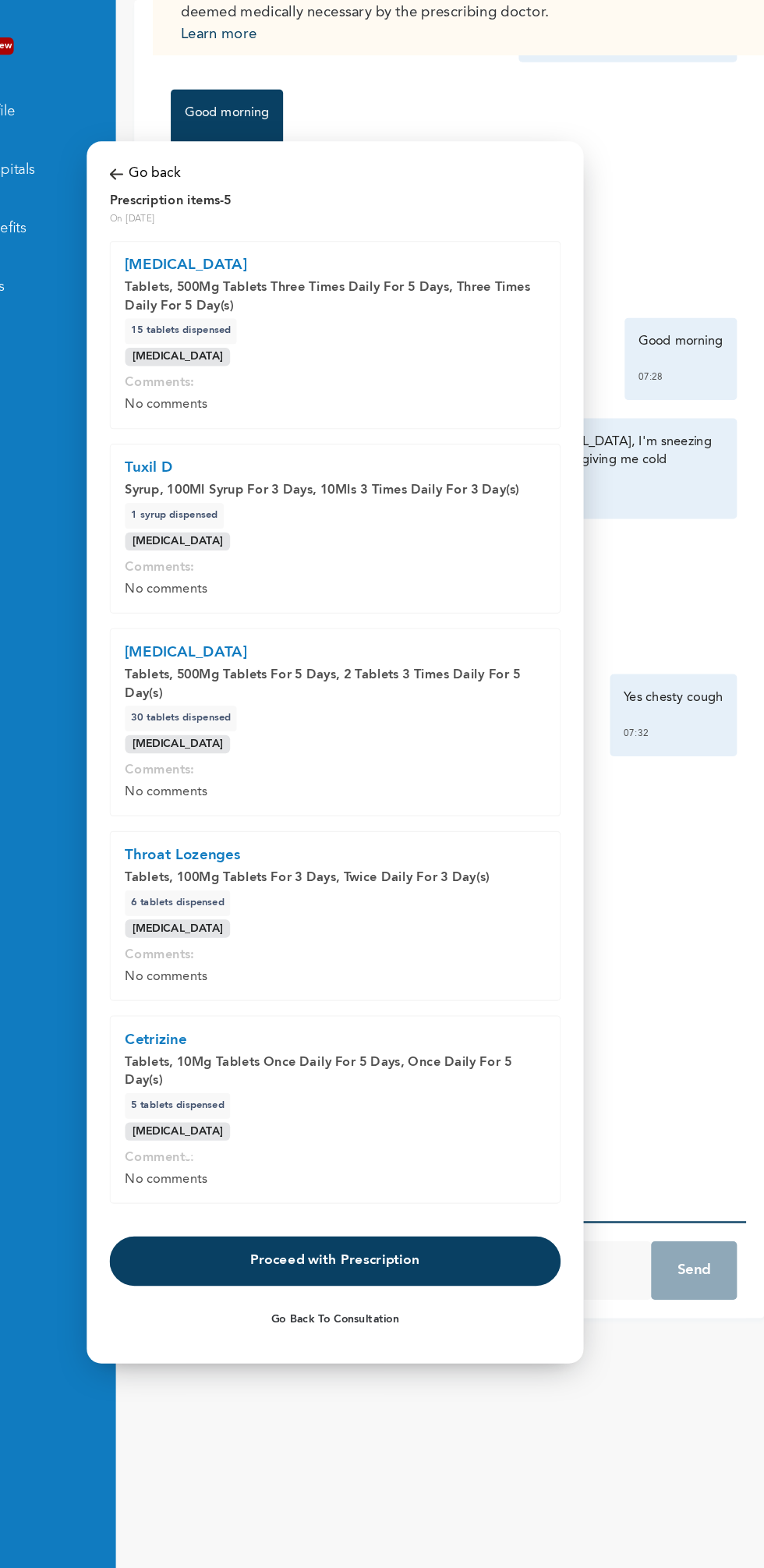
click at [407, 1129] on p "Comments:" at bounding box center [382, 1129] width 358 height 15
click at [410, 1214] on button "Proceed with Prescription" at bounding box center [382, 1219] width 385 height 42
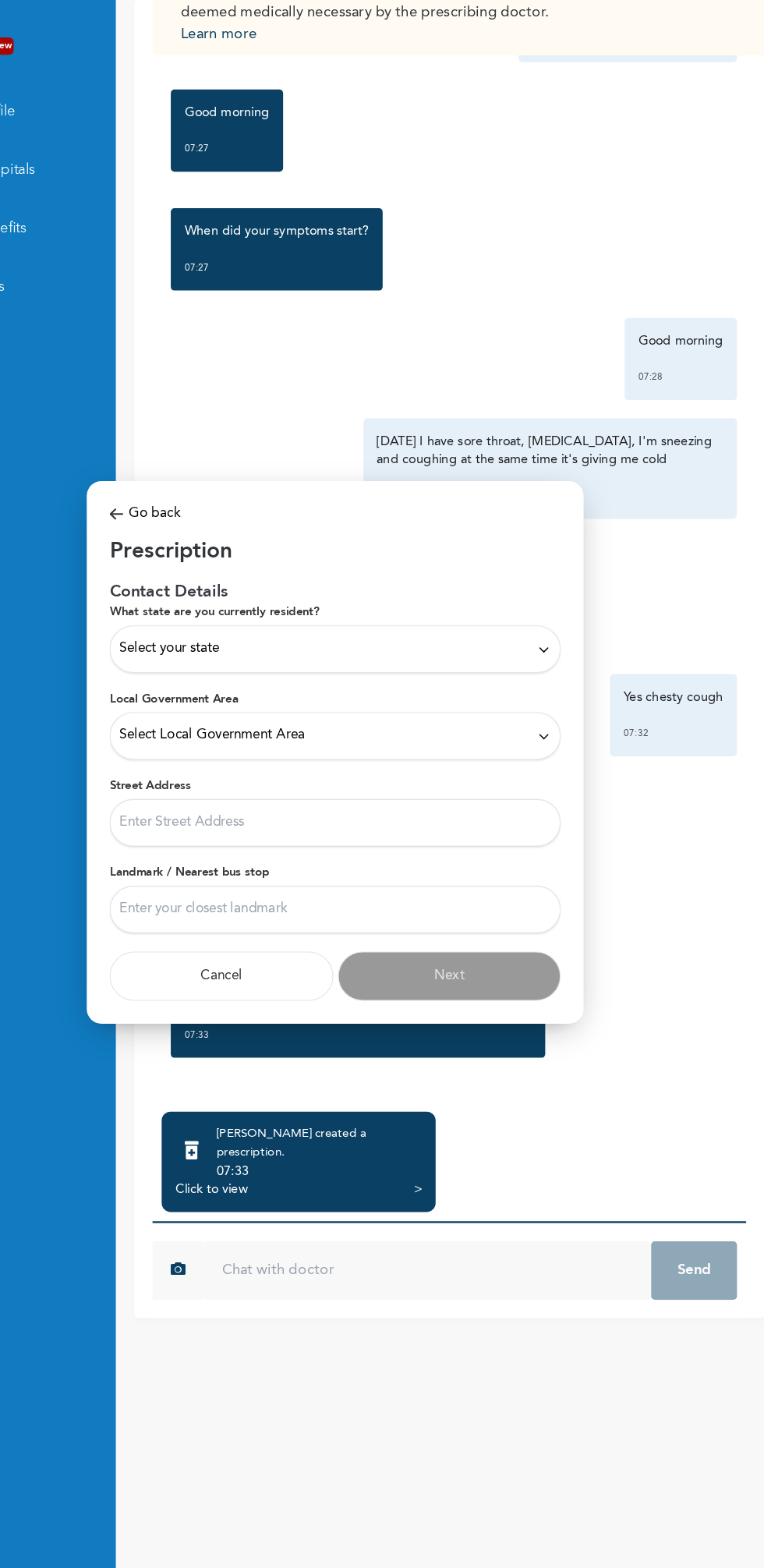
click at [423, 708] on div "Select your state" at bounding box center [382, 696] width 385 height 41
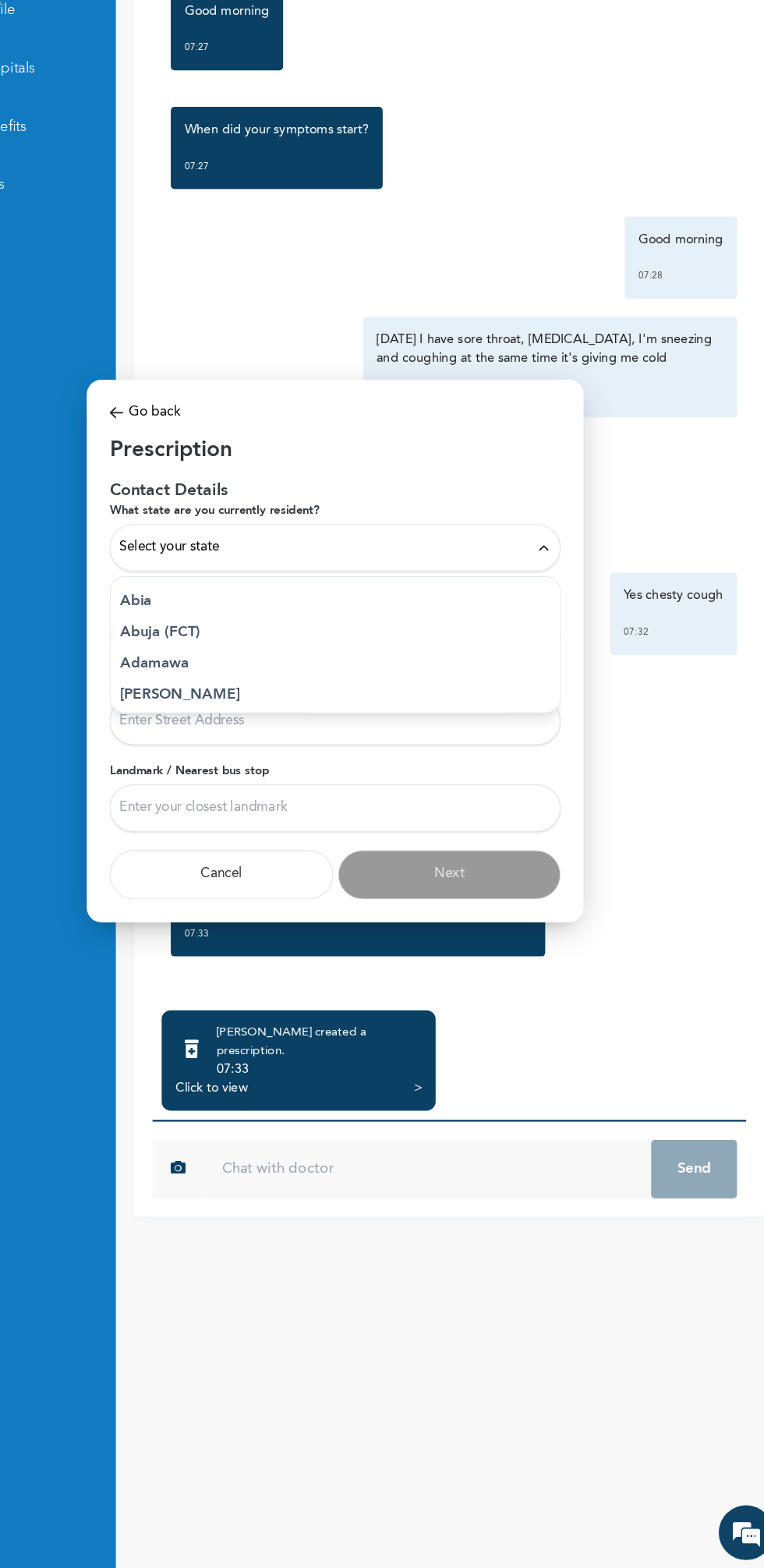
scroll to position [0, 0]
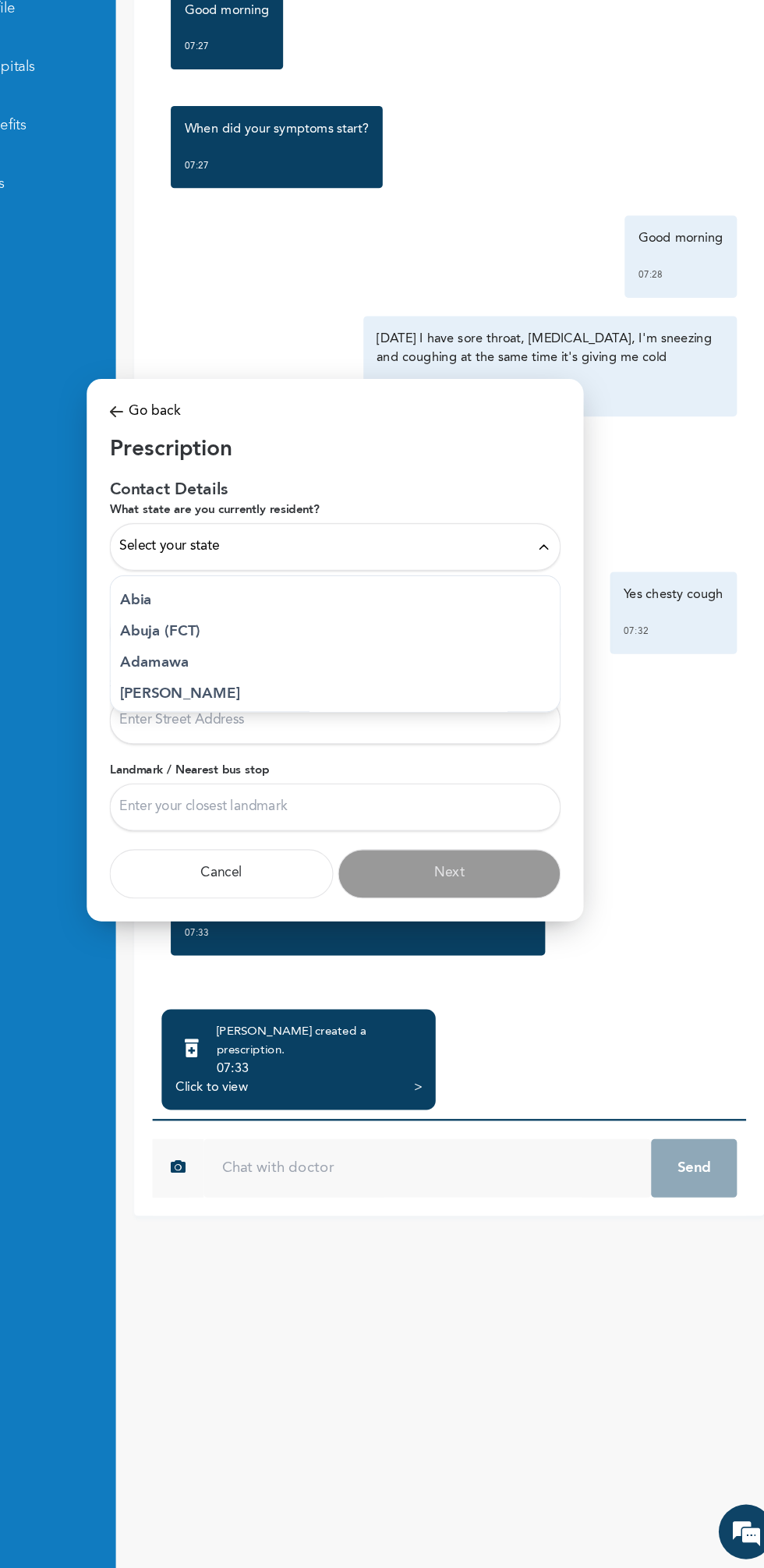
click at [502, 696] on div "Select your state" at bounding box center [382, 696] width 368 height 17
click at [513, 696] on div "Select your state" at bounding box center [382, 696] width 368 height 17
click at [216, 698] on span "Select your state" at bounding box center [240, 696] width 85 height 17
click at [543, 702] on div "Select your state" at bounding box center [382, 696] width 368 height 17
click at [354, 1196] on div at bounding box center [382, 784] width 764 height 1568
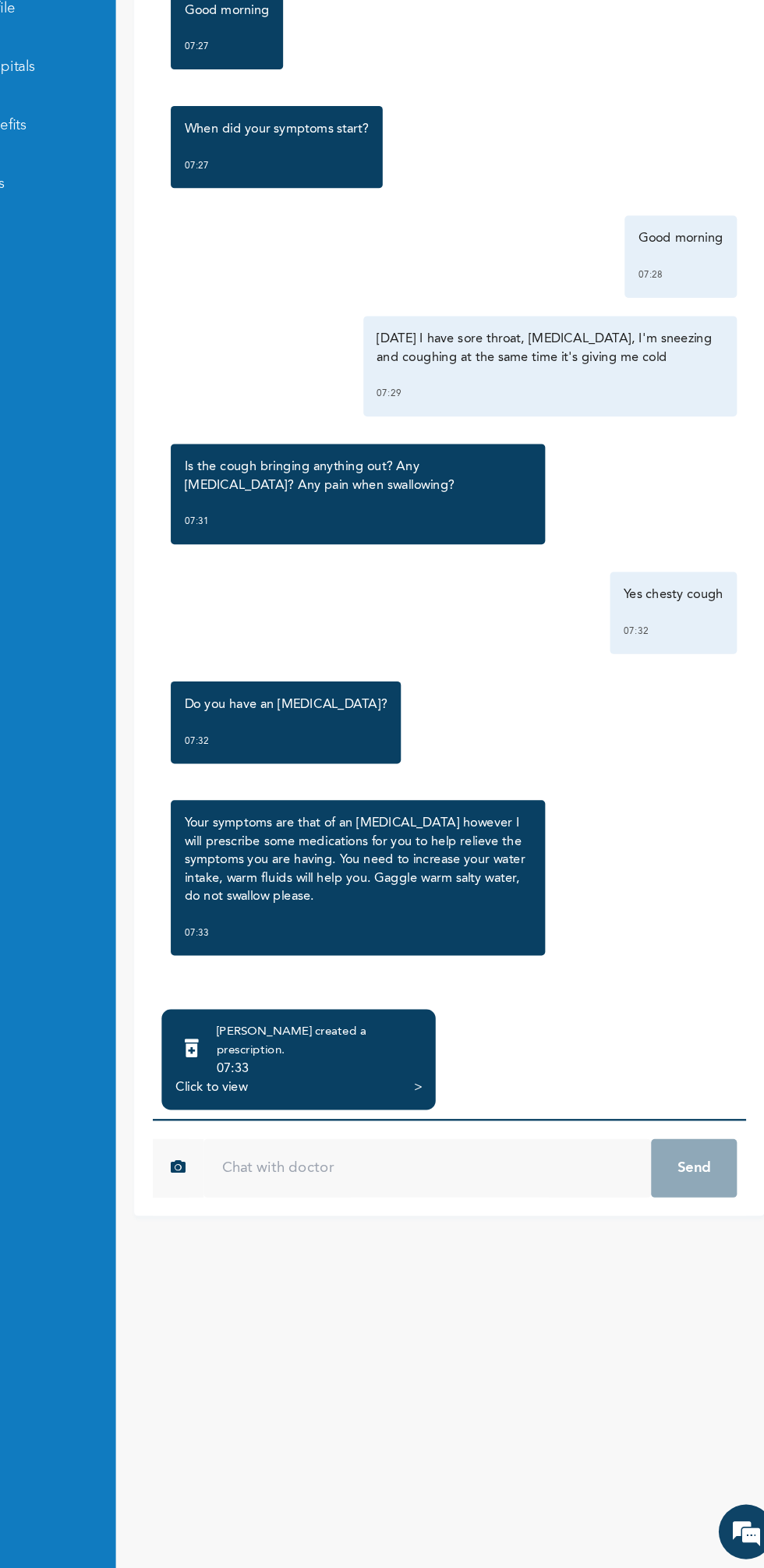
click at [406, 1133] on div "07:33" at bounding box center [368, 1141] width 175 height 15
click at [304, 1150] on div "Click to view" at bounding box center [277, 1157] width 62 height 15
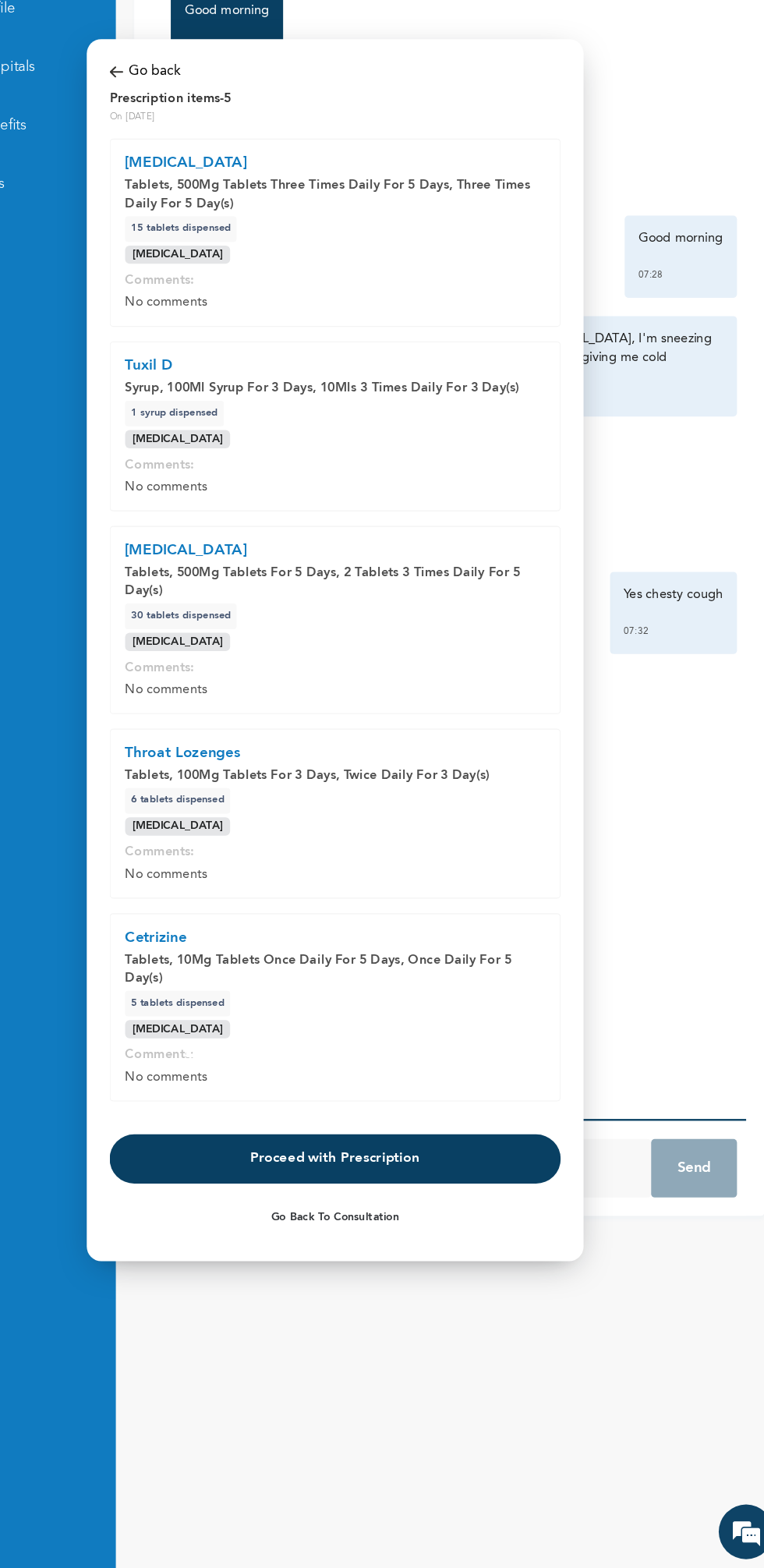
click at [315, 1229] on button "Proceed with Prescription" at bounding box center [382, 1219] width 385 height 42
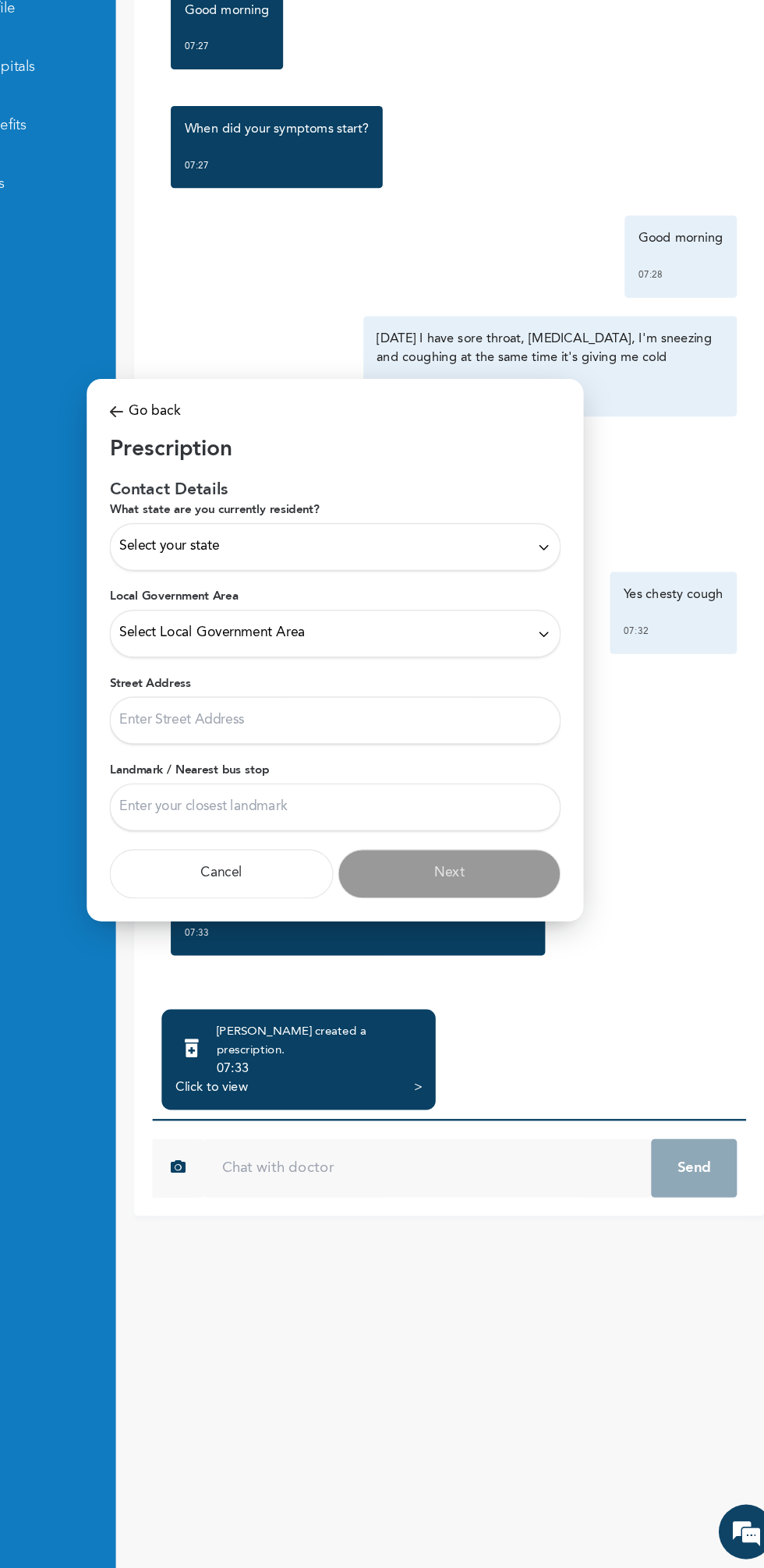
click at [271, 697] on span "Select your state" at bounding box center [240, 696] width 85 height 17
click at [744, 522] on div at bounding box center [382, 784] width 764 height 1568
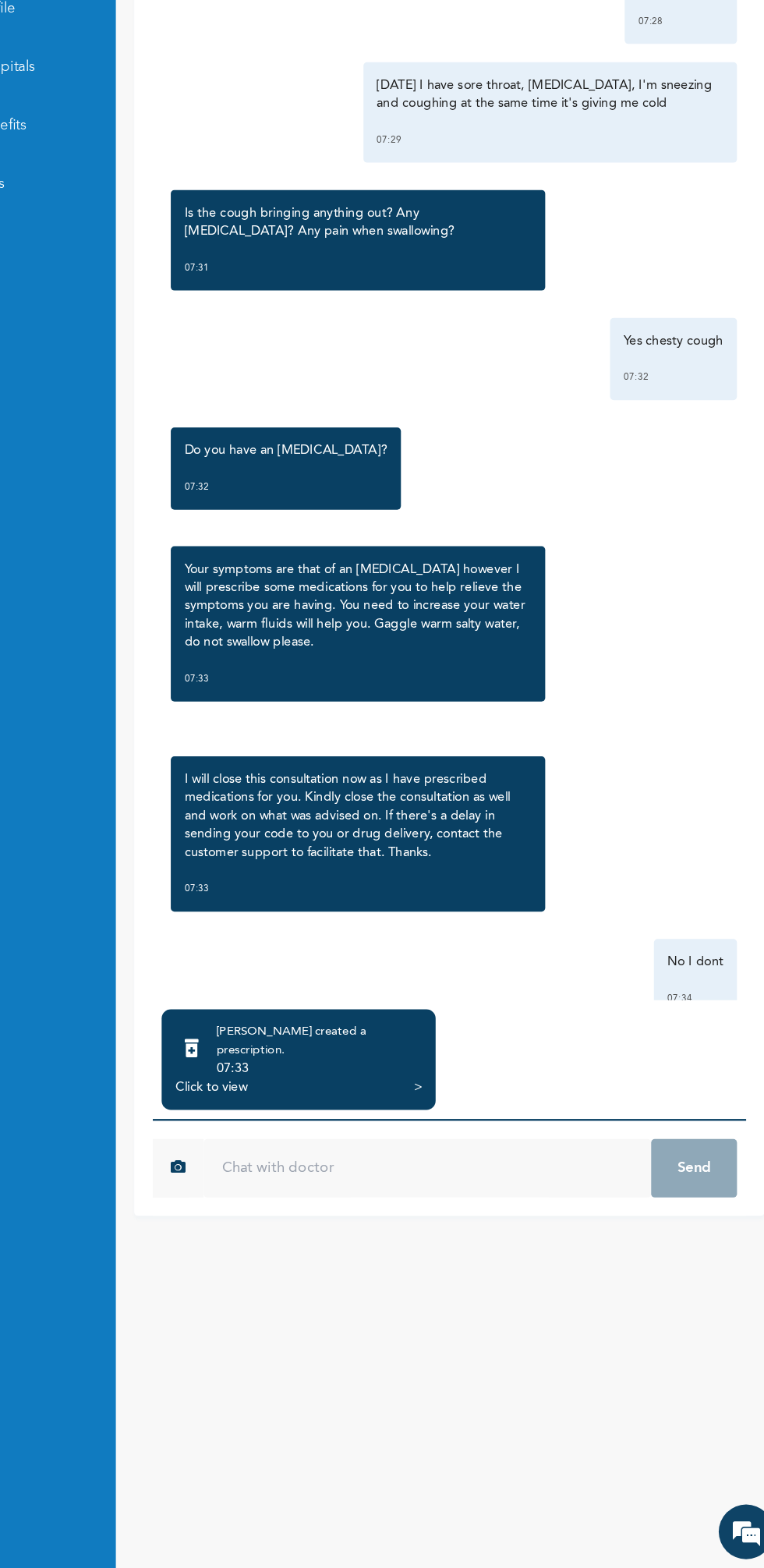
scroll to position [475, 0]
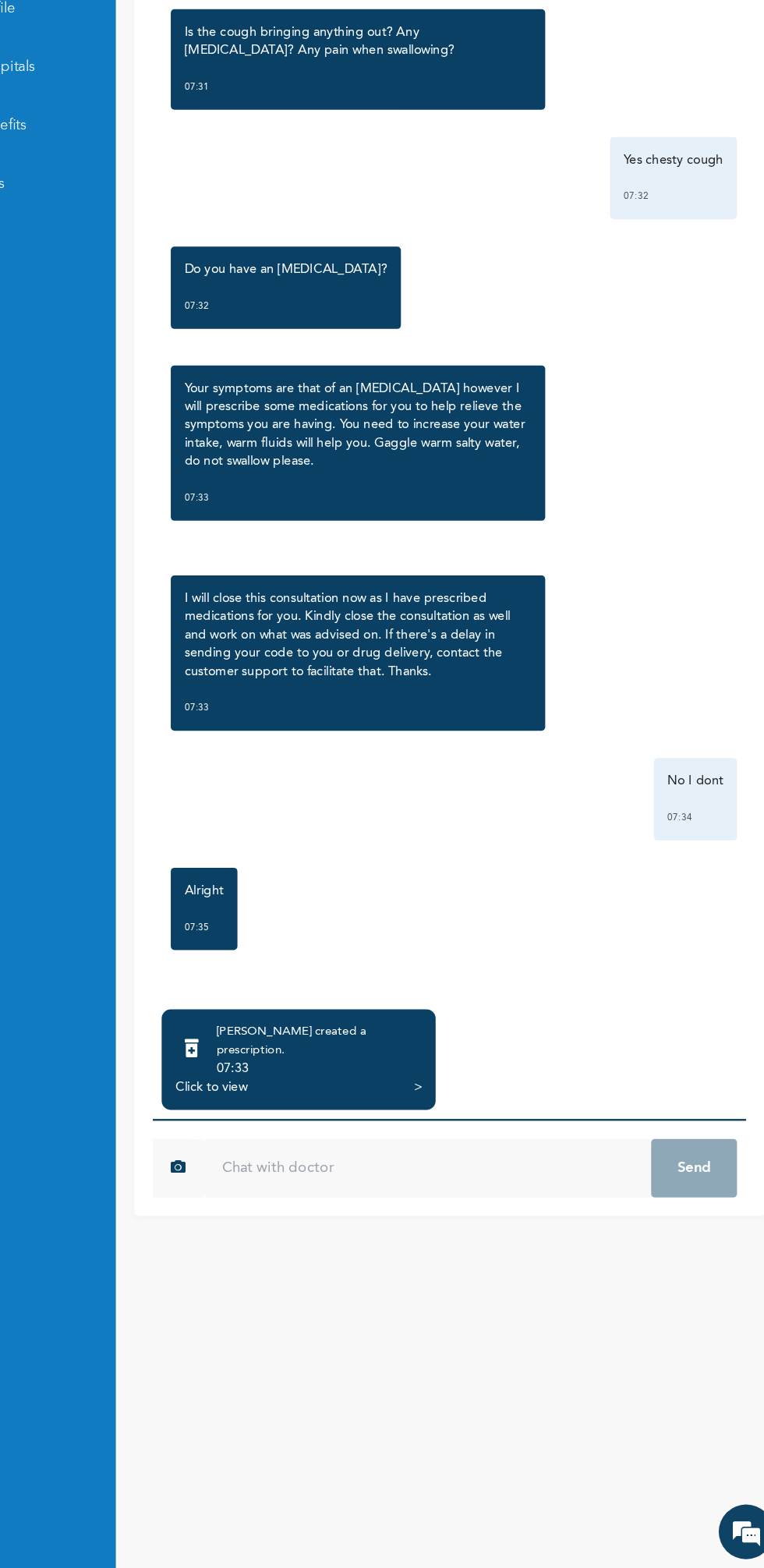
click at [390, 1133] on div "07:33" at bounding box center [368, 1141] width 175 height 15
click at [302, 1150] on div "Click to view" at bounding box center [277, 1157] width 62 height 15
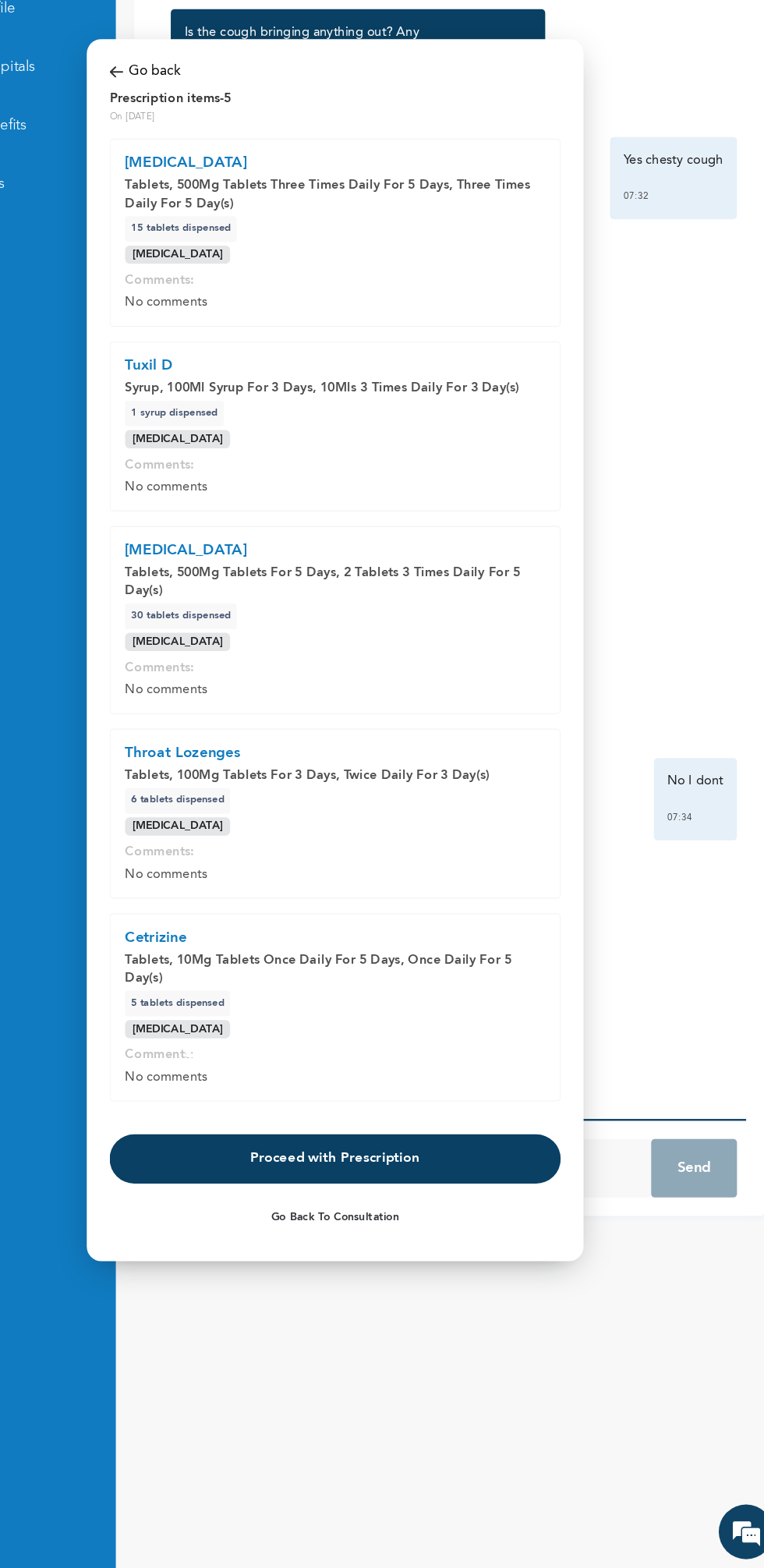
click at [454, 1216] on button "Proceed with Prescription" at bounding box center [382, 1219] width 385 height 42
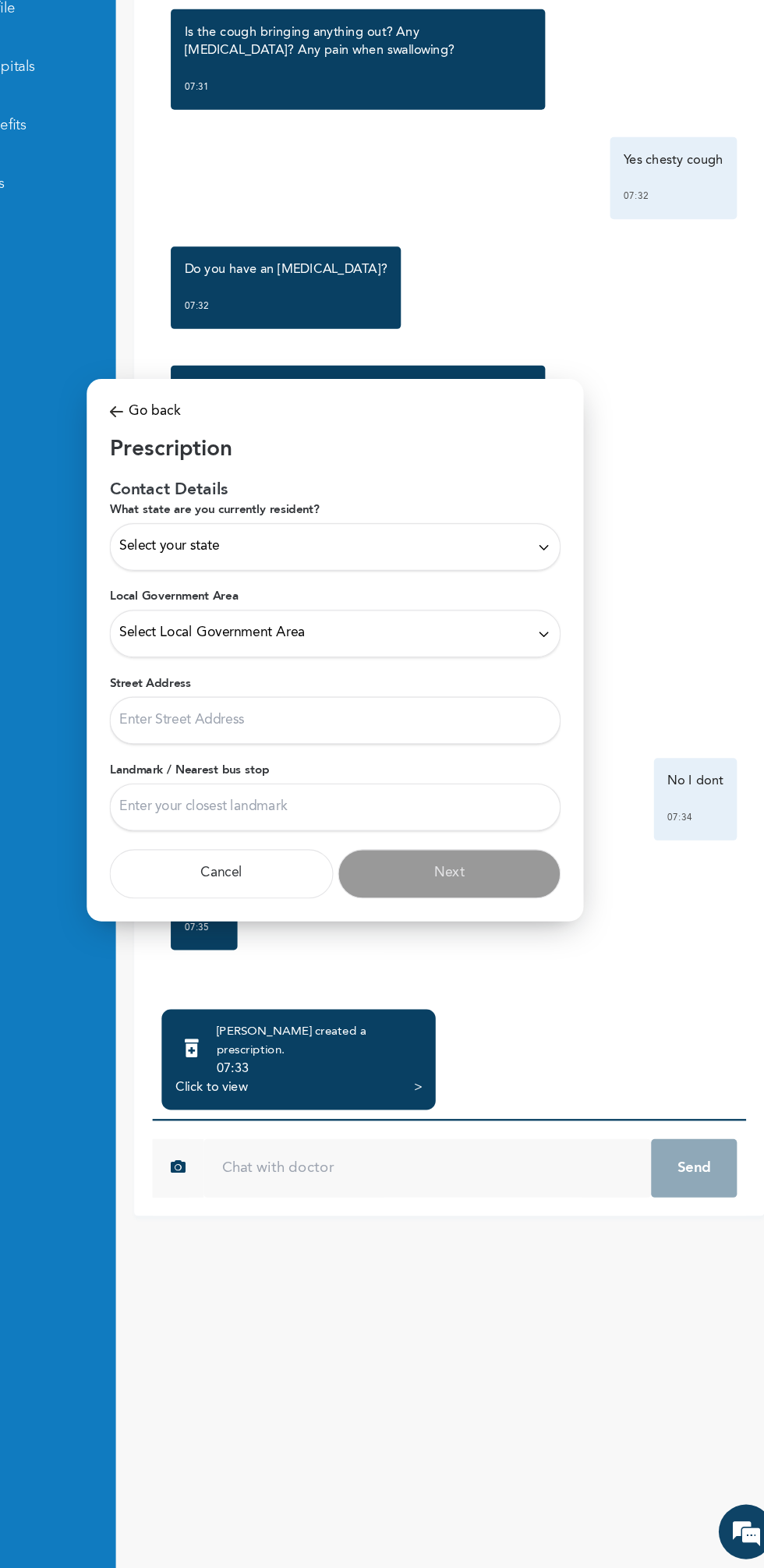
click at [491, 703] on div "Select your state" at bounding box center [382, 696] width 368 height 17
click at [745, 1094] on div at bounding box center [382, 784] width 764 height 1568
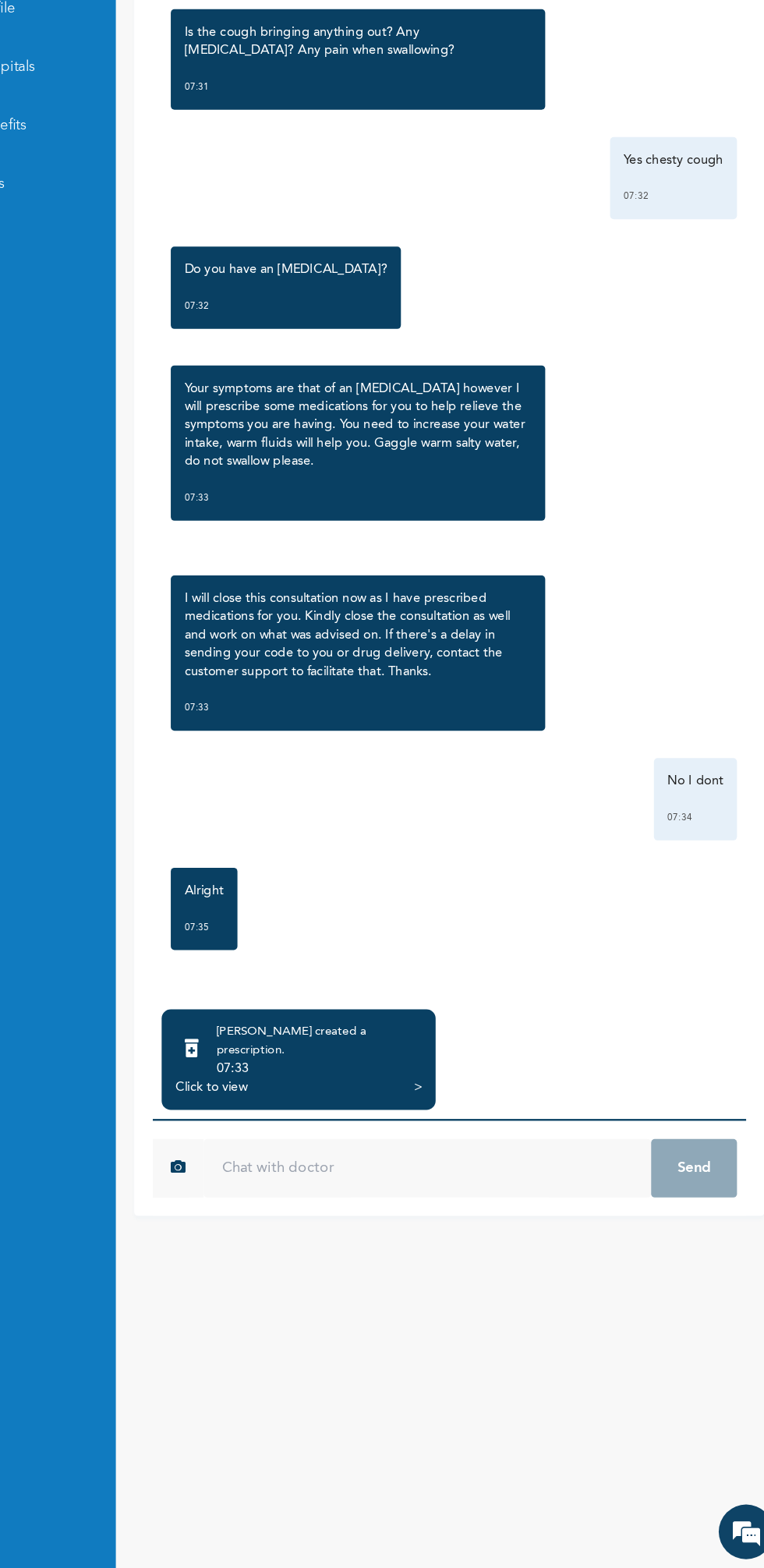
click at [394, 1150] on div "Click to view >" at bounding box center [351, 1157] width 211 height 15
click at [423, 1133] on div "07:33" at bounding box center [368, 1141] width 175 height 15
click at [425, 1152] on div "[PERSON_NAME] created a prescription . 07:33 Click to view >" at bounding box center [351, 1133] width 234 height 86
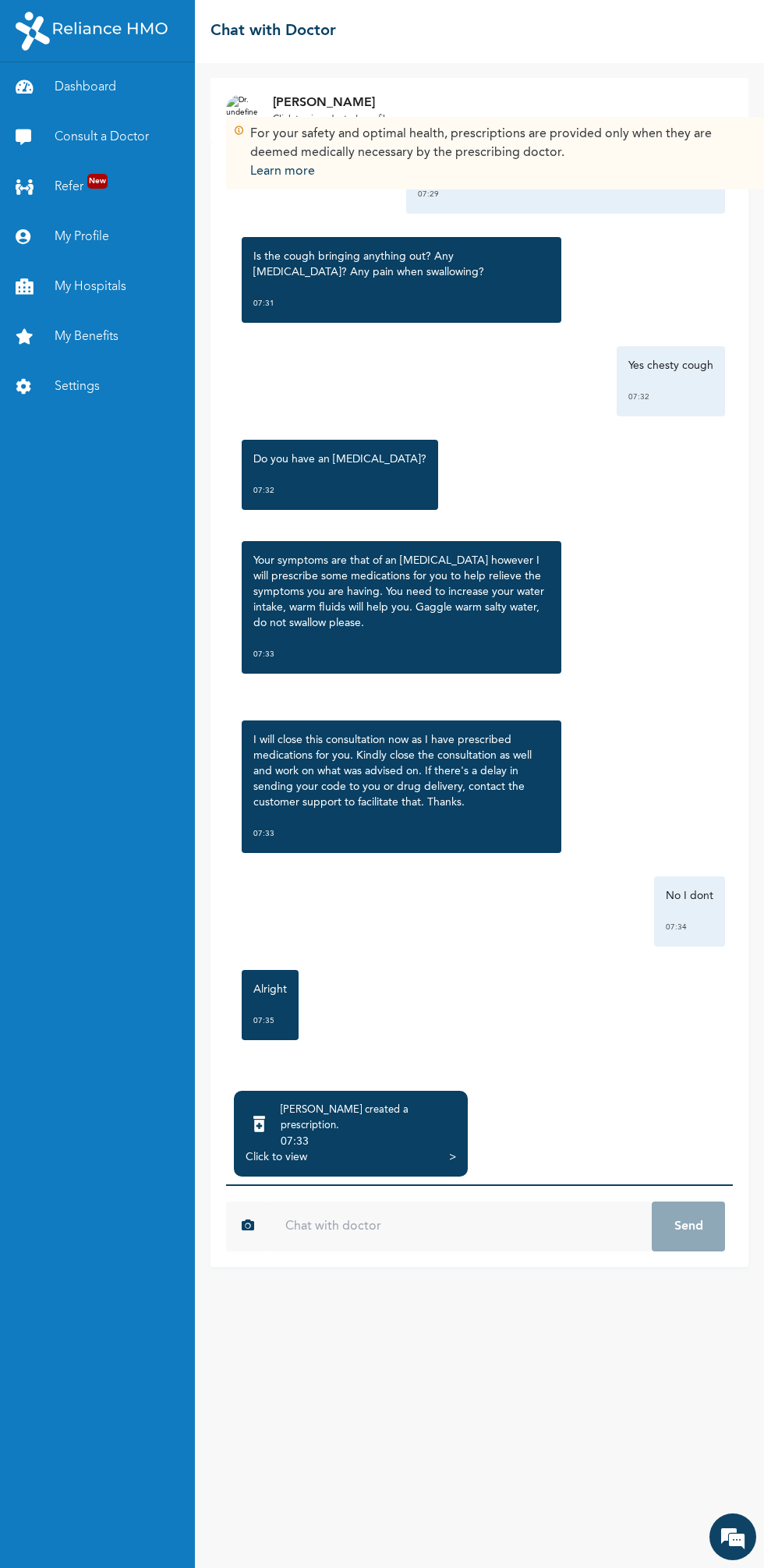
click at [304, 1150] on div "Click to view" at bounding box center [277, 1157] width 62 height 15
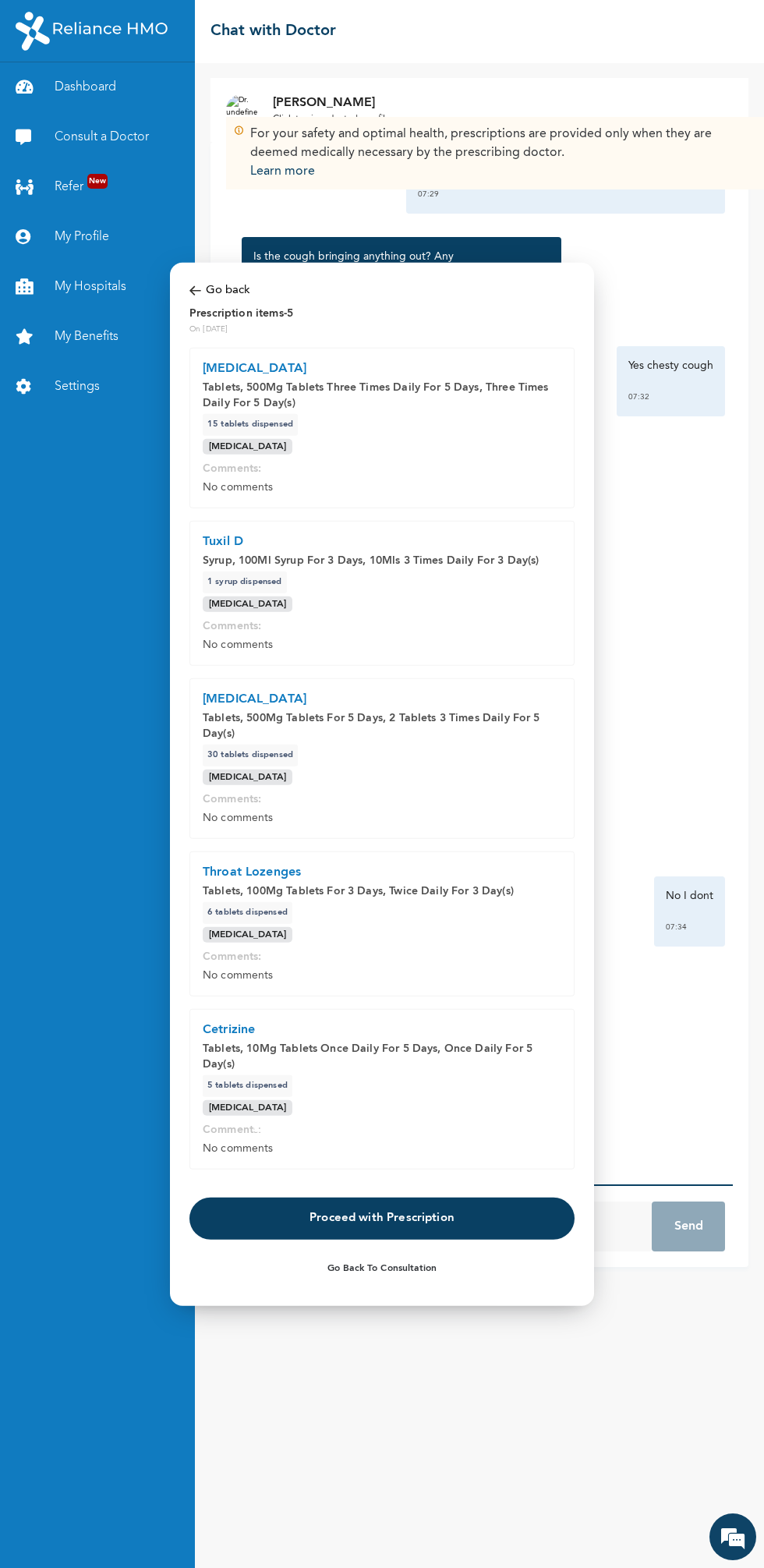
click at [435, 1219] on button "Proceed with Prescription" at bounding box center [382, 1219] width 385 height 42
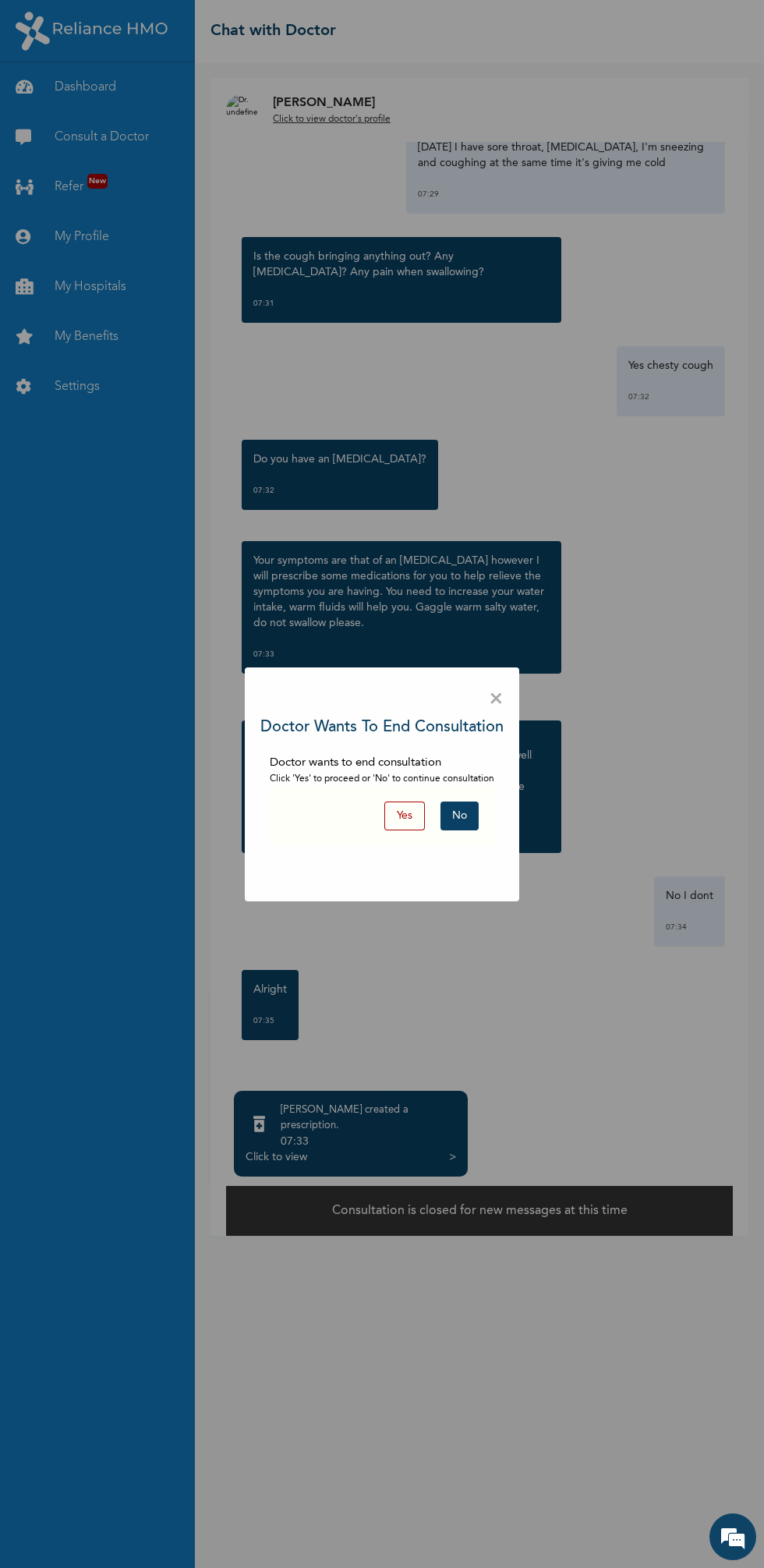
click at [462, 816] on button "No" at bounding box center [459, 816] width 38 height 29
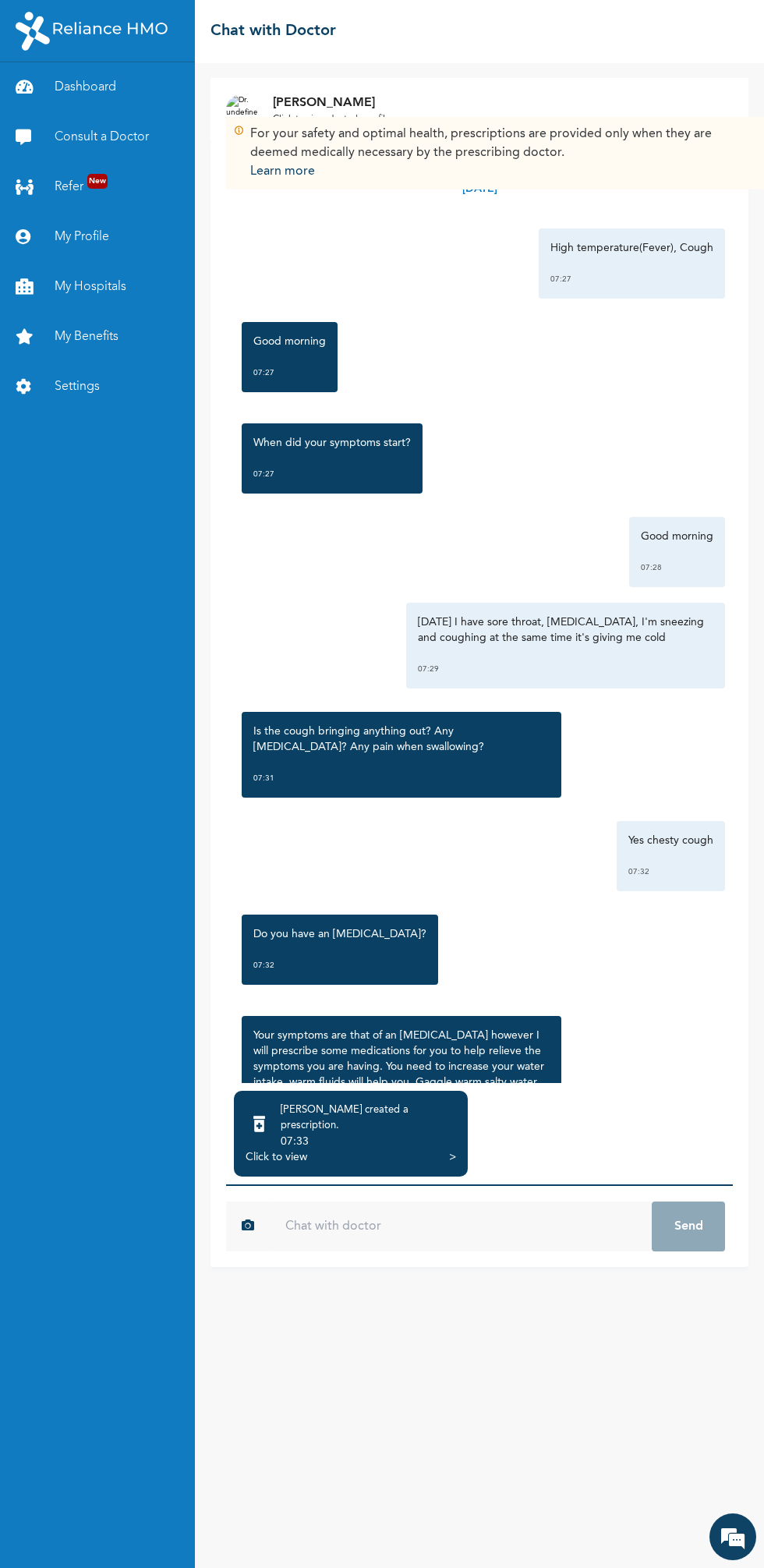
click at [376, 1150] on div "Click to view >" at bounding box center [351, 1157] width 211 height 15
click at [369, 1133] on div "07:33" at bounding box center [368, 1141] width 175 height 15
click at [406, 1103] on div "[PERSON_NAME] created a prescription . 07:33" at bounding box center [351, 1126] width 211 height 47
click at [277, 1150] on div "Click to view" at bounding box center [277, 1157] width 62 height 15
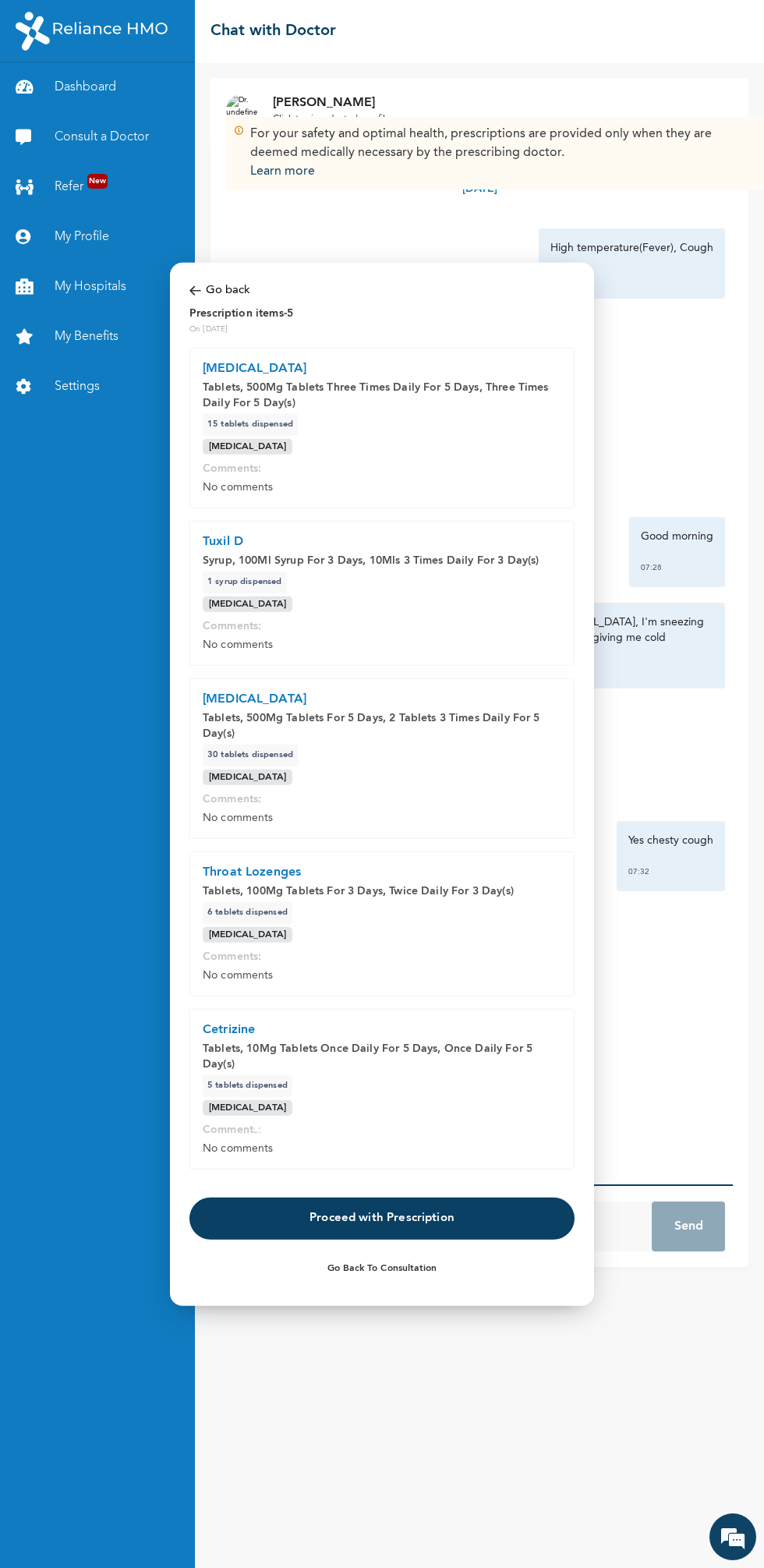
click at [418, 1220] on button "Proceed with Prescription" at bounding box center [382, 1219] width 385 height 42
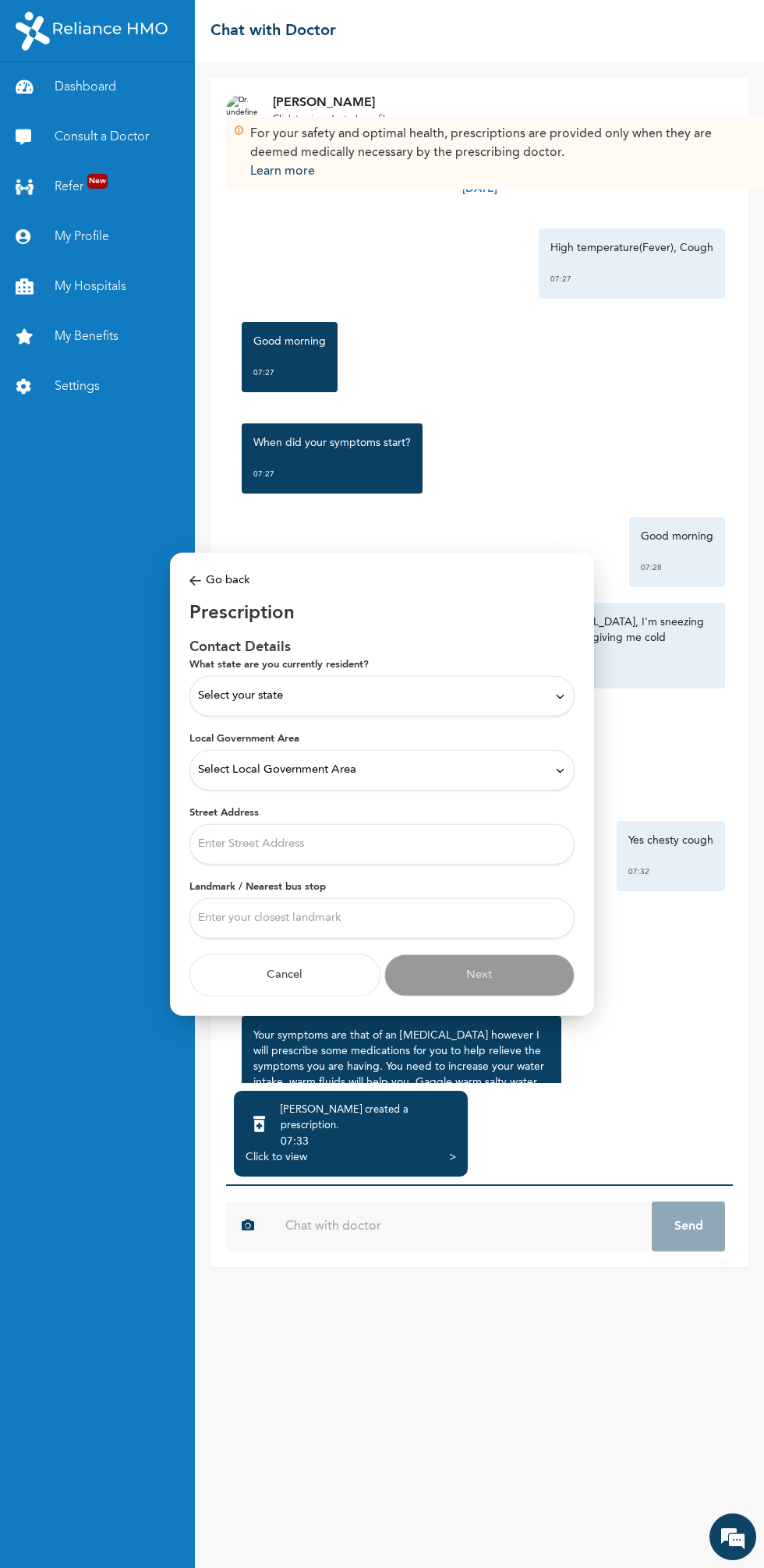
click at [485, 624] on h2 "Prescription" at bounding box center [382, 613] width 385 height 25
click at [444, 706] on div "Select your state" at bounding box center [382, 696] width 385 height 41
click at [504, 688] on div "Select your state" at bounding box center [382, 696] width 368 height 17
click at [491, 692] on div "Select your state" at bounding box center [382, 696] width 368 height 17
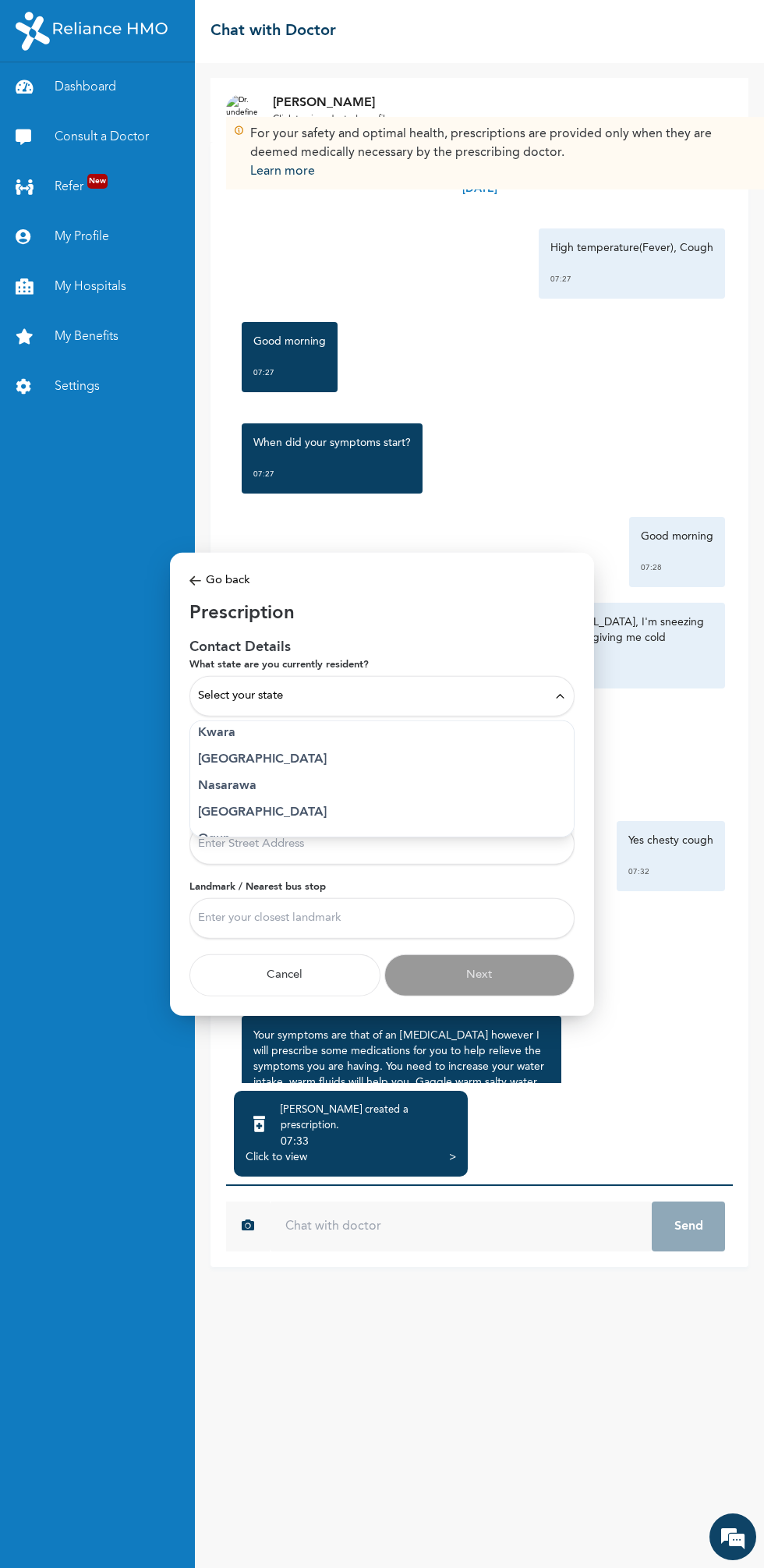
click at [228, 762] on p "[GEOGRAPHIC_DATA]" at bounding box center [382, 759] width 368 height 19
click at [474, 773] on div "Select Local Government Area" at bounding box center [382, 770] width 368 height 17
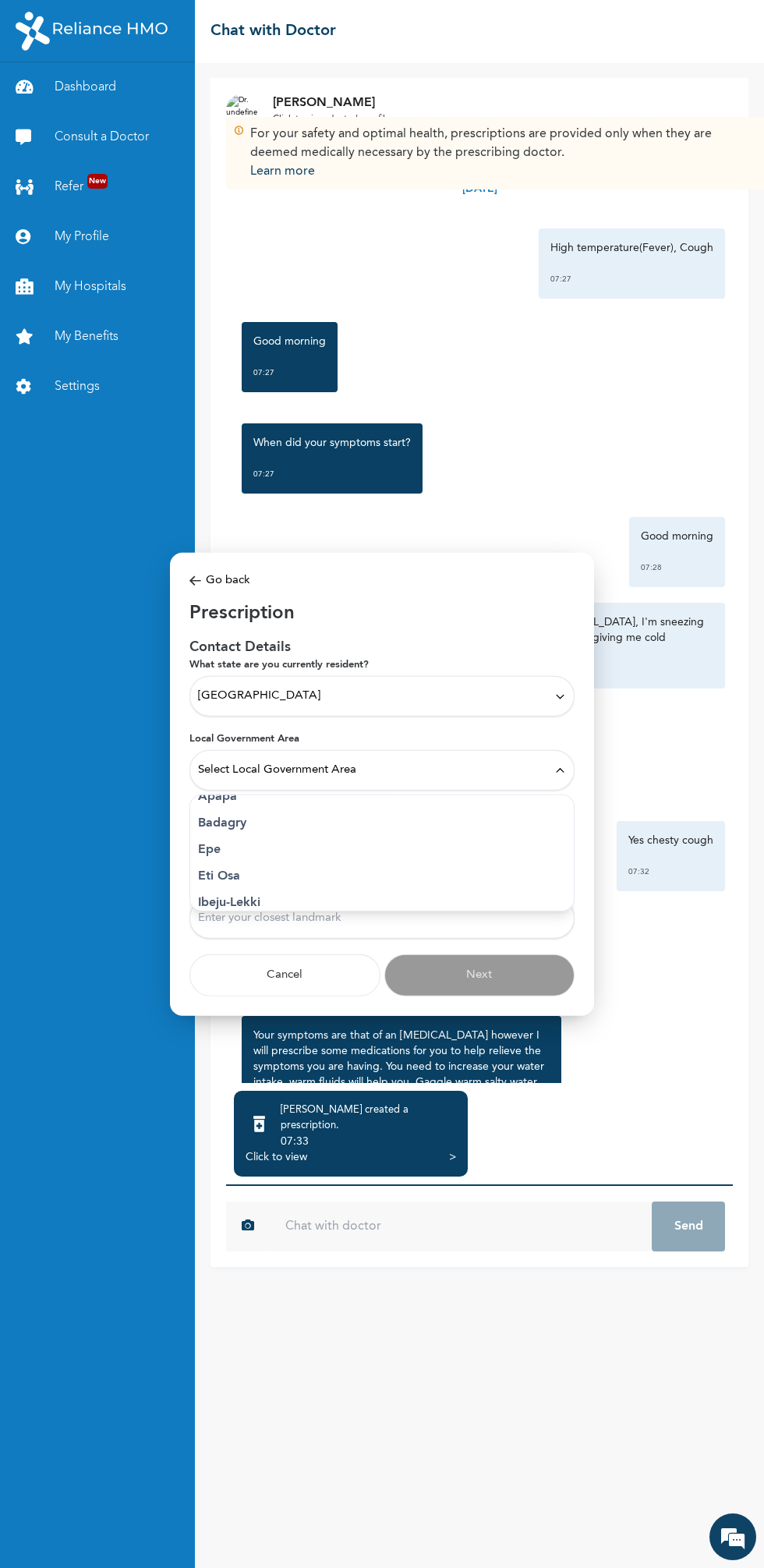
scroll to position [134, 0]
click at [243, 868] on p "Eti Osa" at bounding box center [382, 868] width 368 height 19
click at [430, 845] on input "Street Address" at bounding box center [382, 845] width 385 height 41
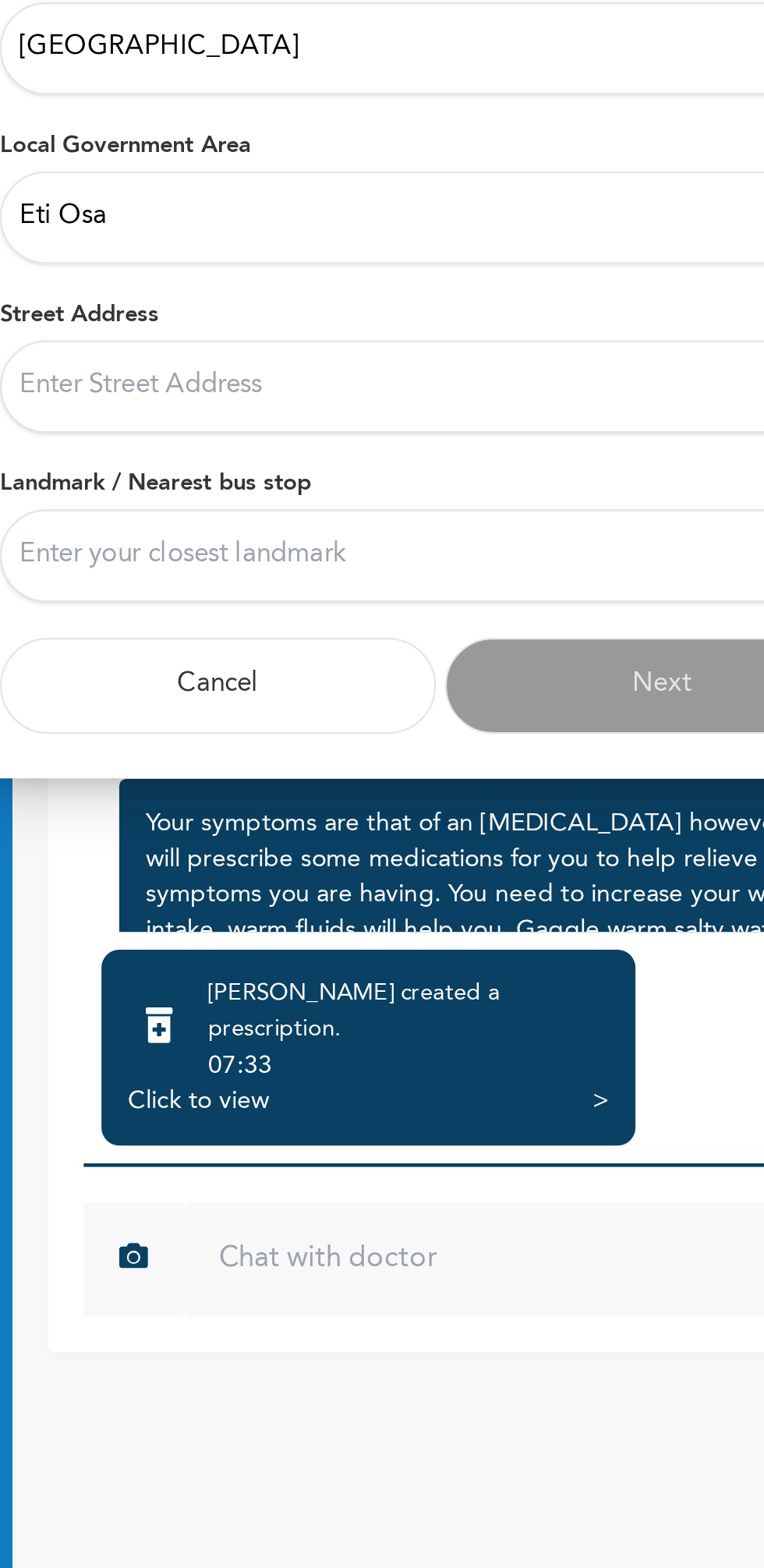
type input "25 [PERSON_NAME] street lekki phase 1"
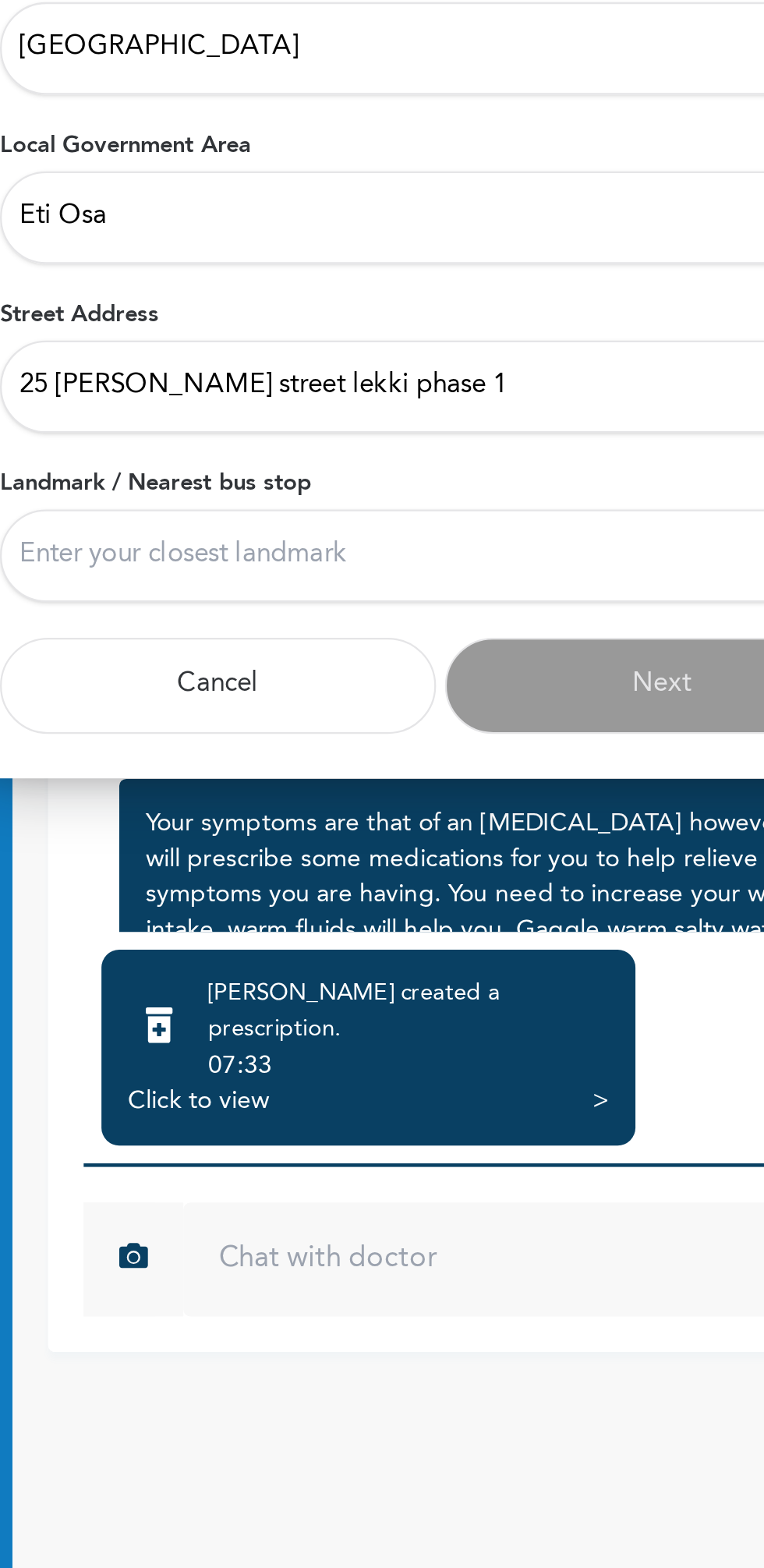
click at [344, 919] on input "Landmark / Nearest bus stop" at bounding box center [382, 919] width 385 height 41
type input "Blue water school"
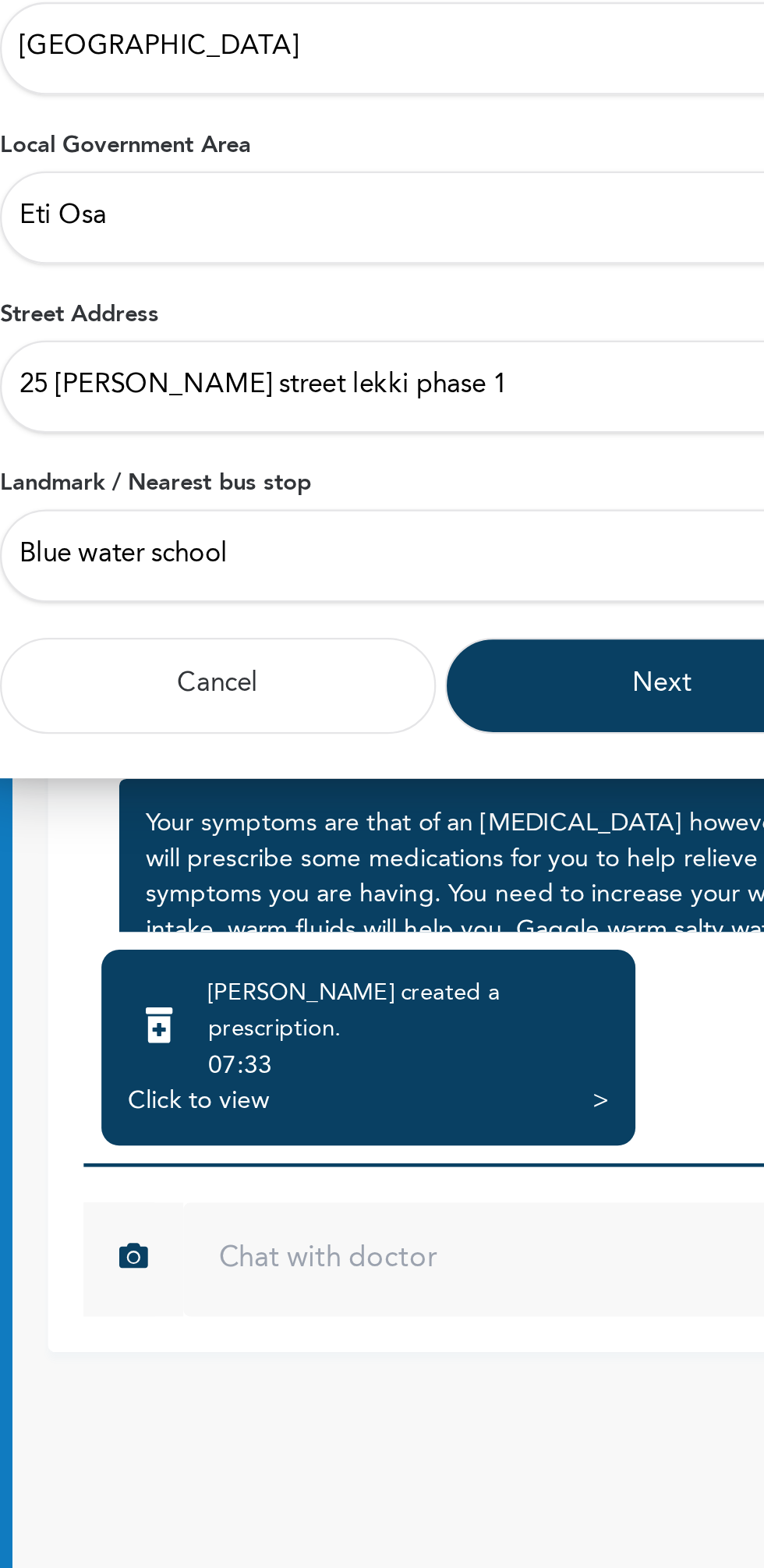
click at [438, 970] on button "Next" at bounding box center [480, 975] width 191 height 42
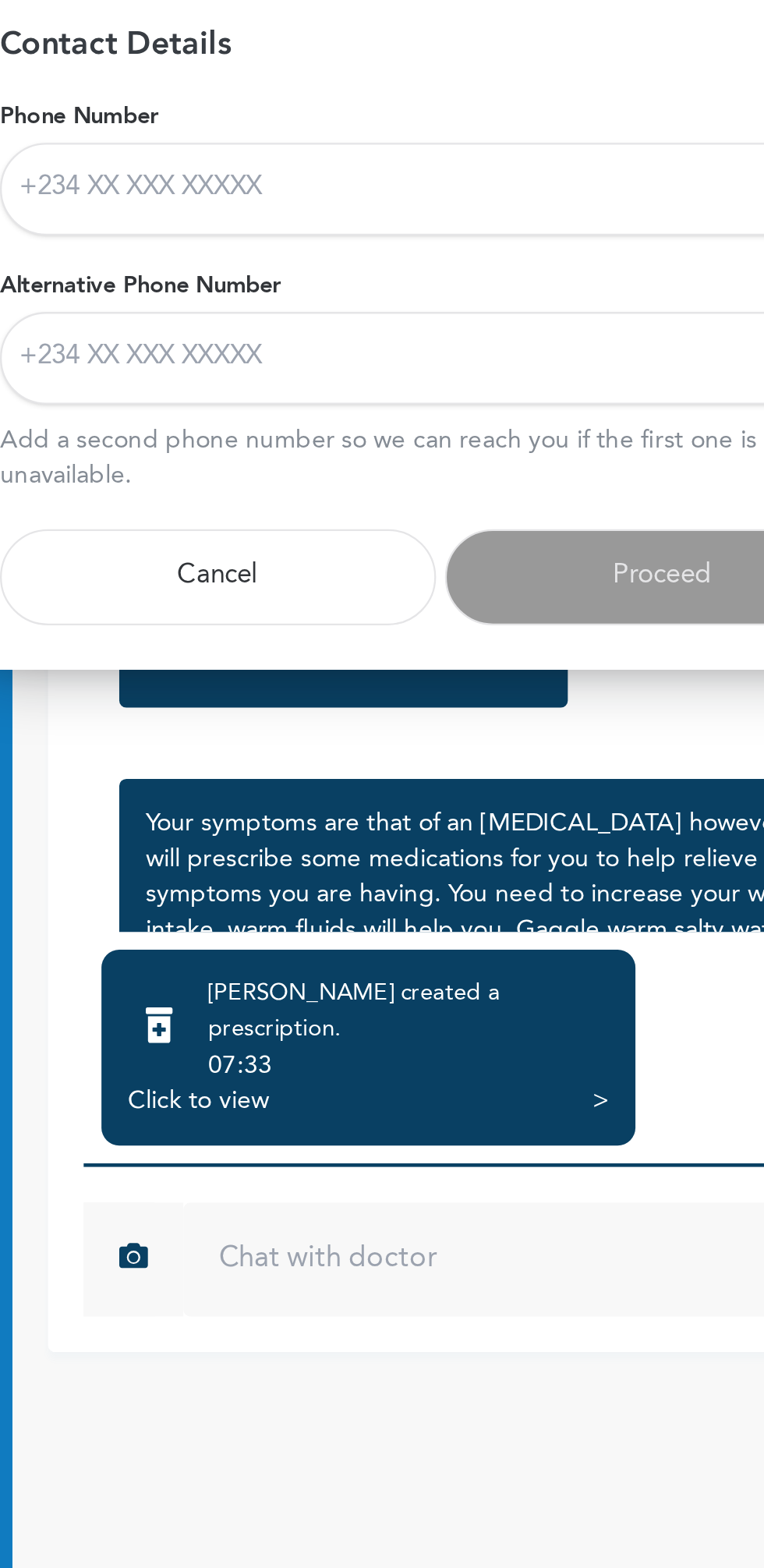
click at [367, 765] on input "Phone Number" at bounding box center [382, 758] width 385 height 41
type input "08066044677"
click at [388, 836] on input "Alternative Phone Number" at bounding box center [382, 832] width 385 height 41
type input "07061764417"
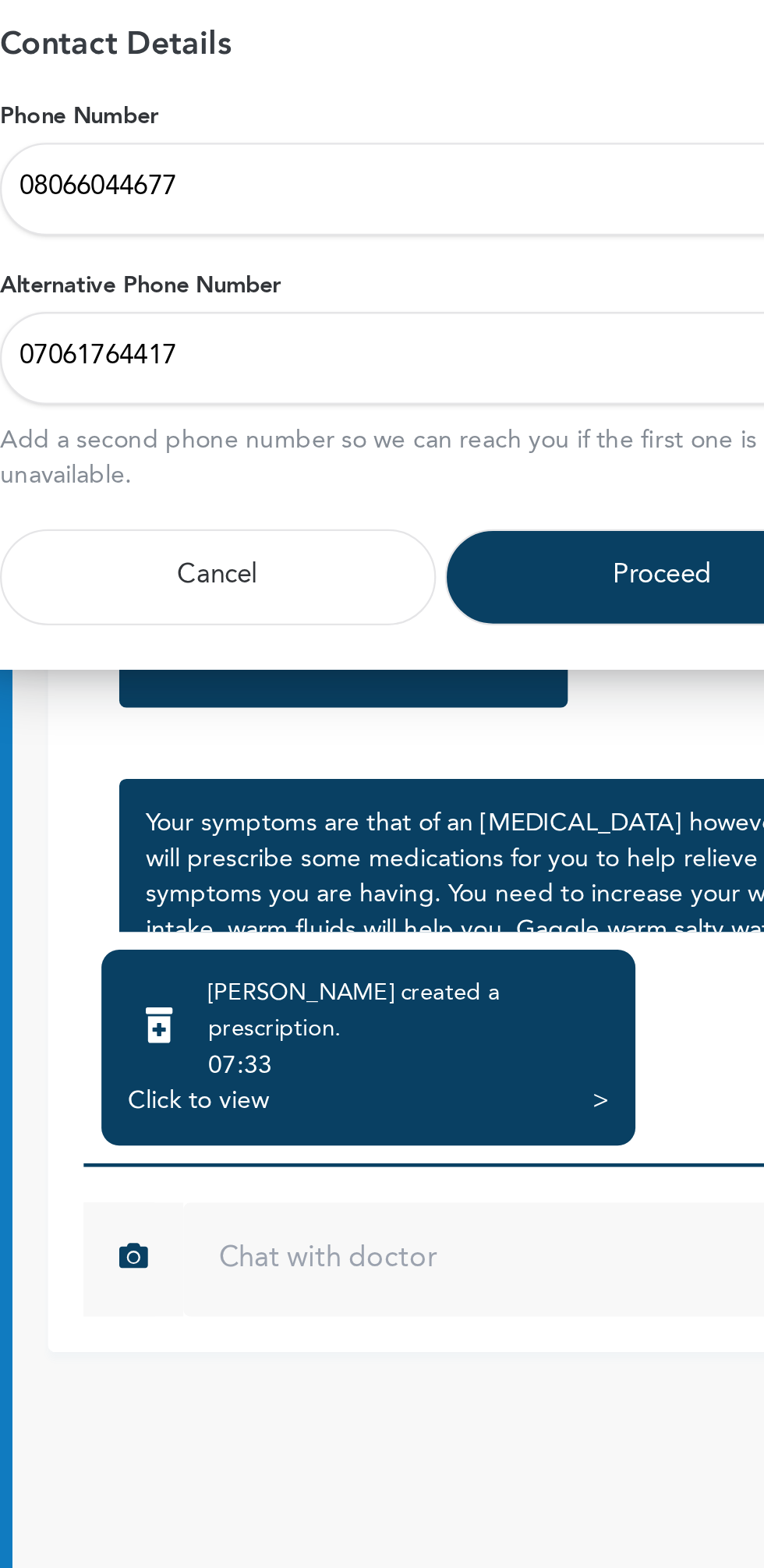
click at [449, 936] on button "Proceed" at bounding box center [480, 928] width 191 height 42
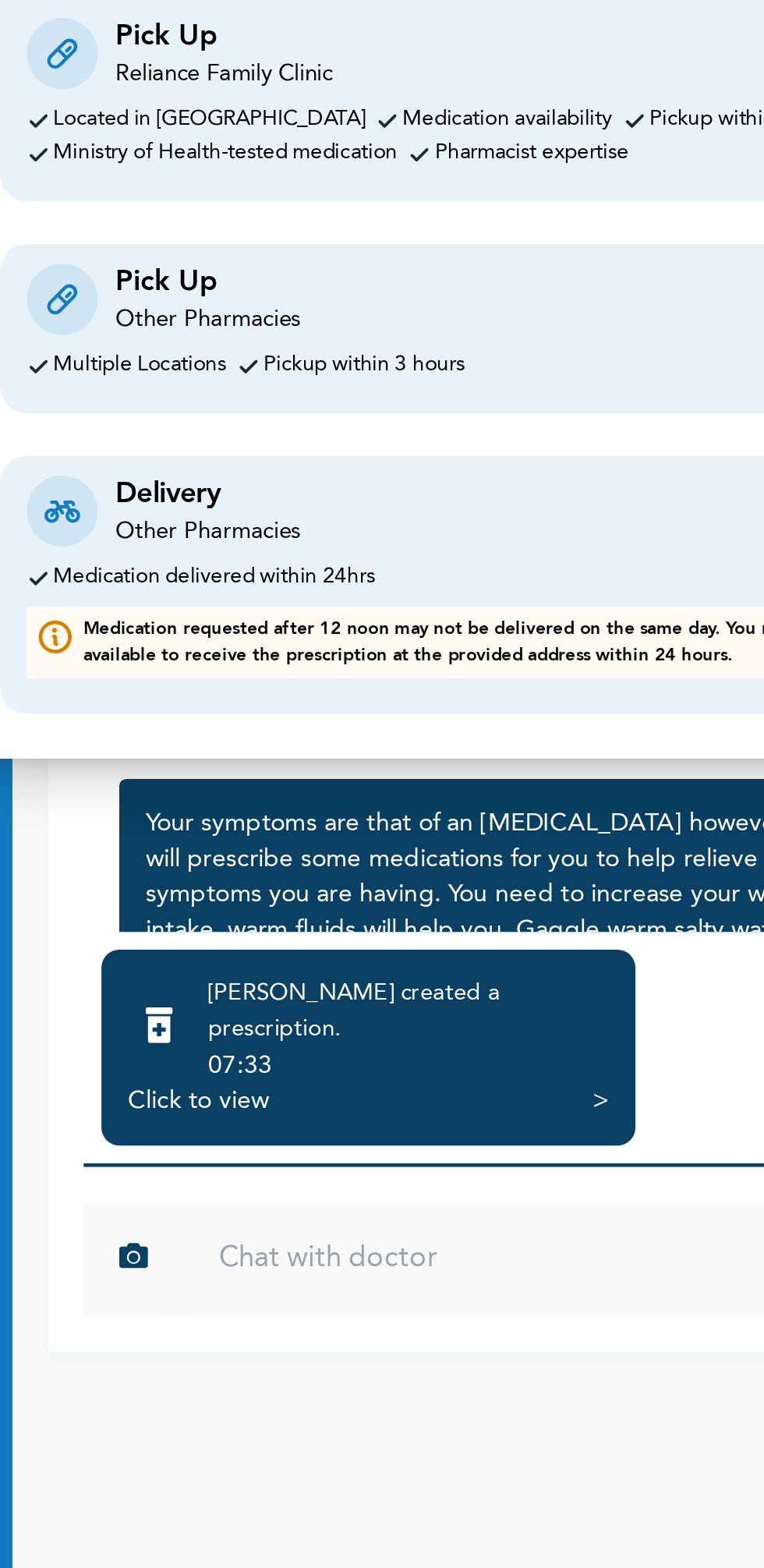
click at [371, 906] on div "Delivery Other Pharmacies" at bounding box center [382, 899] width 362 height 32
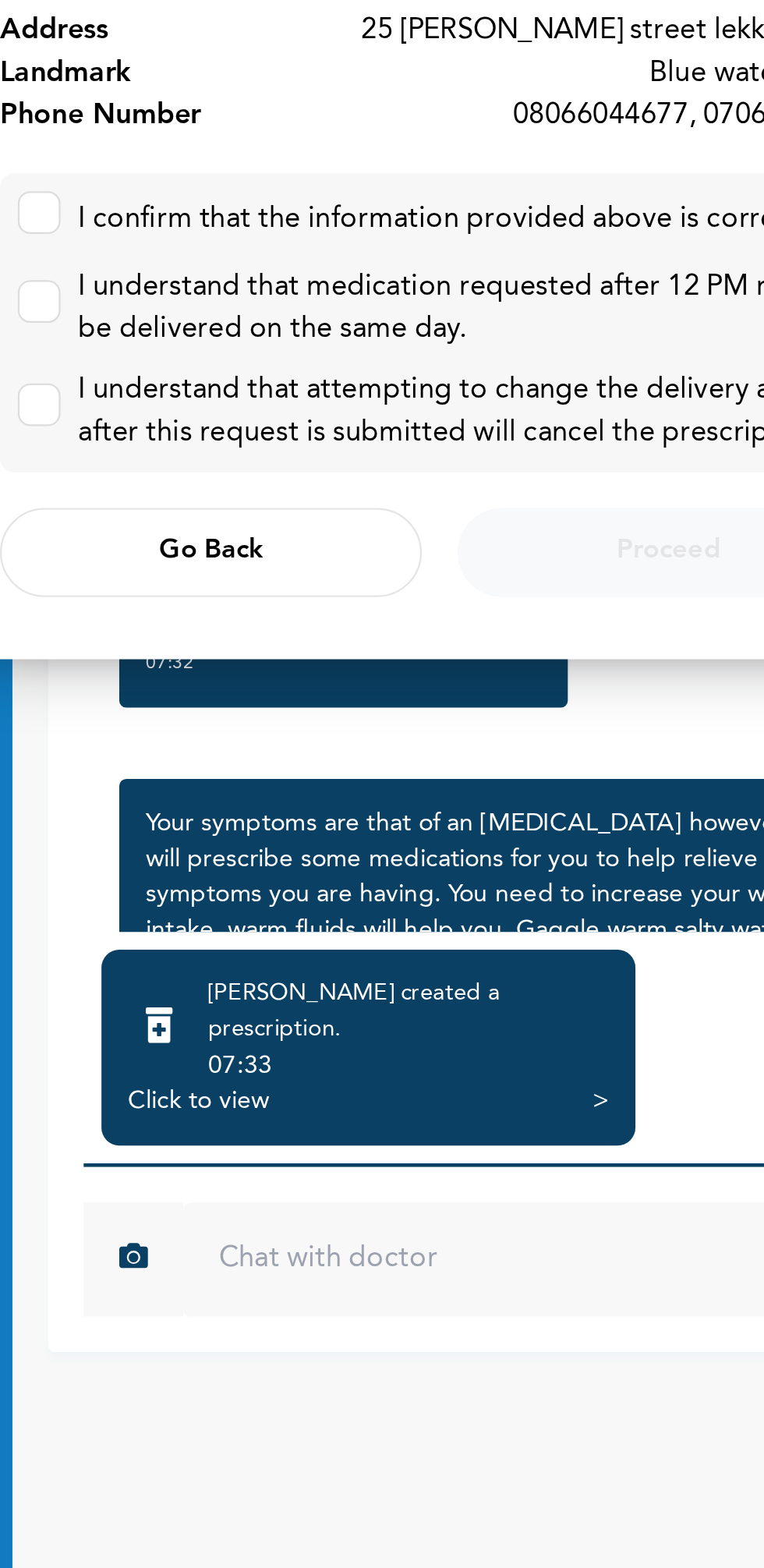
click at [205, 769] on input "checkbox" at bounding box center [203, 765] width 11 height 11
checkbox input "true"
click at [204, 808] on input "checkbox" at bounding box center [203, 803] width 11 height 11
checkbox input "true"
click at [208, 859] on label at bounding box center [206, 852] width 19 height 19
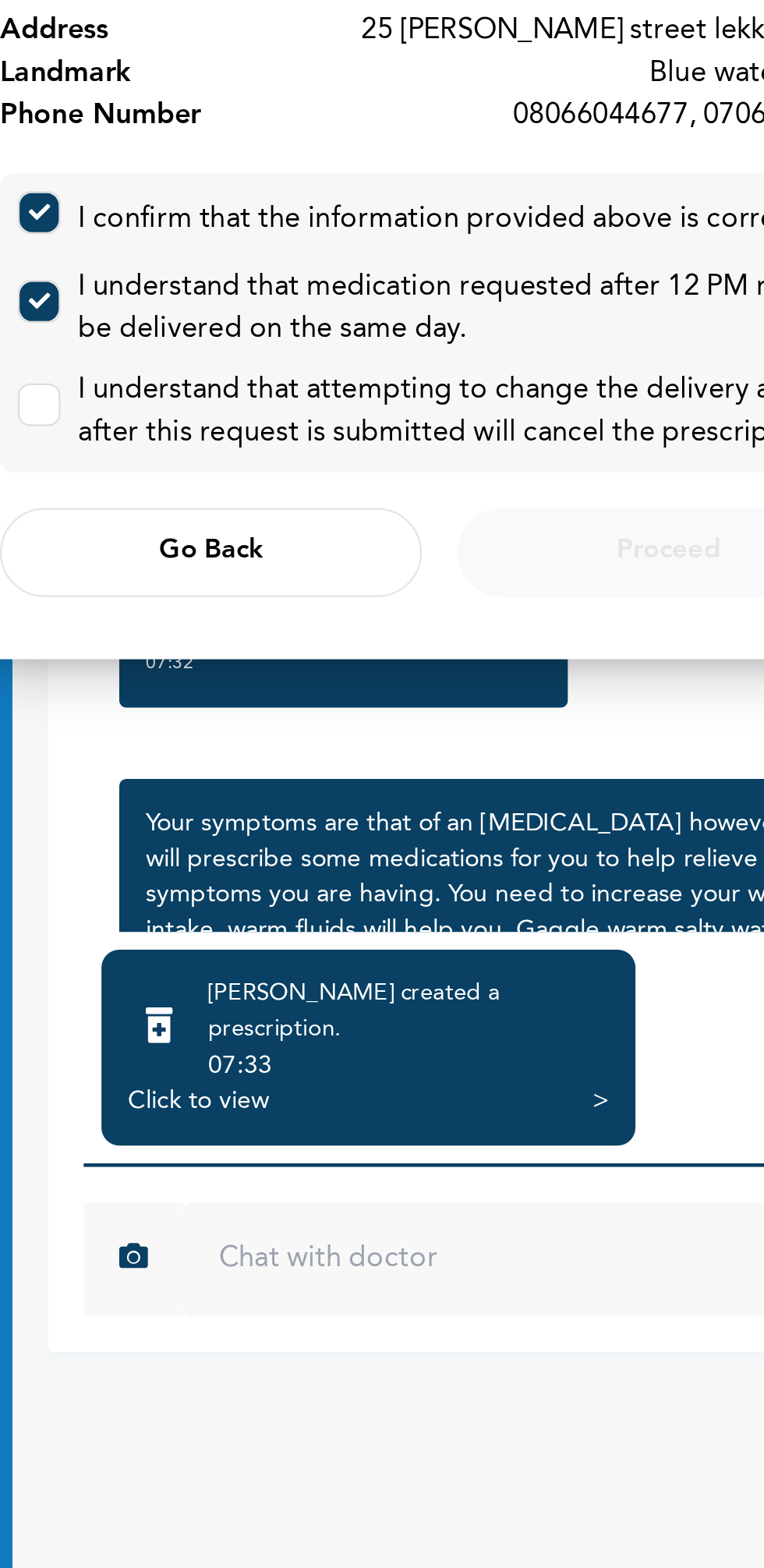
click at [208, 854] on input "checkbox" at bounding box center [203, 849] width 11 height 11
checkbox input "true"
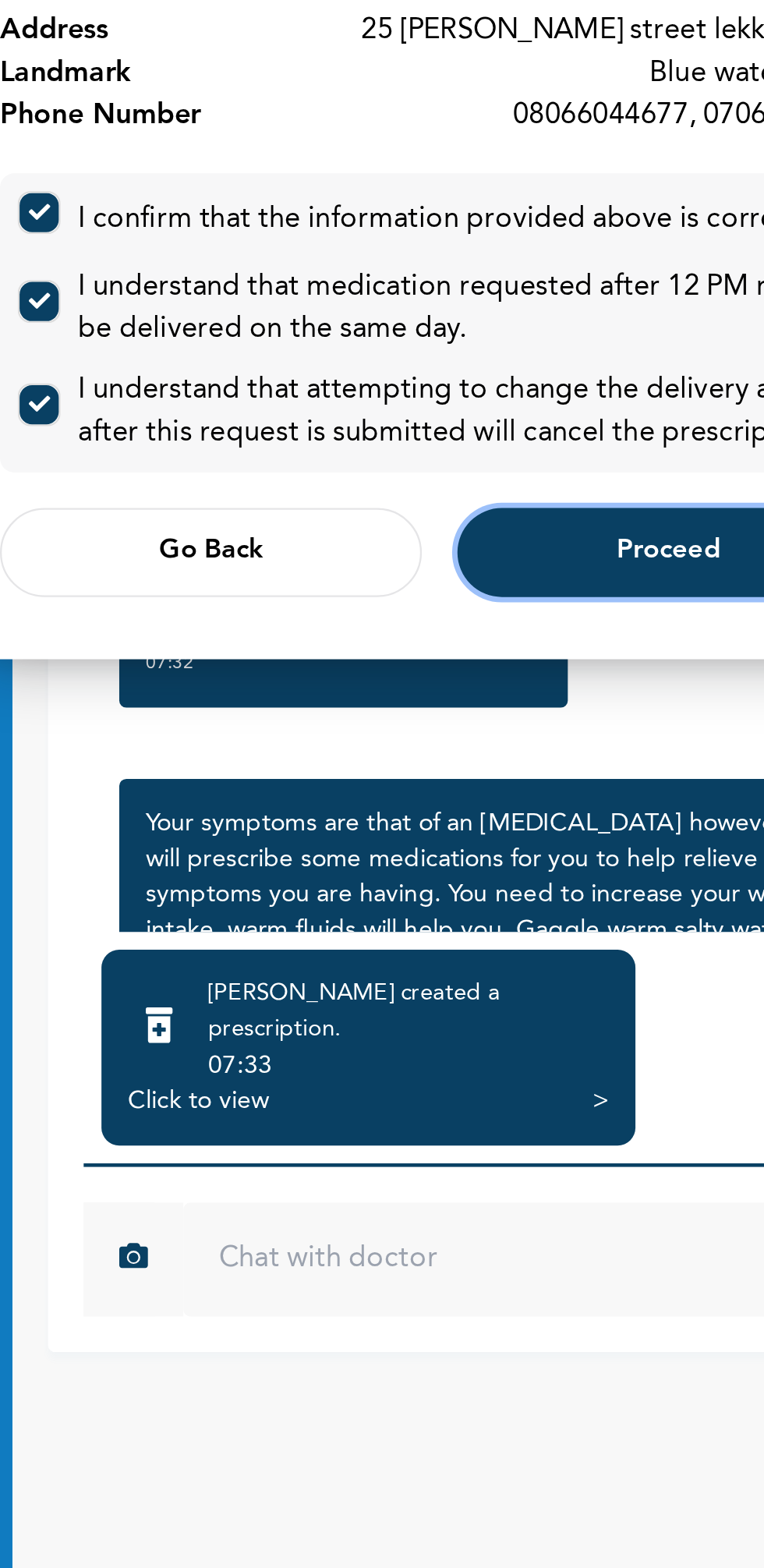
click at [458, 910] on button "Proceed" at bounding box center [483, 917] width 185 height 39
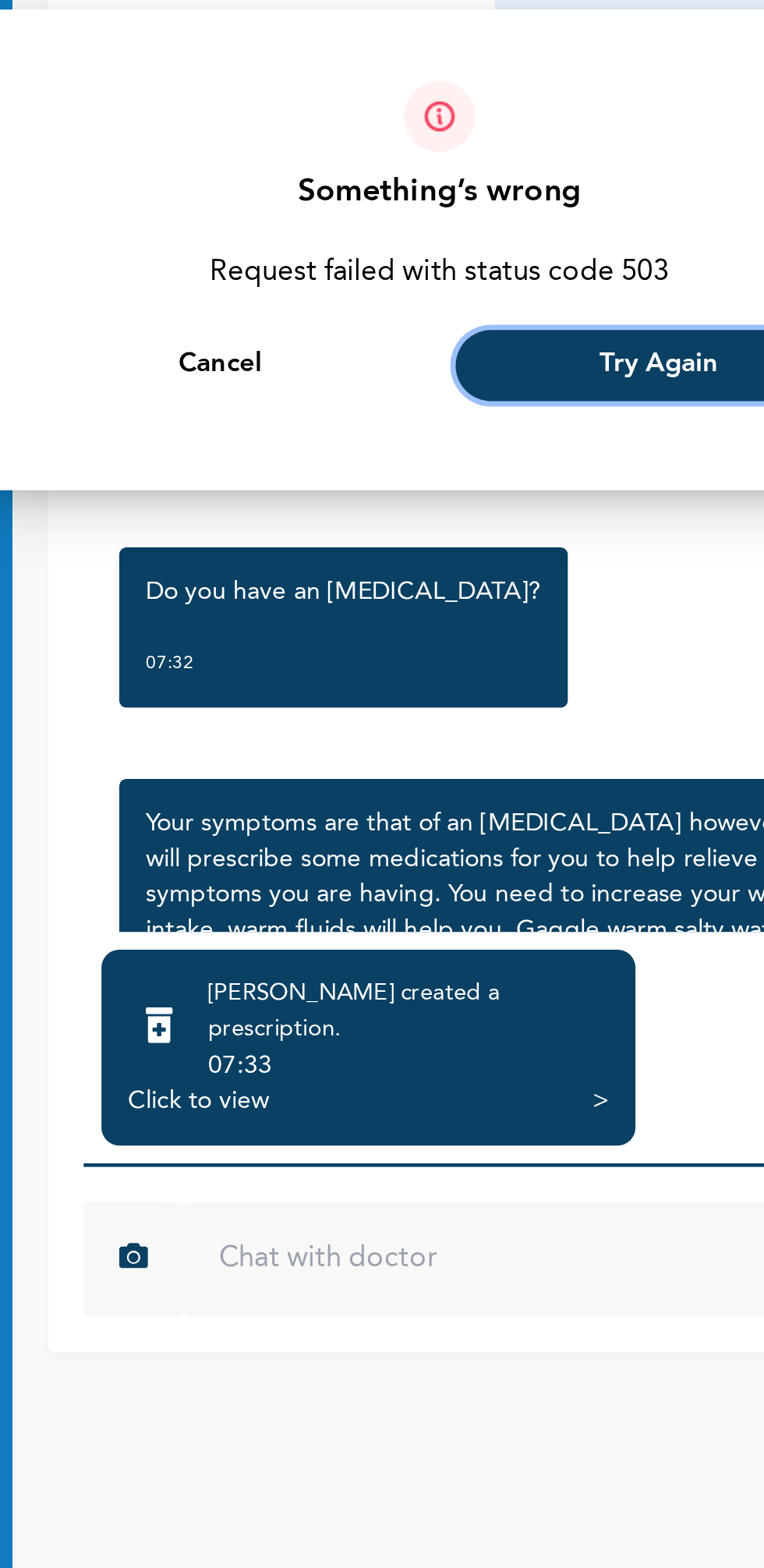
click at [464, 842] on button "Try Again" at bounding box center [478, 835] width 178 height 31
click at [453, 841] on button "Try Again" at bounding box center [478, 835] width 178 height 31
click at [455, 834] on span "Try Again" at bounding box center [479, 834] width 52 height 11
click at [458, 842] on button "Try Again" at bounding box center [478, 835] width 178 height 31
click at [454, 836] on span "Try Again" at bounding box center [479, 834] width 52 height 11
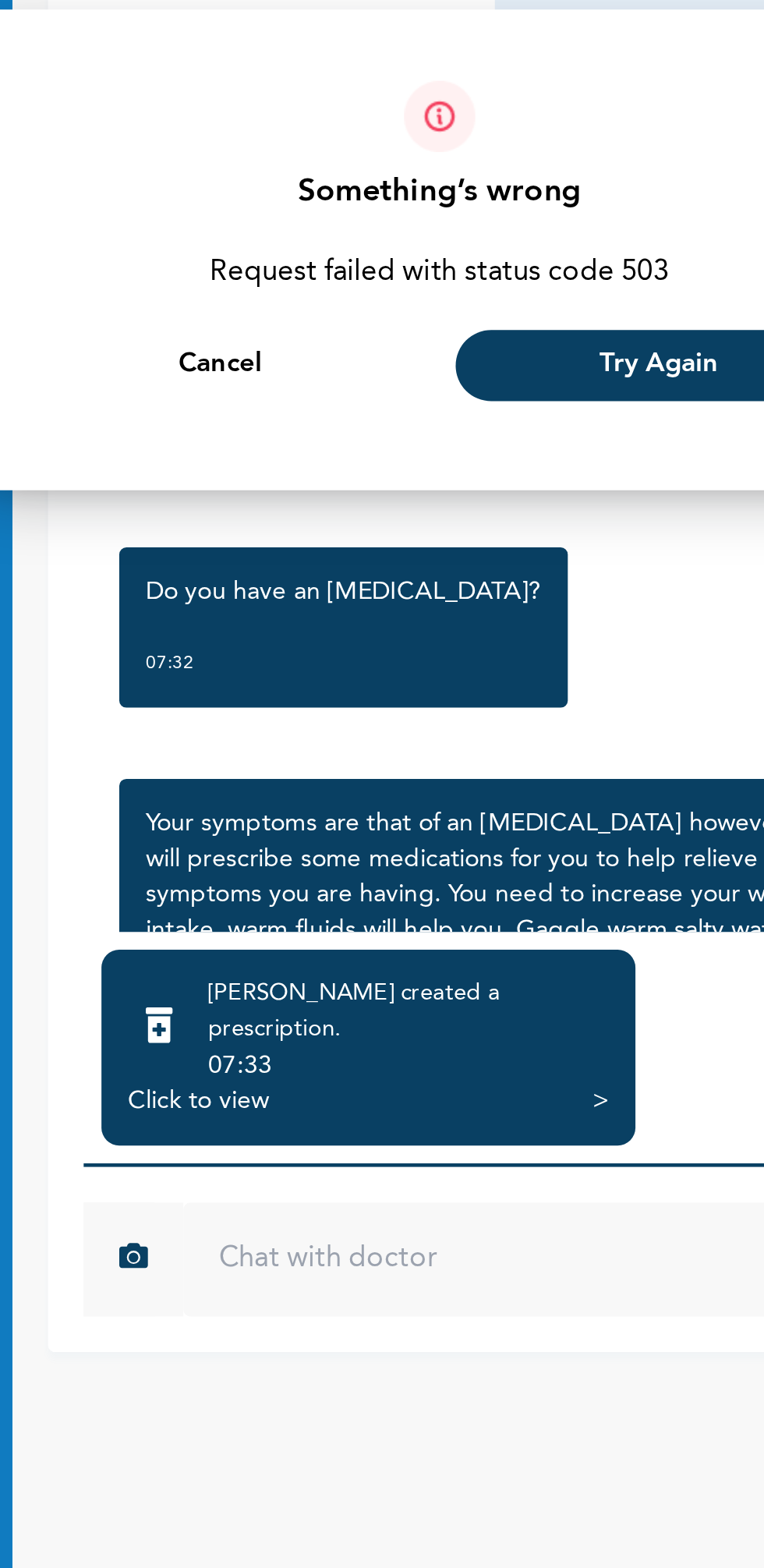
click at [190, 970] on div at bounding box center [382, 784] width 764 height 1568
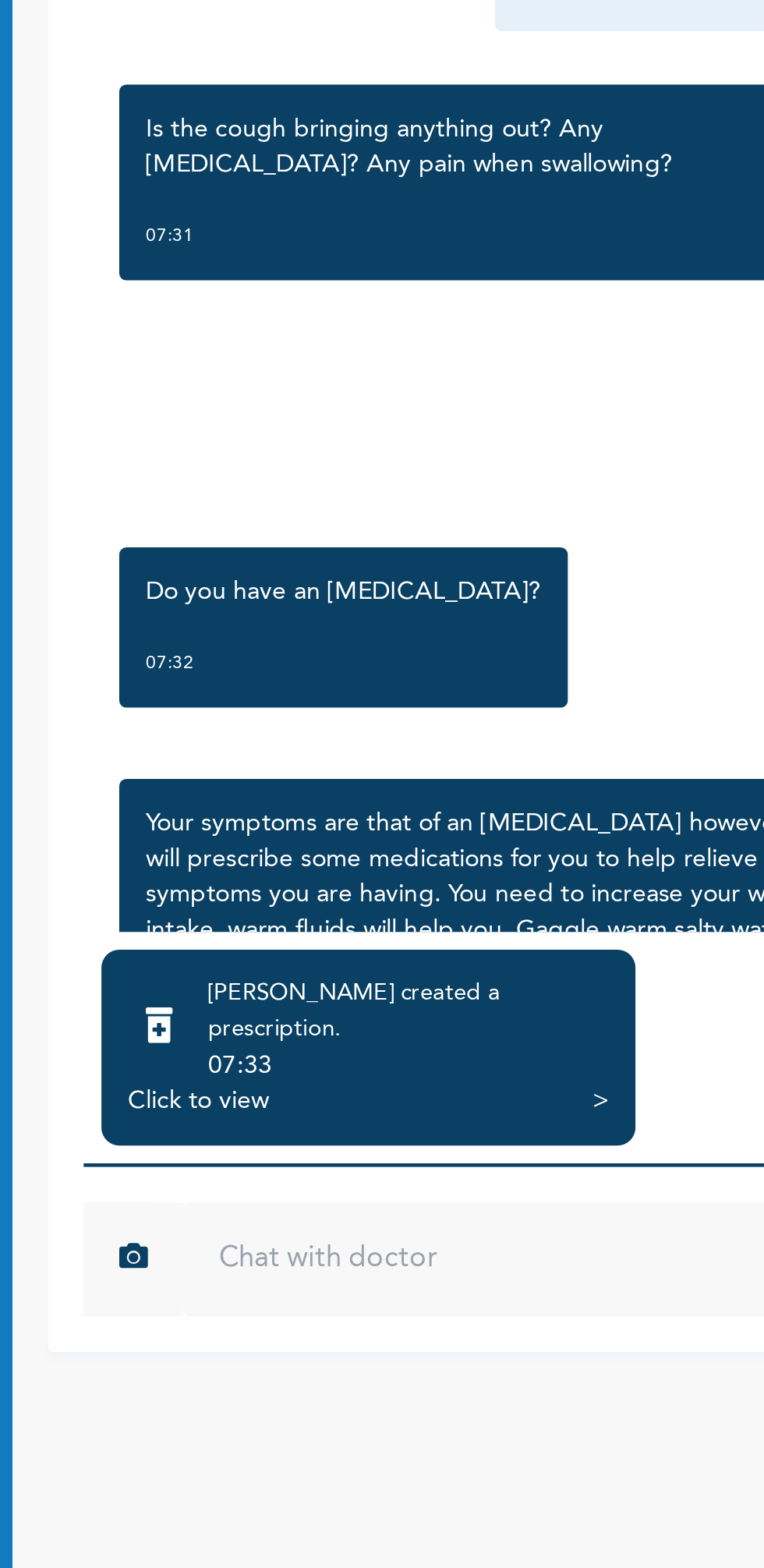
click at [190, 957] on div "Dashboard Consult a Doctor Refer New My Profile My Hospitals My Benefits Settin…" at bounding box center [97, 815] width 195 height 1506
click at [190, 1098] on div "Dashboard Consult a Doctor Refer New My Profile My Hospitals My Benefits Settin…" at bounding box center [97, 815] width 195 height 1506
click at [249, 1219] on icon "button" at bounding box center [247, 1224] width 12 height 12
click at [231, 1202] on button "button" at bounding box center [242, 1227] width 31 height 50
